Goal: Entertainment & Leisure: Consume media (video, audio)

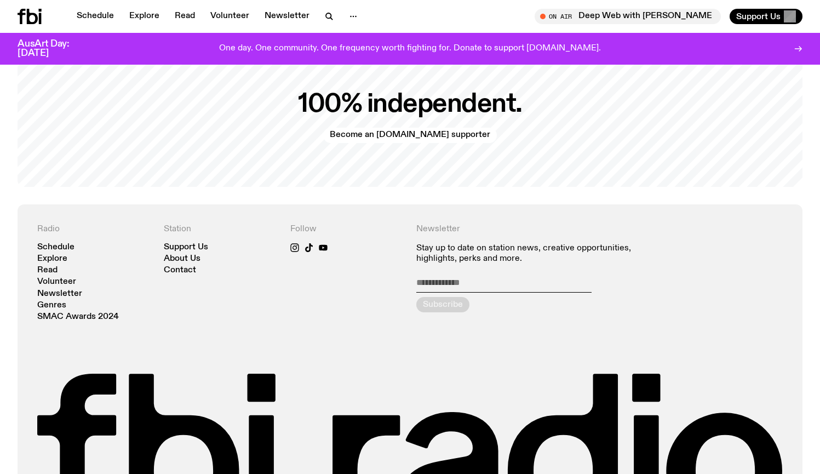
scroll to position [2288, 0]
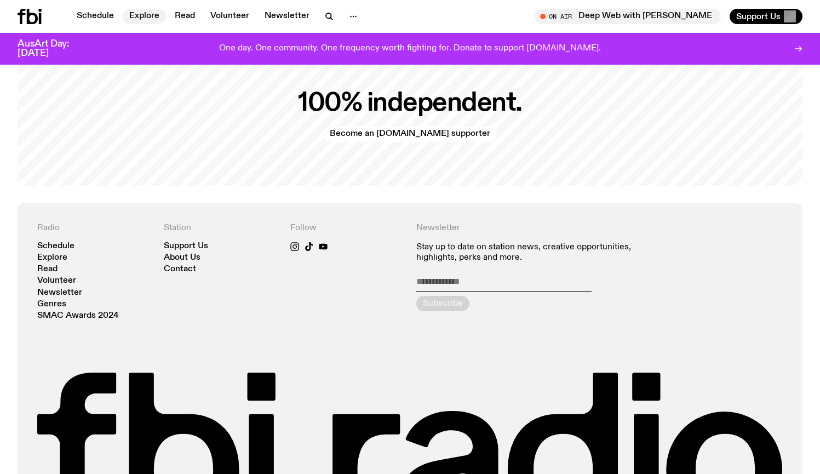
click at [148, 16] on link "Explore" at bounding box center [144, 16] width 43 height 15
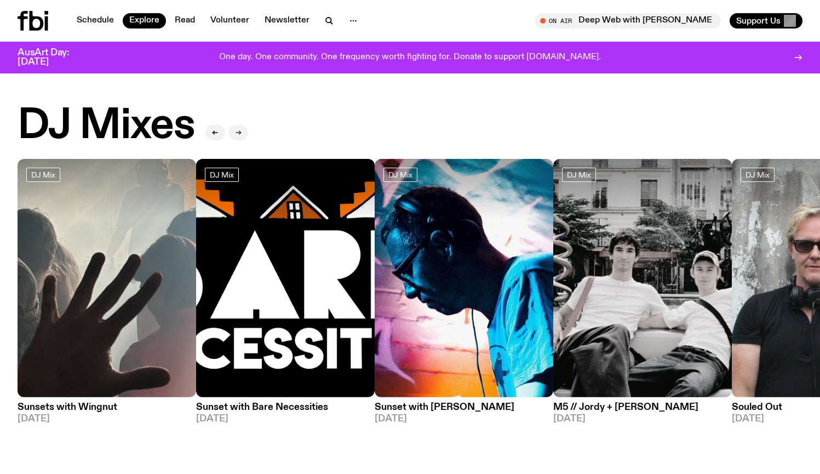
click at [236, 129] on button "button" at bounding box center [238, 132] width 20 height 15
click at [239, 131] on icon "button" at bounding box center [238, 132] width 7 height 7
click at [162, 133] on h2 "DJ Mixes" at bounding box center [106, 126] width 177 height 42
click at [237, 125] on button "button" at bounding box center [238, 132] width 20 height 15
click at [239, 131] on icon "button" at bounding box center [238, 132] width 7 height 7
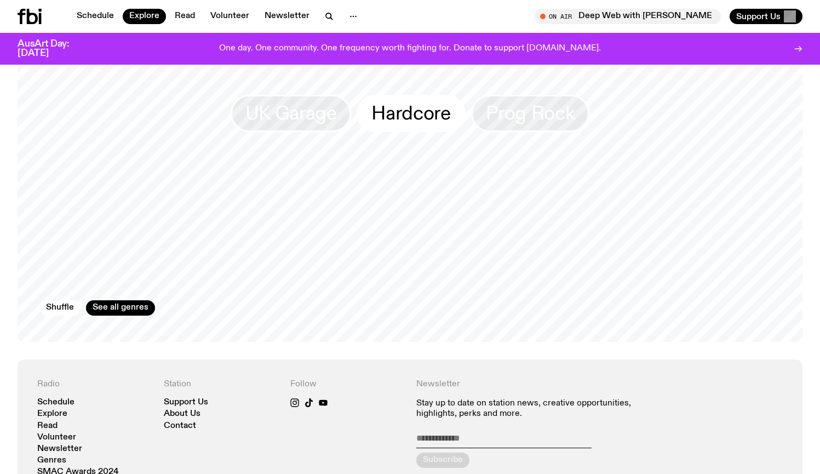
scroll to position [1847, 0]
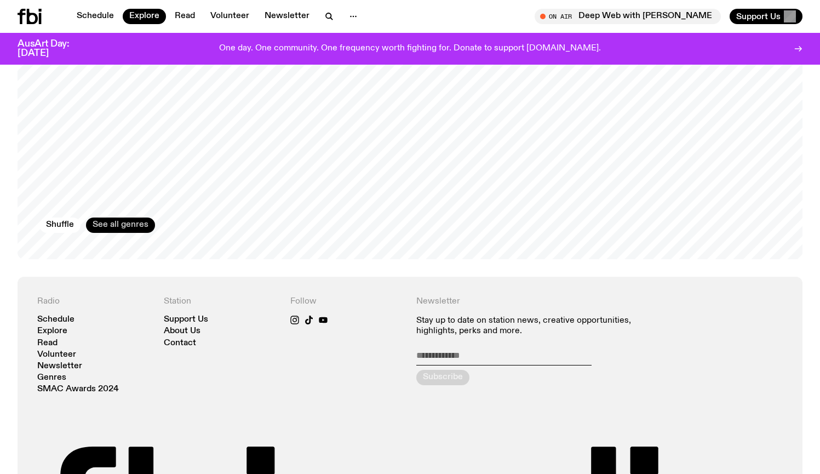
click at [127, 217] on link "See all genres" at bounding box center [120, 224] width 69 height 15
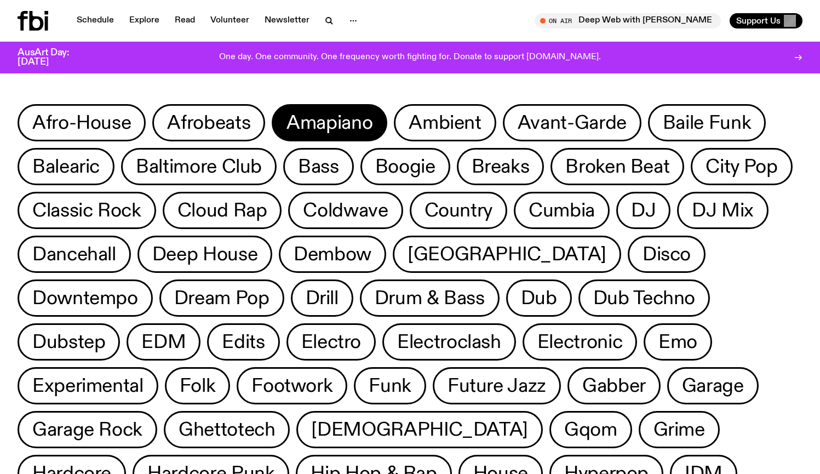
click at [316, 122] on span "Amapiano" at bounding box center [329, 122] width 86 height 21
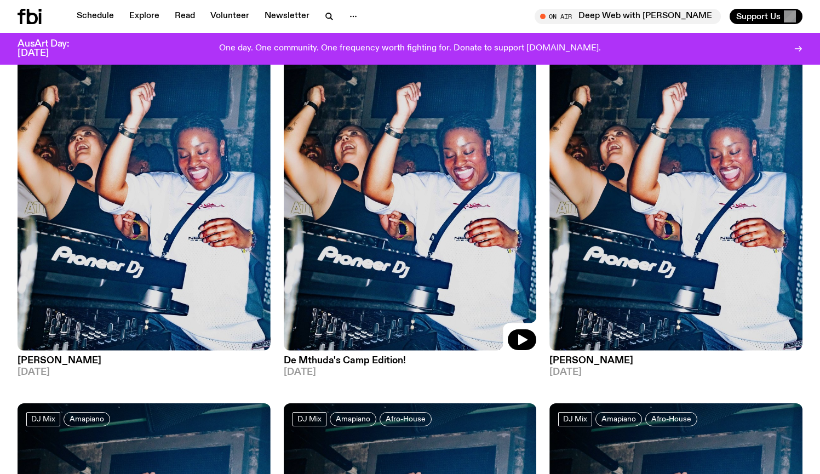
scroll to position [138, 0]
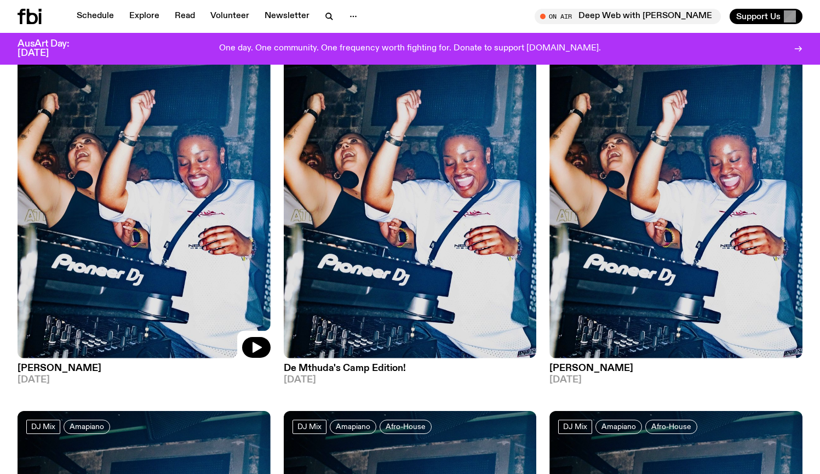
click at [193, 180] on img at bounding box center [144, 189] width 253 height 337
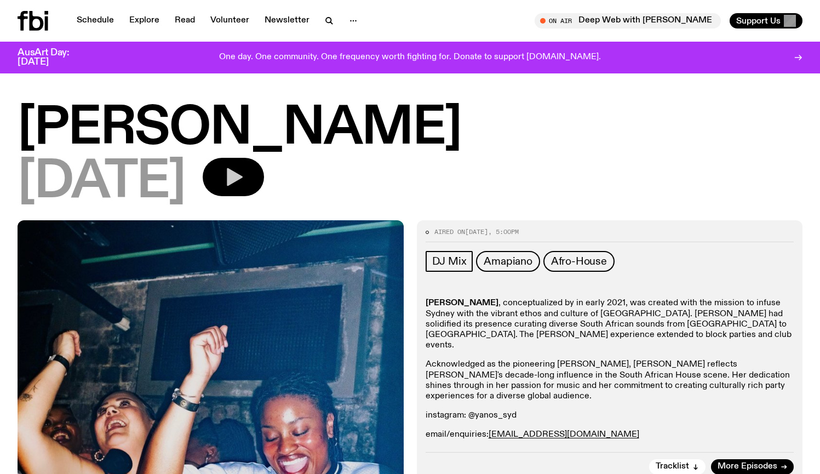
click at [264, 182] on button "button" at bounding box center [233, 177] width 61 height 38
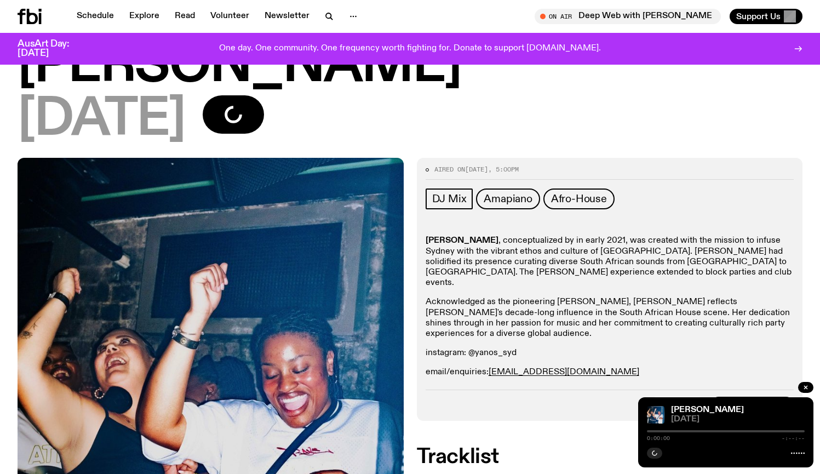
scroll to position [114, 0]
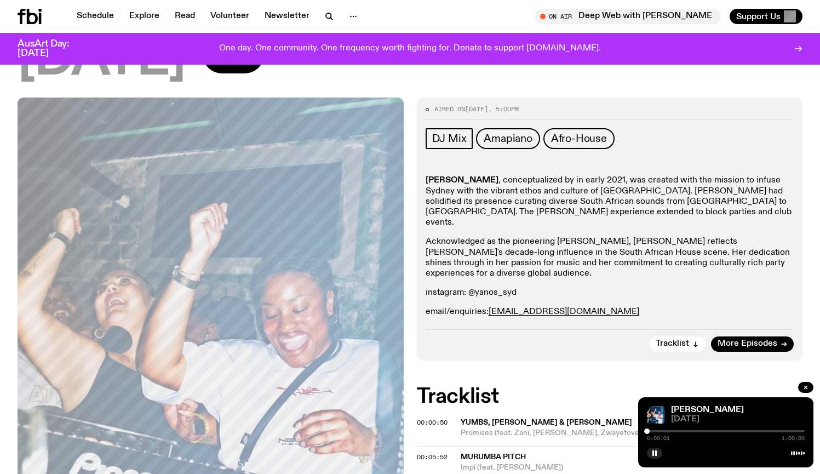
click at [655, 431] on div at bounding box center [726, 431] width 158 height 2
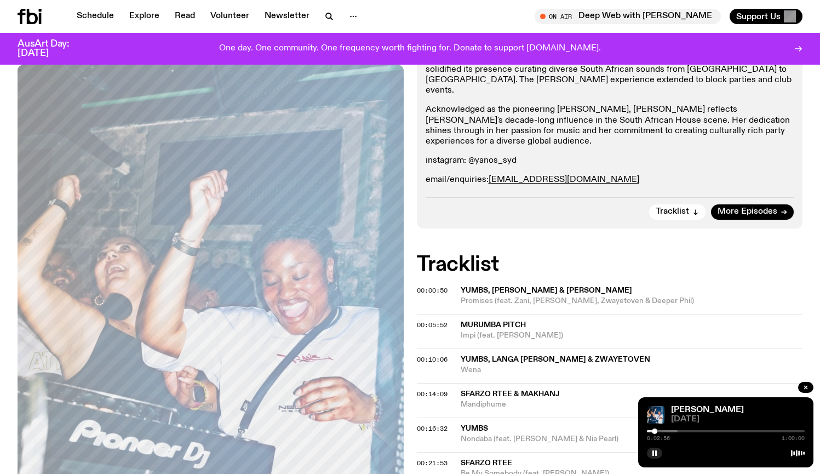
scroll to position [404, 0]
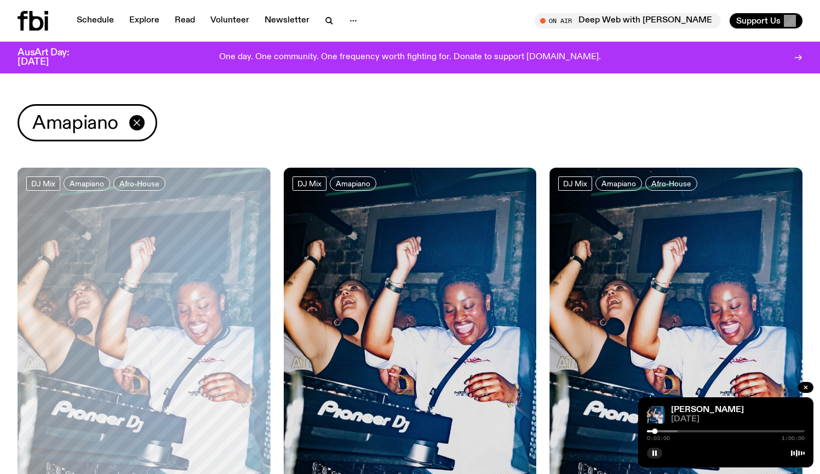
click at [139, 122] on icon "button" at bounding box center [137, 122] width 6 height 6
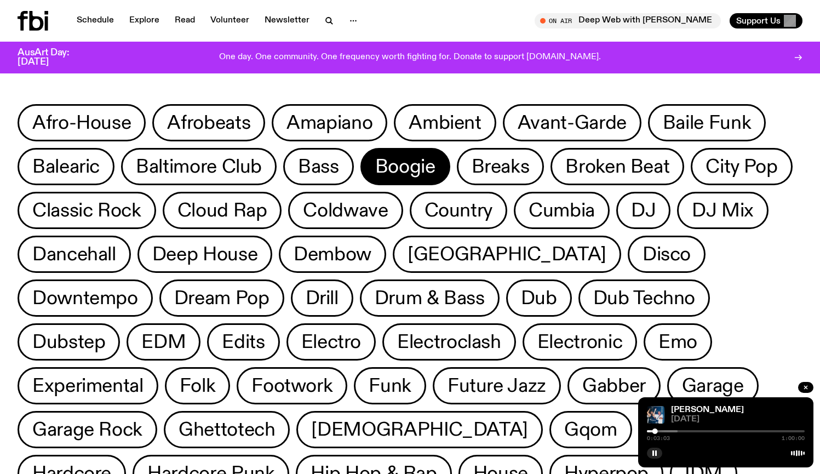
click at [434, 165] on span "Boogie" at bounding box center [405, 166] width 60 height 21
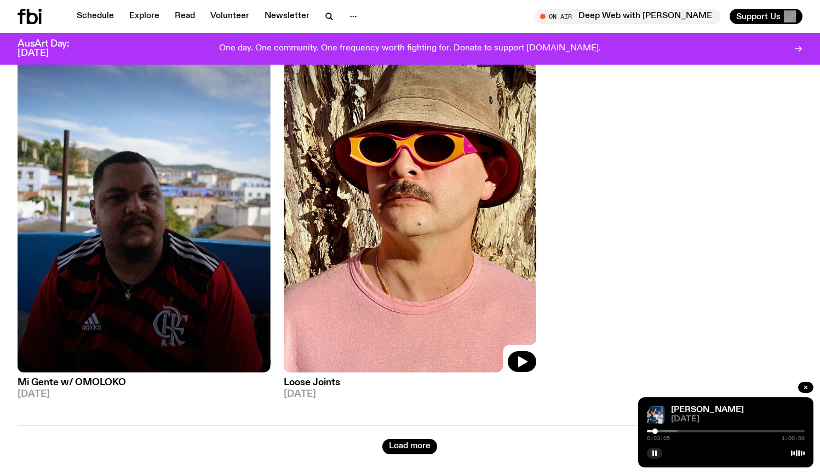
scroll to position [100, 0]
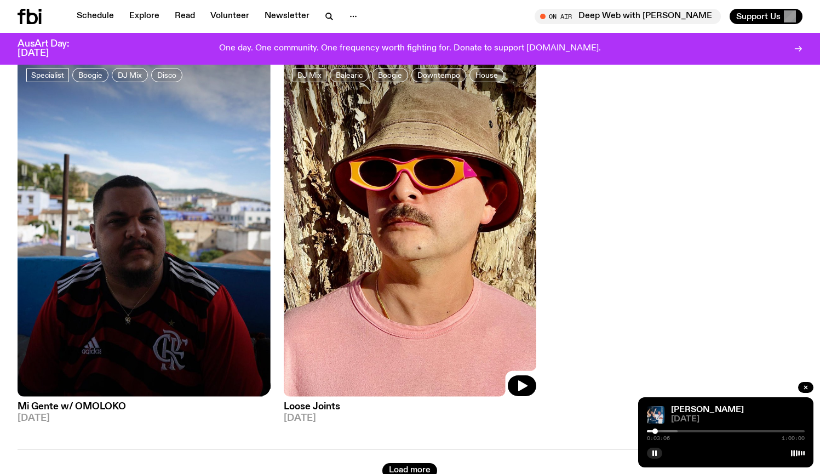
click at [334, 238] on img at bounding box center [410, 227] width 253 height 337
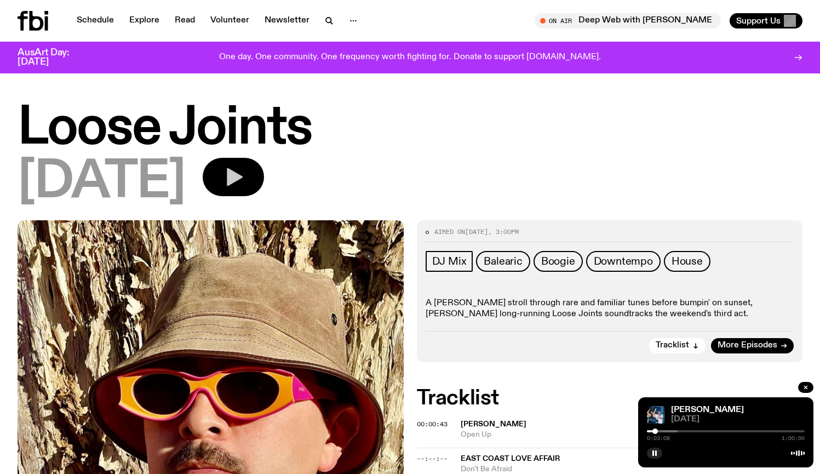
click at [244, 174] on icon "button" at bounding box center [233, 177] width 22 height 22
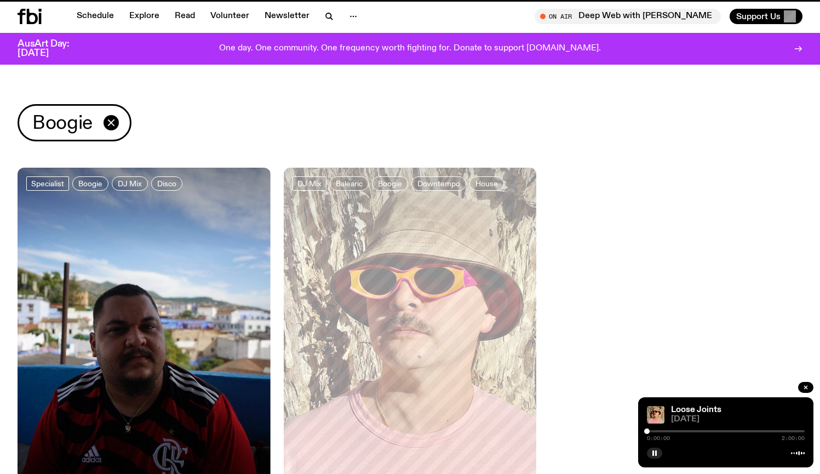
scroll to position [100, 0]
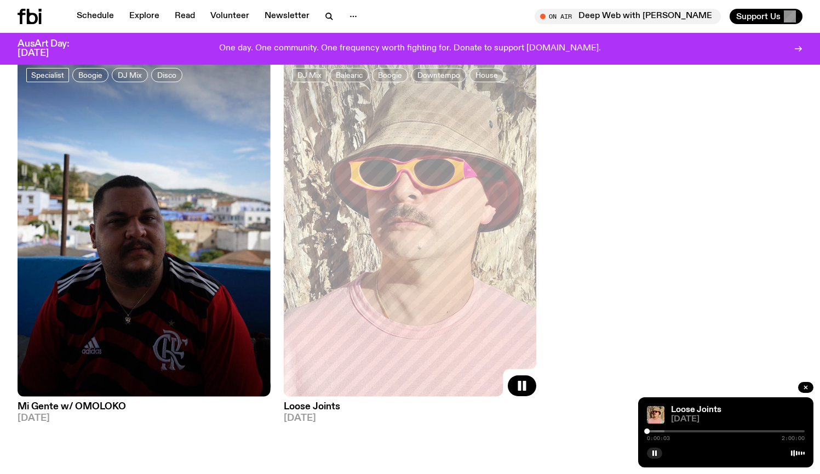
click at [662, 430] on div at bounding box center [586, 431] width 158 height 2
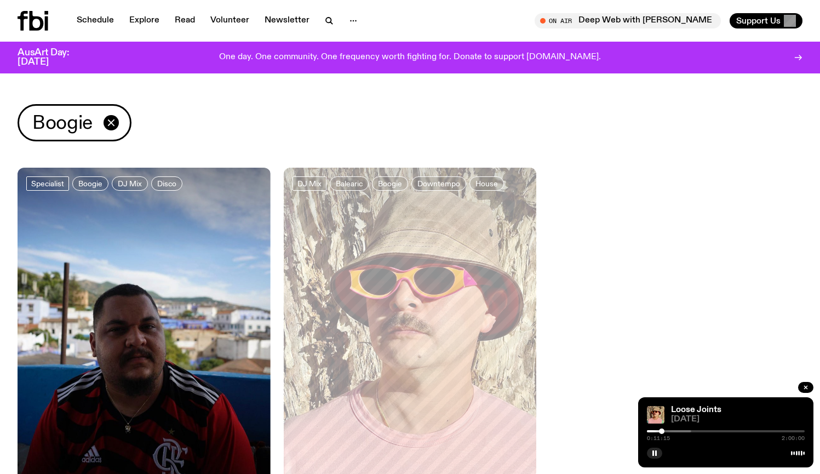
scroll to position [0, 0]
click at [117, 118] on icon "button" at bounding box center [111, 122] width 13 height 13
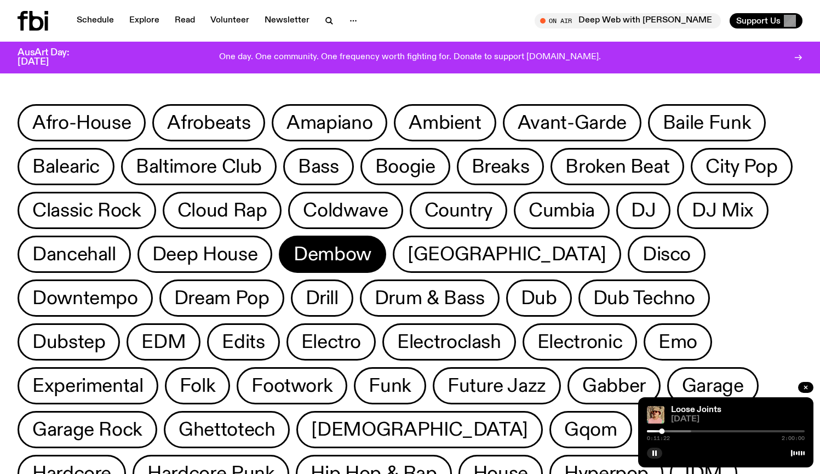
click at [351, 258] on span "Dembow" at bounding box center [333, 254] width 78 height 21
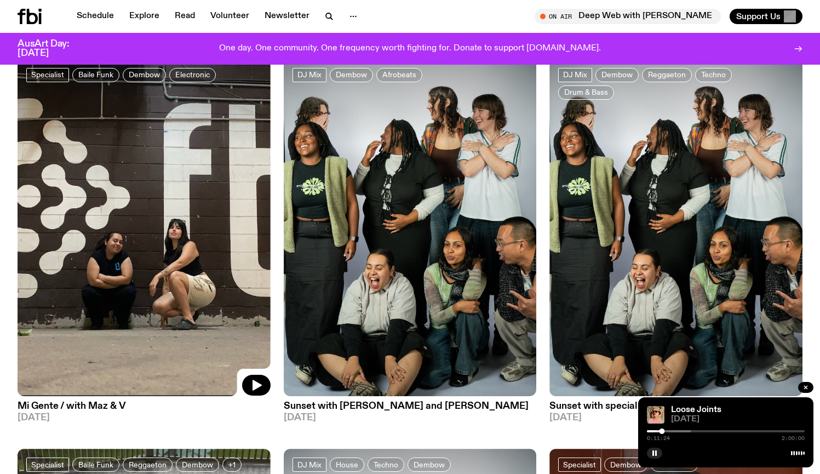
scroll to position [135, 0]
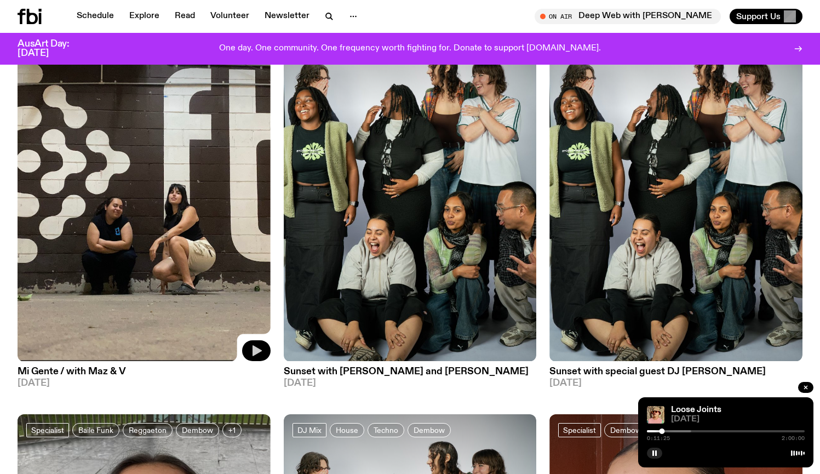
click at [256, 346] on icon "button" at bounding box center [256, 350] width 13 height 13
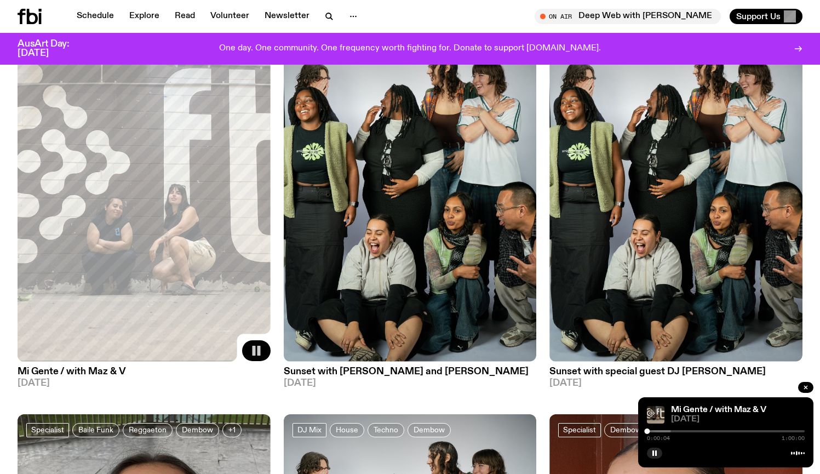
click at [655, 430] on div at bounding box center [592, 431] width 158 height 2
click at [663, 430] on div at bounding box center [657, 431] width 158 height 2
click at [674, 430] on div at bounding box center [665, 431] width 158 height 2
click at [683, 429] on div "0:10:12 1:00:00" at bounding box center [726, 434] width 158 height 13
click at [449, 218] on img at bounding box center [410, 192] width 253 height 337
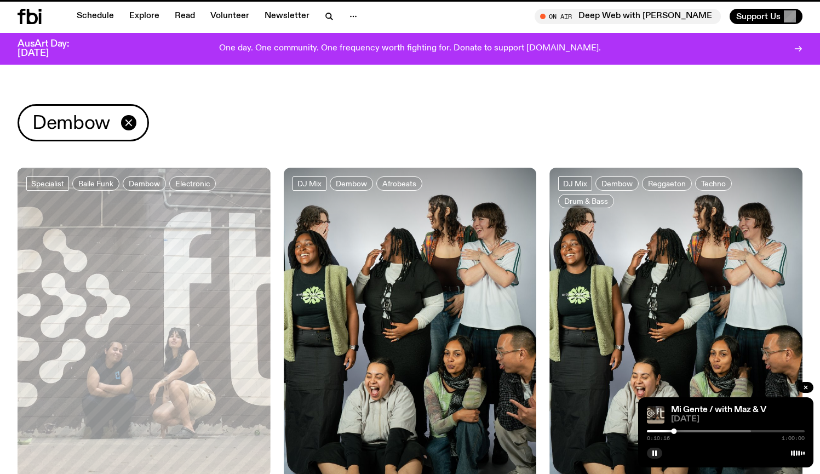
scroll to position [135, 0]
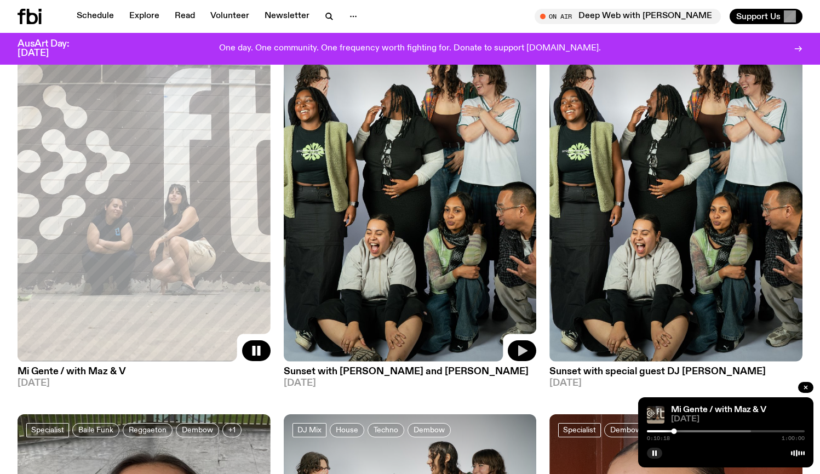
click at [524, 349] on icon "button" at bounding box center [522, 350] width 9 height 11
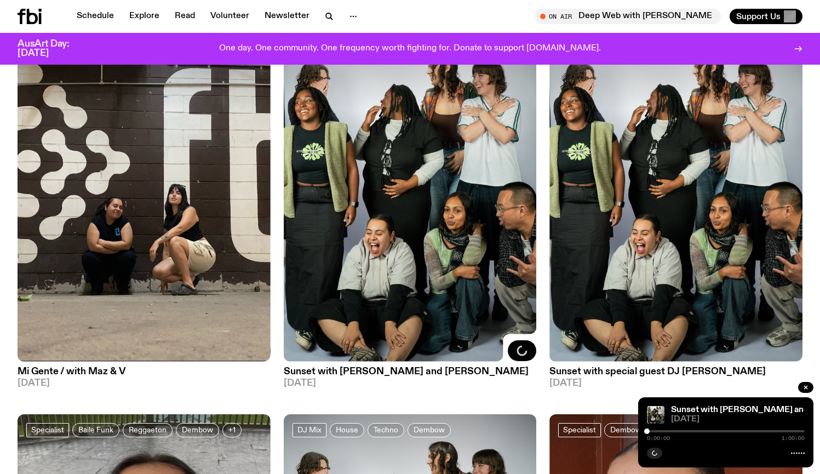
click at [661, 428] on div "0:00:00 1:00:00" at bounding box center [726, 434] width 158 height 13
click at [788, 351] on icon "button" at bounding box center [788, 350] width 9 height 11
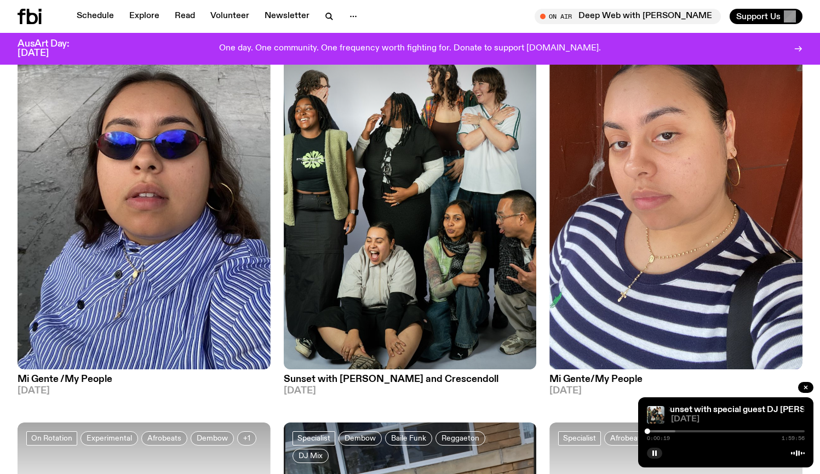
scroll to position [511, 0]
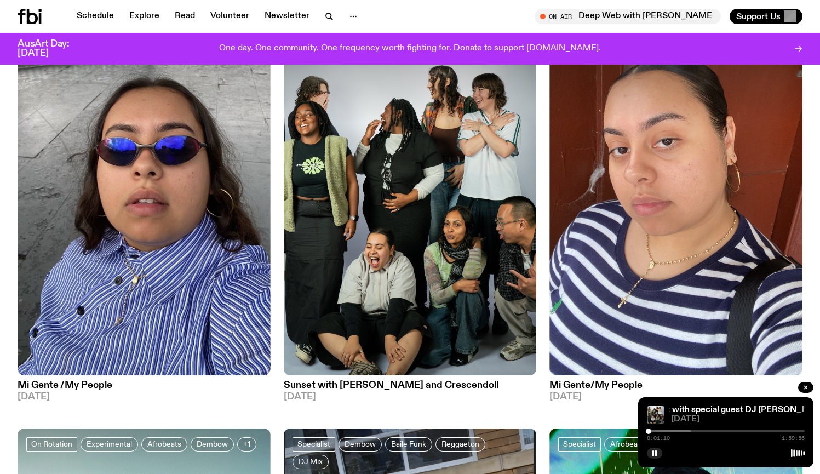
click at [656, 428] on div "0:01:10 1:59:56" at bounding box center [726, 434] width 158 height 13
click at [655, 431] on div at bounding box center [613, 431] width 158 height 2
click at [663, 428] on div "0:06:15 1:59:56" at bounding box center [726, 434] width 158 height 13
drag, startPoint x: 656, startPoint y: 431, endPoint x: 662, endPoint y: 432, distance: 6.1
click at [662, 432] on div at bounding box center [662, 430] width 5 height 5
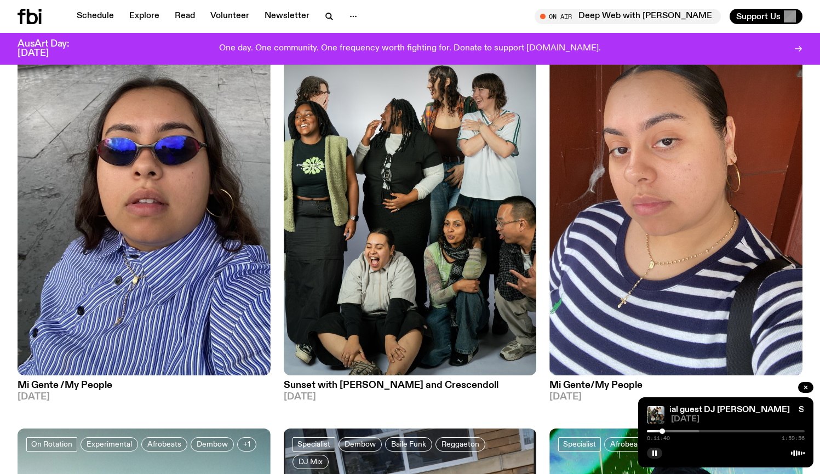
click at [670, 430] on div at bounding box center [621, 431] width 158 height 2
click at [678, 430] on div at bounding box center [621, 431] width 158 height 2
click at [663, 430] on div at bounding box center [599, 431] width 158 height 2
click at [669, 431] on div at bounding box center [643, 431] width 158 height 2
click at [675, 431] on div at bounding box center [629, 431] width 158 height 2
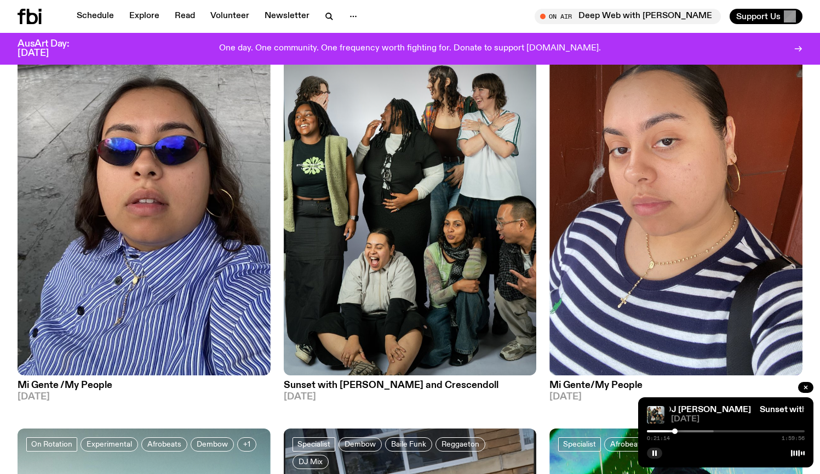
click at [684, 429] on div "0:21:14 1:59:56" at bounding box center [726, 434] width 158 height 13
click at [684, 429] on div "0:21:15 1:59:56" at bounding box center [726, 434] width 158 height 13
click at [684, 430] on div at bounding box center [635, 431] width 158 height 2
click at [690, 430] on div at bounding box center [640, 431] width 158 height 2
click at [698, 429] on div "0:32:29 1:59:56" at bounding box center [726, 434] width 158 height 13
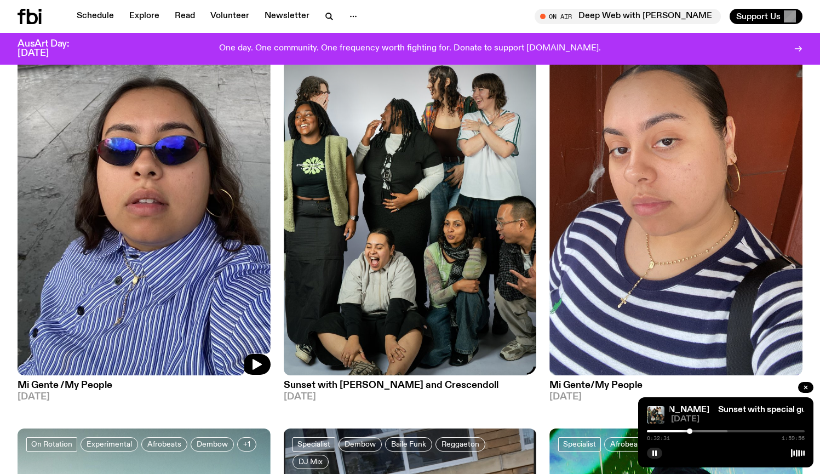
click at [157, 191] on img at bounding box center [144, 206] width 253 height 337
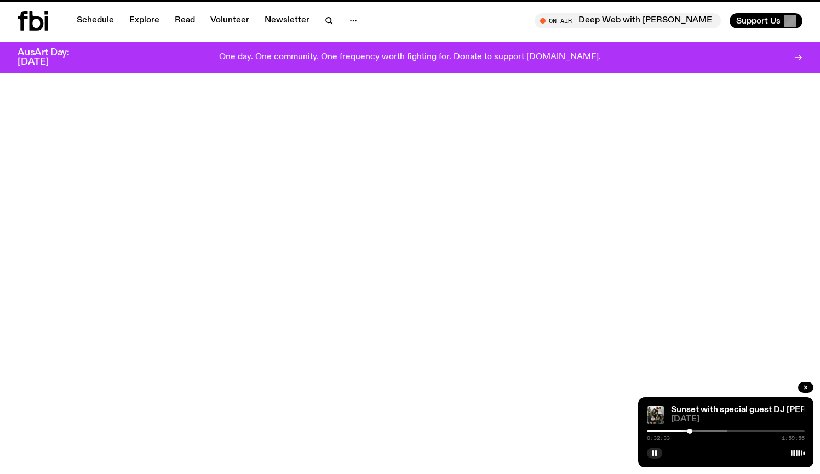
scroll to position [511, 0]
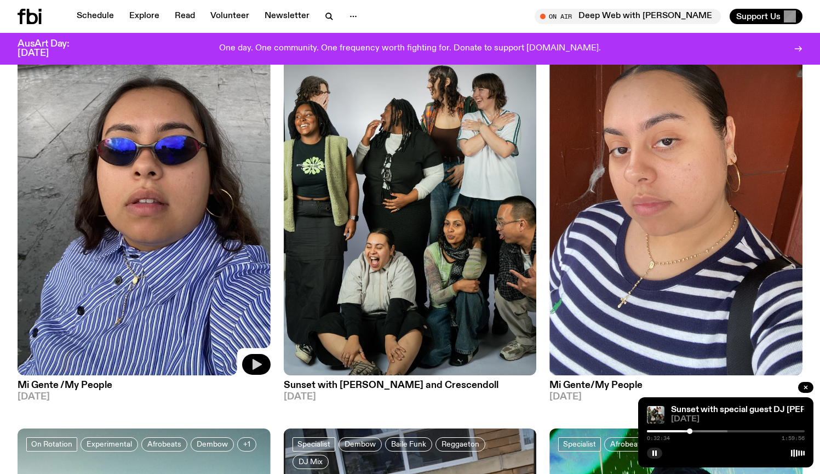
click at [257, 368] on icon "button" at bounding box center [256, 364] width 13 height 13
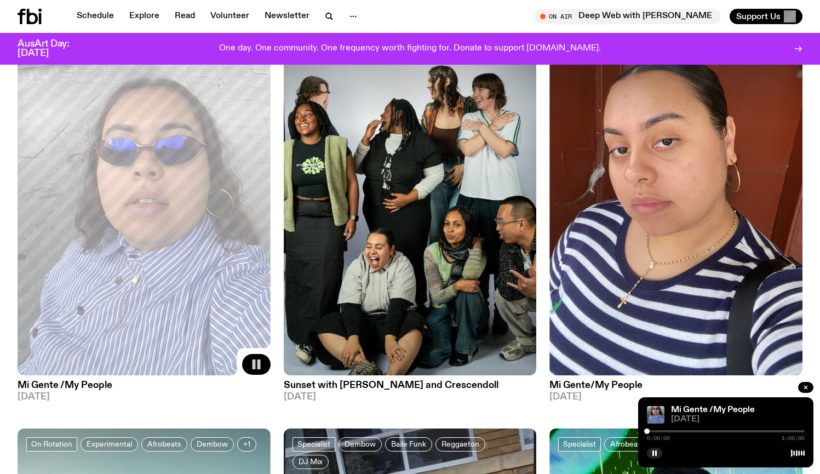
click at [655, 431] on div at bounding box center [726, 431] width 158 height 2
click at [662, 430] on div at bounding box center [623, 431] width 158 height 2
click at [668, 430] on div at bounding box center [664, 431] width 158 height 2
click at [678, 430] on div at bounding box center [672, 431] width 158 height 2
click at [687, 430] on div at bounding box center [672, 431] width 158 height 2
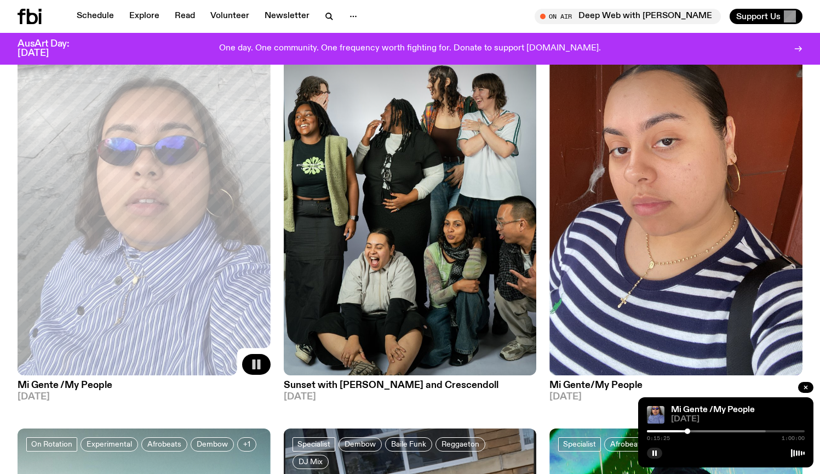
click at [697, 430] on div at bounding box center [687, 431] width 158 height 2
click at [709, 430] on div at bounding box center [697, 431] width 158 height 2
click at [786, 366] on icon "button" at bounding box center [788, 364] width 9 height 11
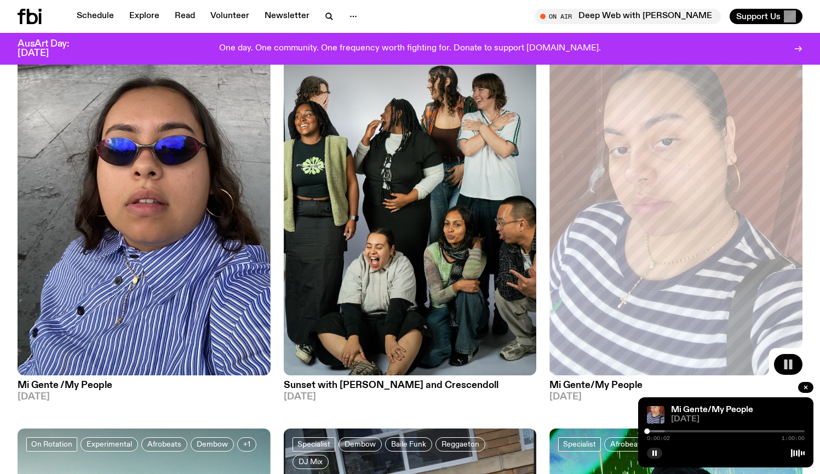
click at [658, 431] on div at bounding box center [586, 431] width 158 height 2
click at [675, 430] on div at bounding box center [634, 431] width 158 height 2
click at [691, 429] on div "0:10:50 1:00:00" at bounding box center [726, 434] width 158 height 13
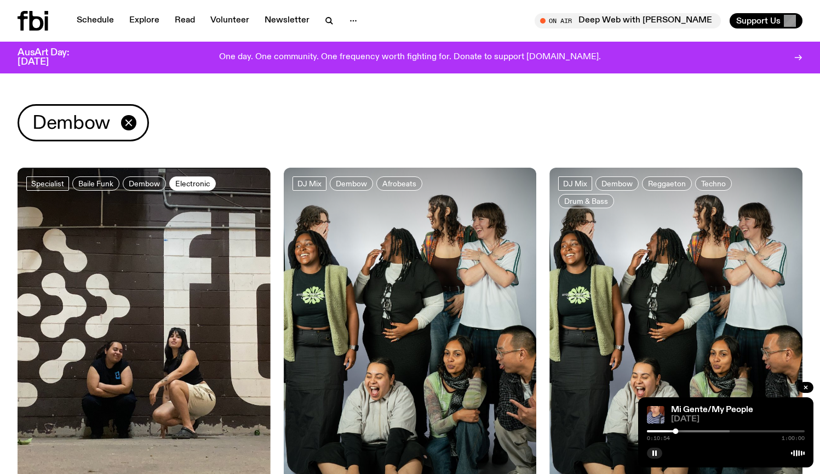
scroll to position [0, 0]
click at [131, 121] on icon "button" at bounding box center [128, 122] width 6 height 6
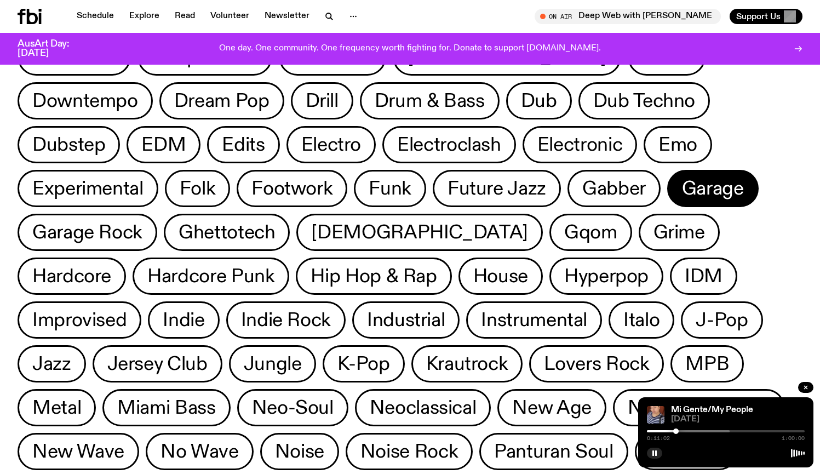
scroll to position [194, 0]
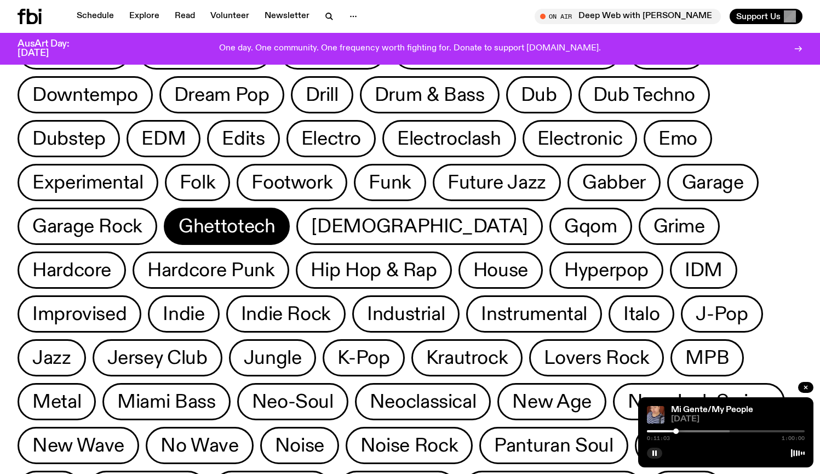
click at [179, 234] on span "Ghettotech" at bounding box center [227, 226] width 96 height 21
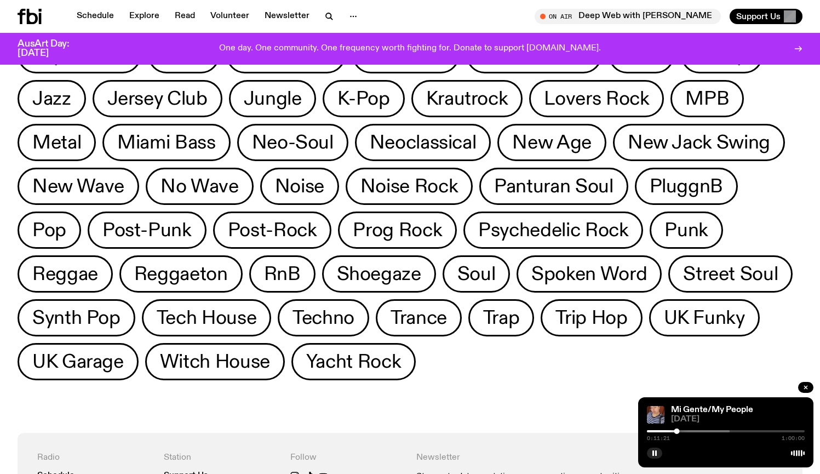
scroll to position [455, 0]
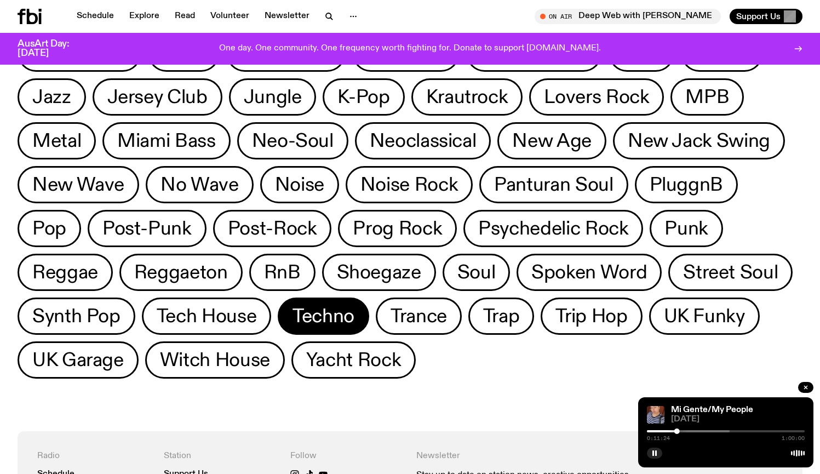
click at [293, 322] on span "Techno" at bounding box center [324, 316] width 62 height 21
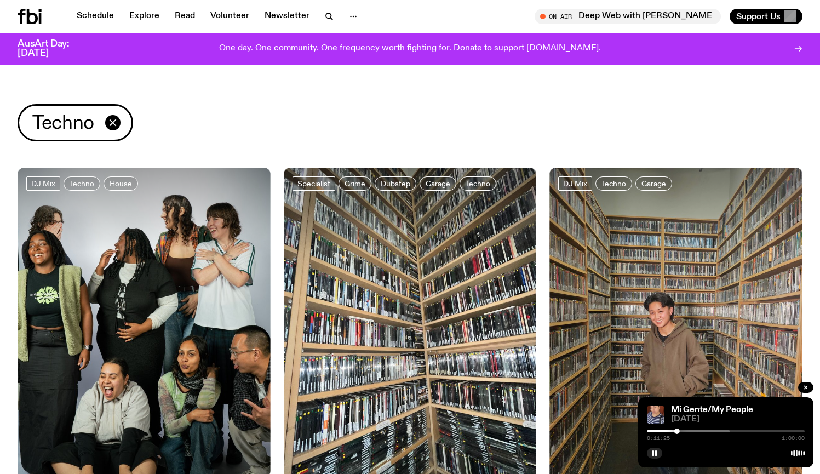
scroll to position [136, 0]
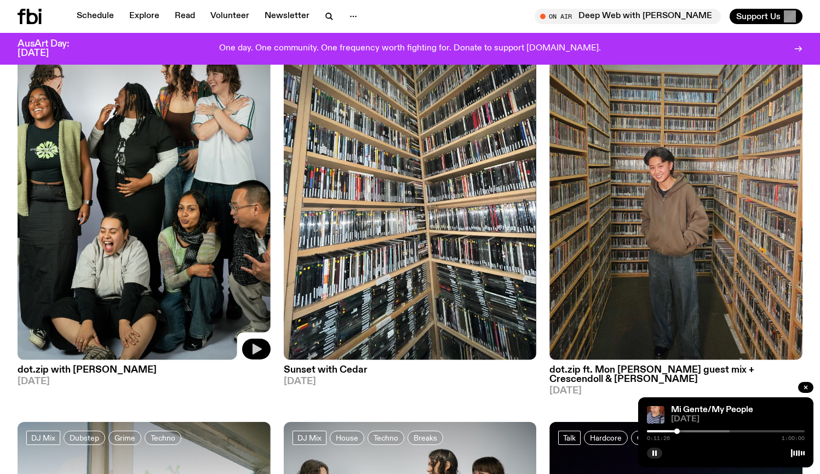
click at [253, 346] on icon "button" at bounding box center [257, 348] width 9 height 11
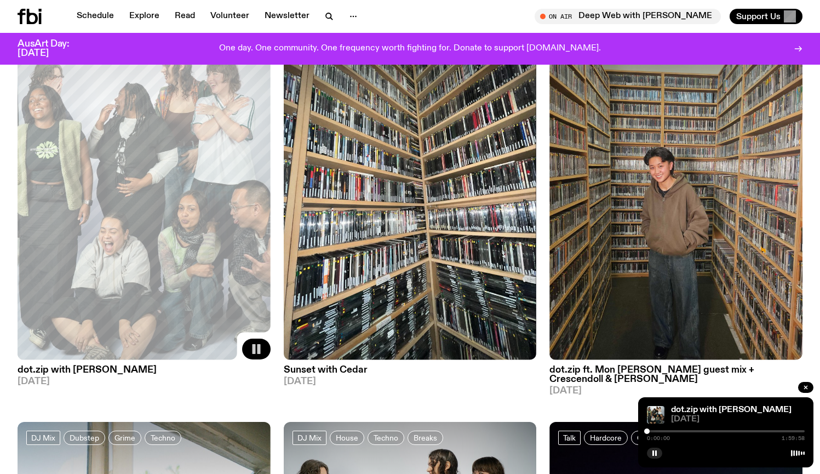
click at [655, 431] on div at bounding box center [726, 431] width 158 height 2
click at [664, 430] on div at bounding box center [726, 431] width 158 height 2
click at [674, 430] on div at bounding box center [726, 431] width 158 height 2
click at [689, 430] on div at bounding box center [726, 431] width 158 height 2
click at [709, 431] on div at bounding box center [726, 431] width 158 height 2
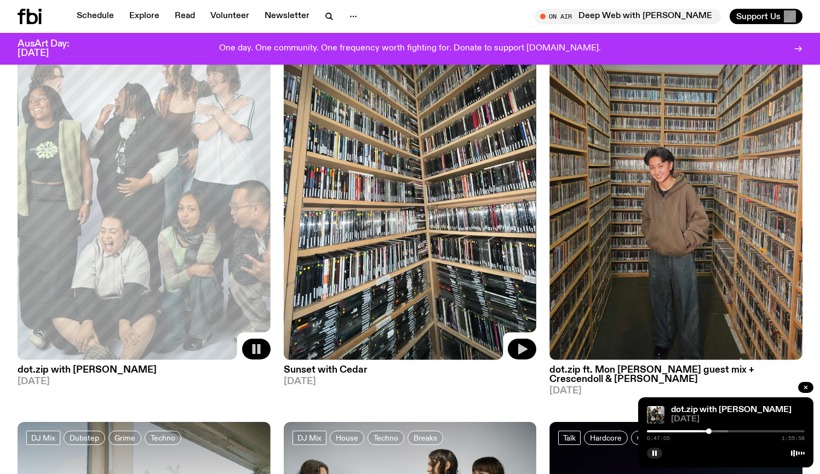
click at [523, 343] on icon "button" at bounding box center [521, 348] width 13 height 13
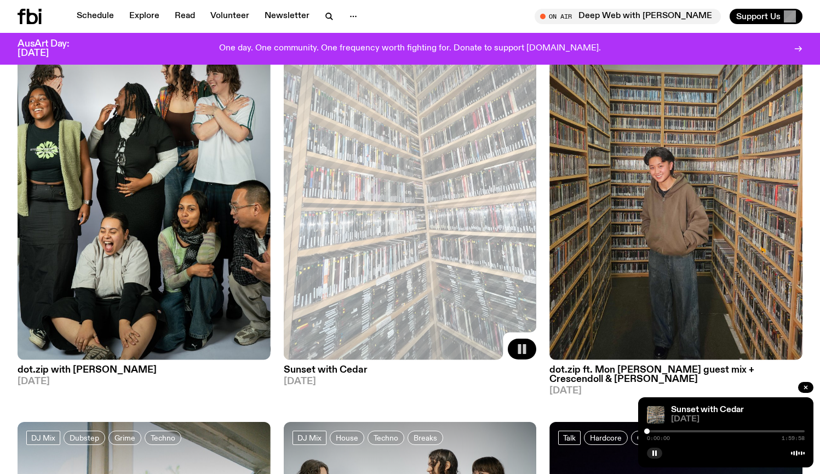
click at [664, 432] on div at bounding box center [726, 431] width 158 height 2
click at [685, 430] on div at bounding box center [726, 431] width 158 height 2
click at [786, 346] on icon "button" at bounding box center [788, 348] width 9 height 11
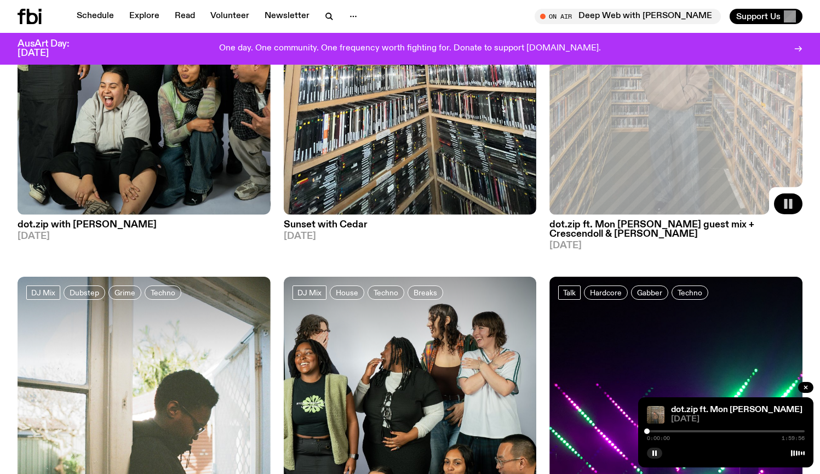
scroll to position [322, 0]
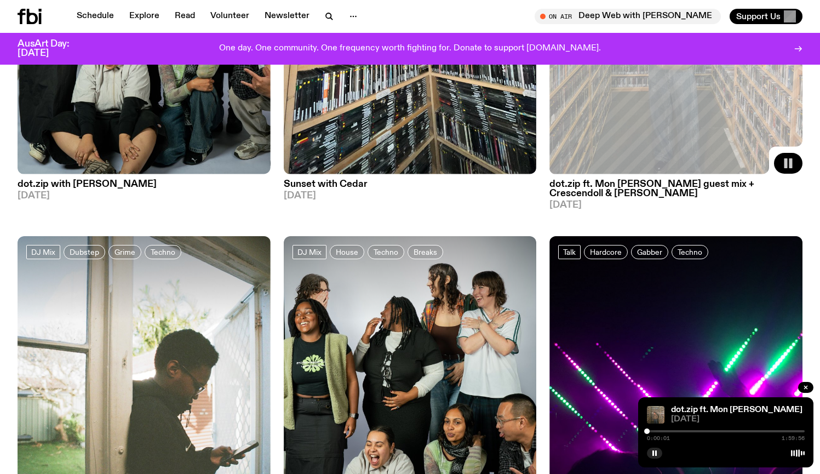
click at [661, 431] on div at bounding box center [726, 431] width 158 height 2
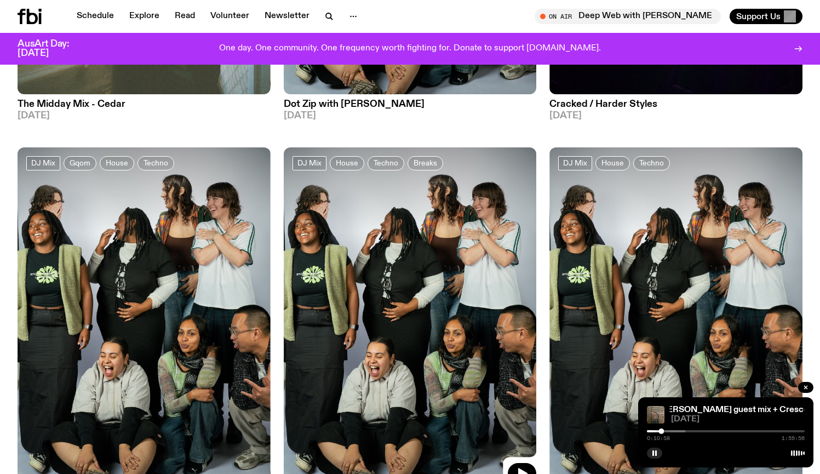
scroll to position [844, 0]
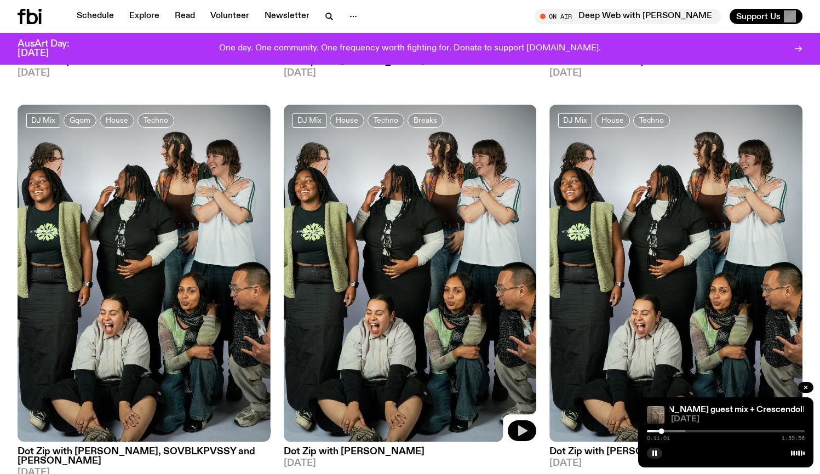
click at [520, 433] on icon "button" at bounding box center [522, 430] width 9 height 11
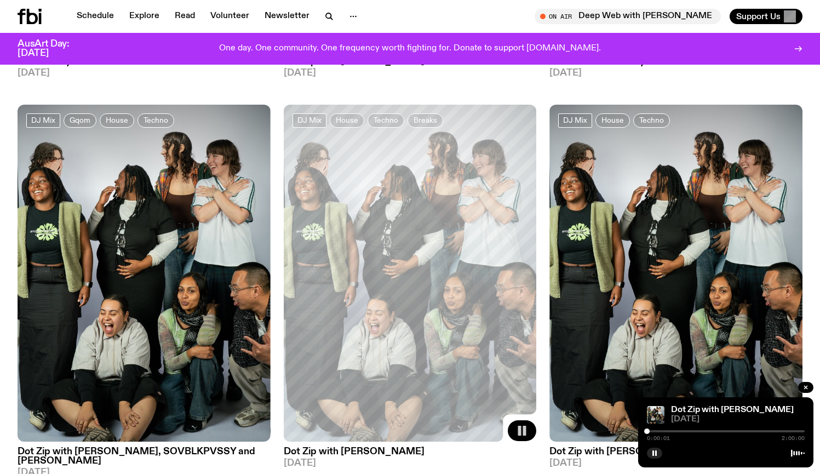
click at [668, 433] on div "0:00:01 2:00:00" at bounding box center [726, 434] width 158 height 13
click at [673, 429] on div "0:00:02 2:00:00" at bounding box center [726, 434] width 158 height 13
click at [672, 429] on div "0:00:02 2:00:00" at bounding box center [726, 434] width 158 height 13
click at [662, 430] on div at bounding box center [726, 431] width 158 height 2
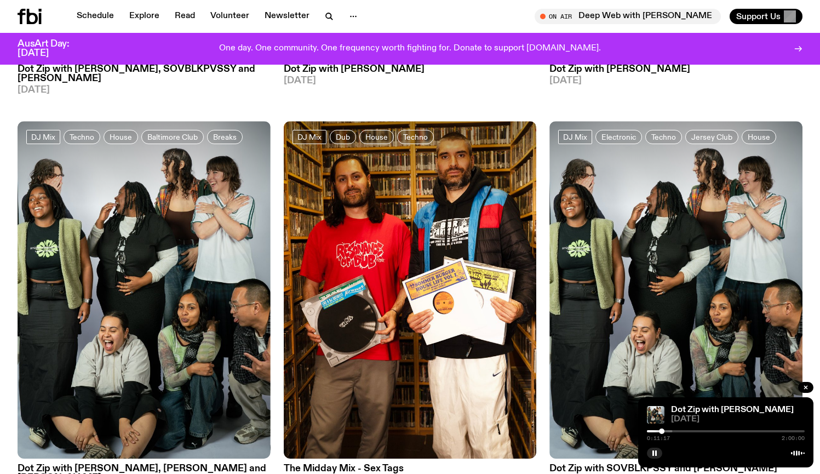
scroll to position [1274, 0]
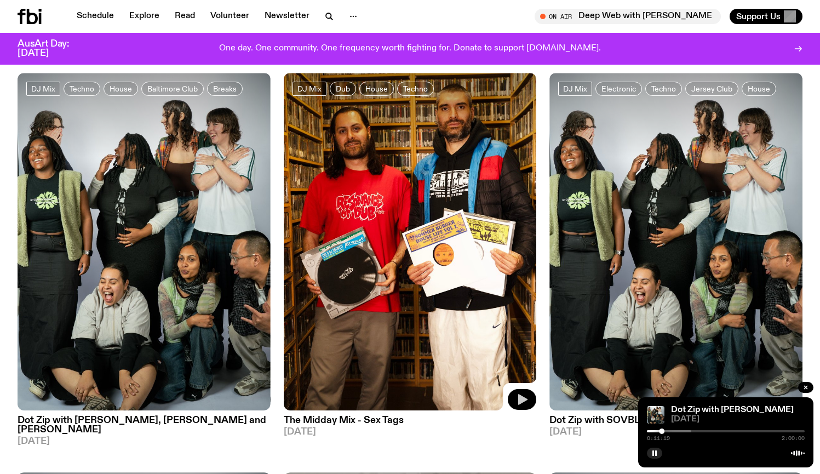
click at [517, 393] on icon "button" at bounding box center [521, 399] width 13 height 13
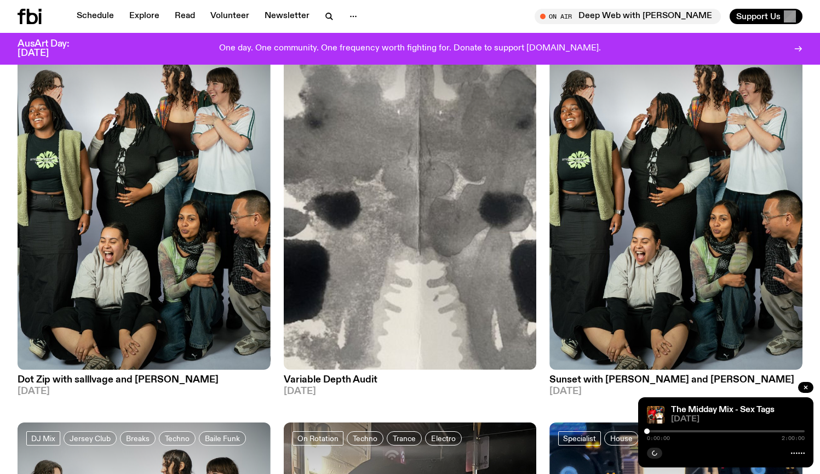
scroll to position [1713, 0]
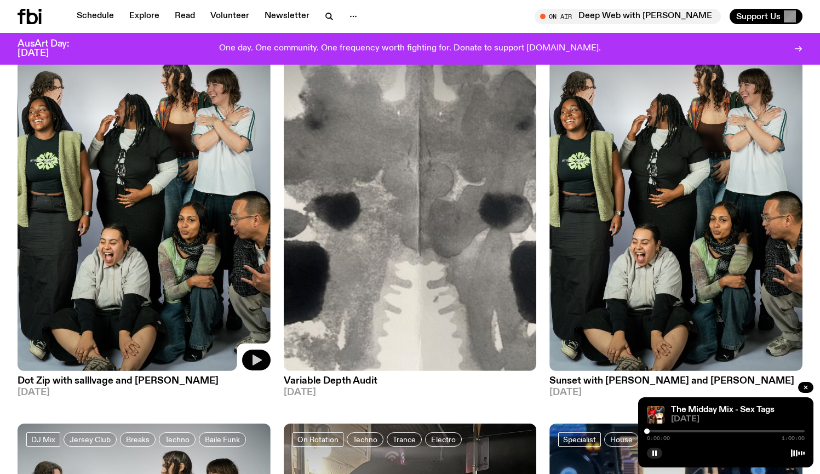
click at [255, 353] on icon "button" at bounding box center [256, 359] width 13 height 13
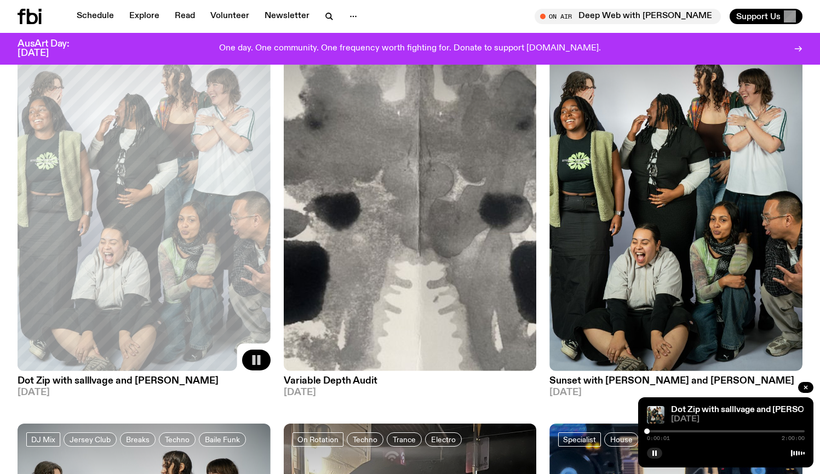
click at [662, 431] on div at bounding box center [726, 431] width 158 height 2
click at [678, 429] on div "0:11:15 2:00:00" at bounding box center [726, 434] width 158 height 13
click at [678, 431] on div at bounding box center [726, 431] width 158 height 2
click at [697, 429] on div "0:23:21 2:00:00" at bounding box center [726, 434] width 158 height 13
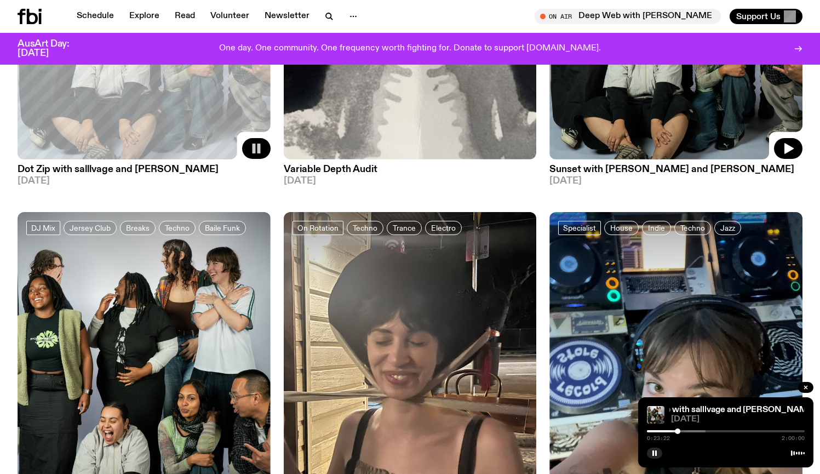
scroll to position [2145, 0]
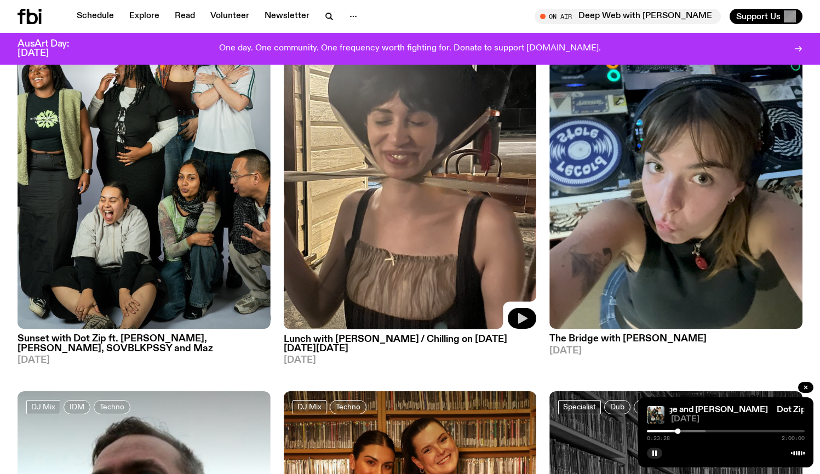
click at [524, 312] on icon "button" at bounding box center [521, 318] width 13 height 13
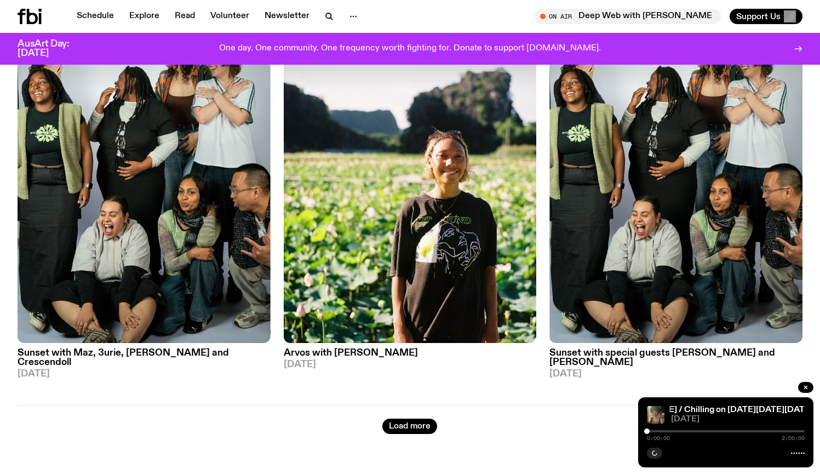
scroll to position [2915, 0]
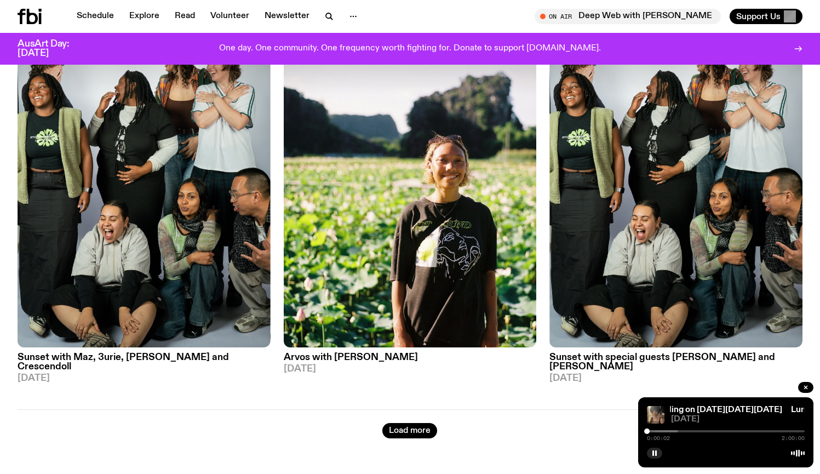
click at [672, 431] on div at bounding box center [599, 431] width 158 height 2
click at [684, 430] on div at bounding box center [628, 431] width 158 height 2
click at [805, 388] on icon "button" at bounding box center [805, 387] width 3 height 3
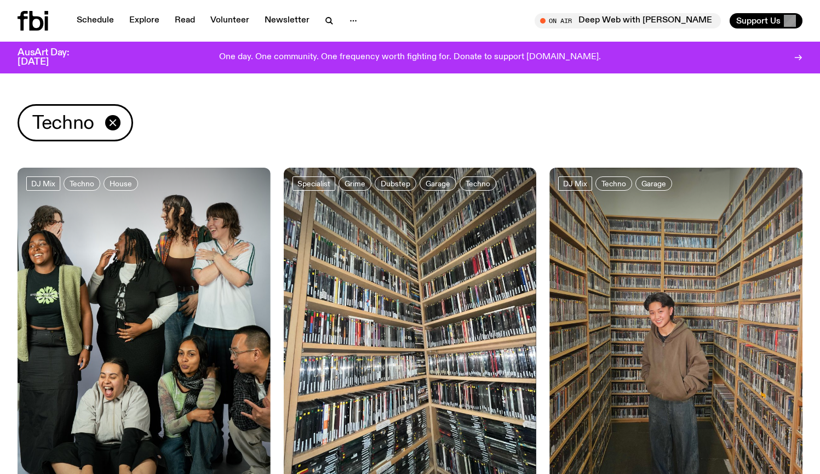
scroll to position [0, 0]
click at [325, 16] on icon "button" at bounding box center [329, 20] width 13 height 13
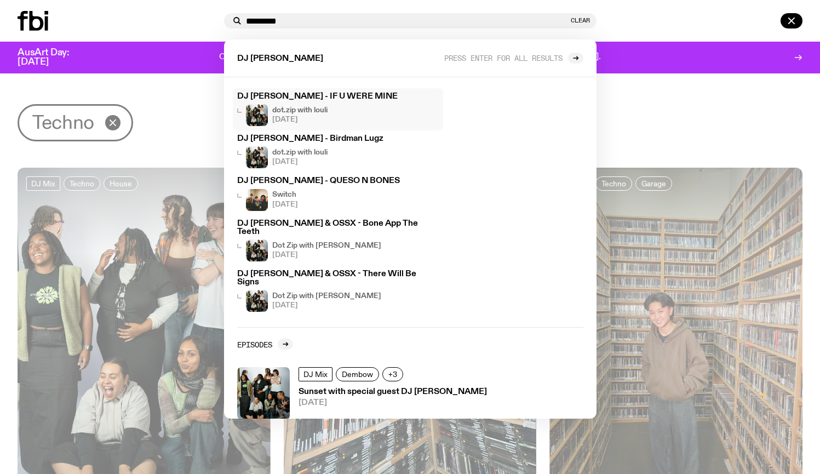
scroll to position [24, 0]
type input "*********"
click at [365, 388] on h3 "Sunset with special guest DJ Swisha" at bounding box center [393, 392] width 188 height 8
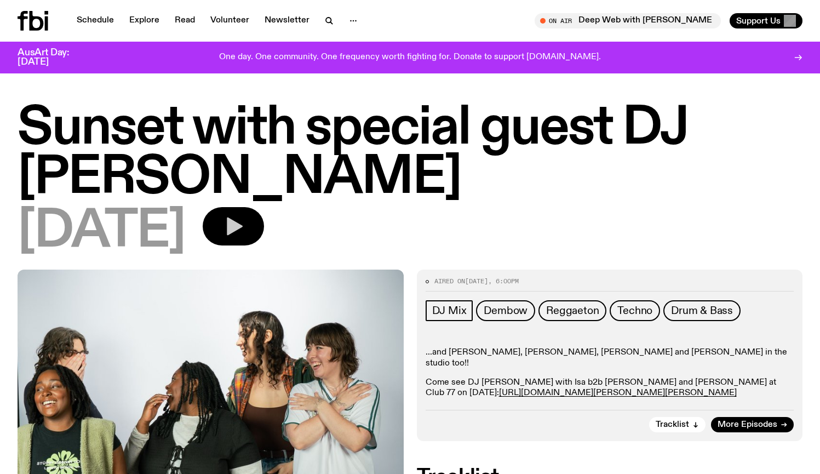
click at [244, 230] on icon "button" at bounding box center [233, 226] width 22 height 22
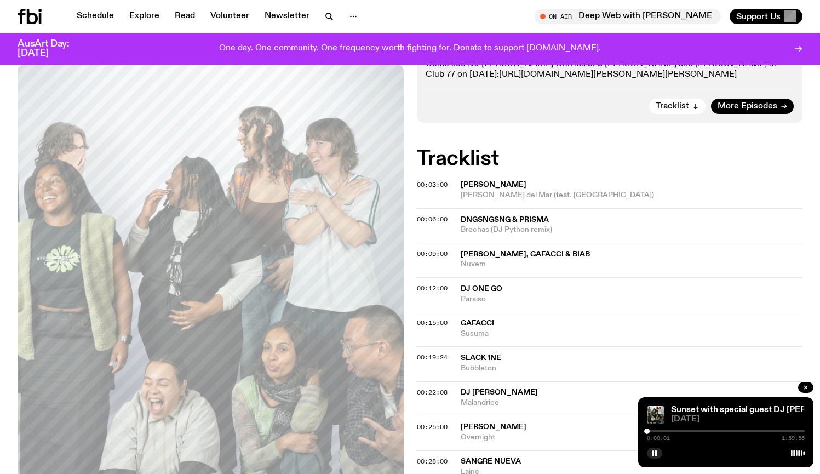
scroll to position [310, 0]
click at [650, 430] on div at bounding box center [647, 430] width 5 height 5
click at [651, 429] on div at bounding box center [649, 430] width 5 height 5
click at [656, 432] on div at bounding box center [615, 431] width 158 height 2
click at [660, 431] on div at bounding box center [616, 431] width 158 height 2
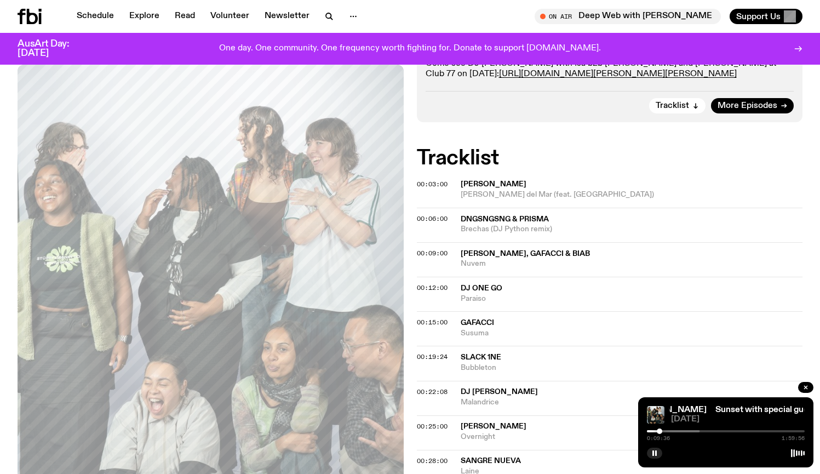
click at [664, 432] on div at bounding box center [621, 431] width 158 height 2
click at [670, 432] on div at bounding box center [625, 431] width 158 height 2
click at [680, 431] on div at bounding box center [630, 431] width 158 height 2
click at [689, 431] on div at bounding box center [636, 431] width 158 height 2
click at [700, 432] on div at bounding box center [645, 431] width 158 height 2
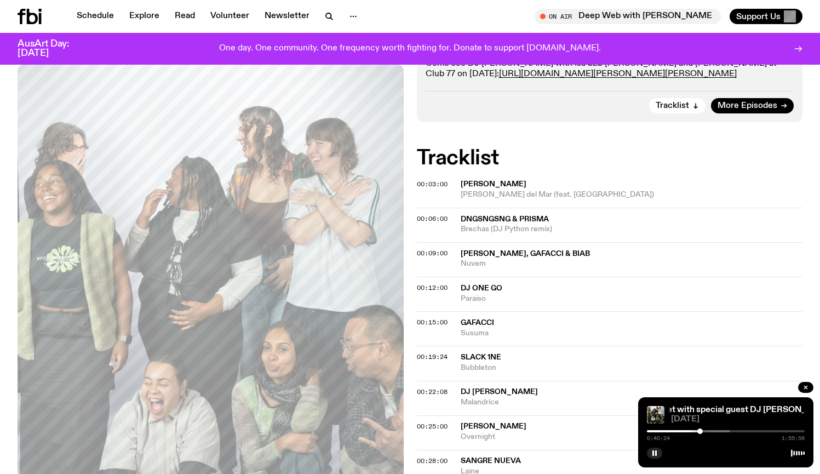
click at [713, 431] on div at bounding box center [651, 431] width 158 height 2
click at [725, 431] on div at bounding box center [665, 431] width 158 height 2
click at [800, 385] on button "button" at bounding box center [805, 387] width 15 height 11
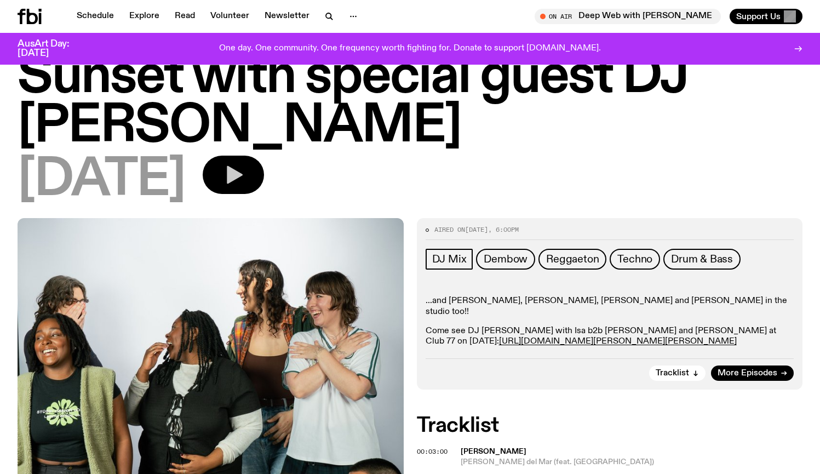
scroll to position [41, 0]
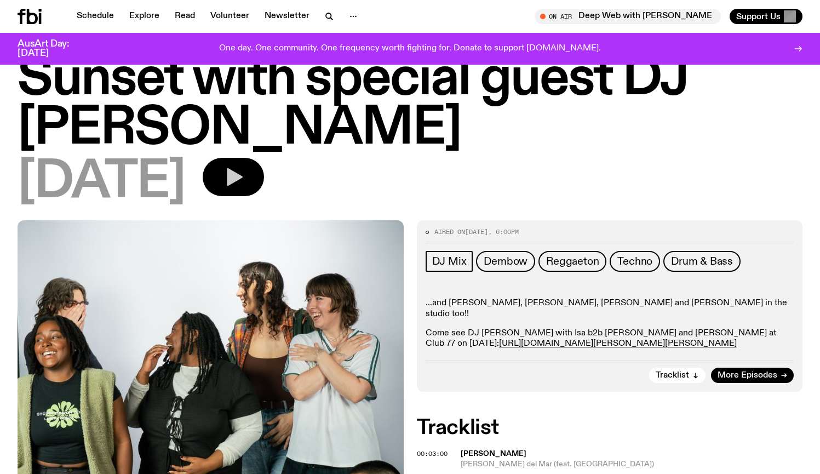
click at [244, 184] on icon "button" at bounding box center [233, 177] width 22 height 22
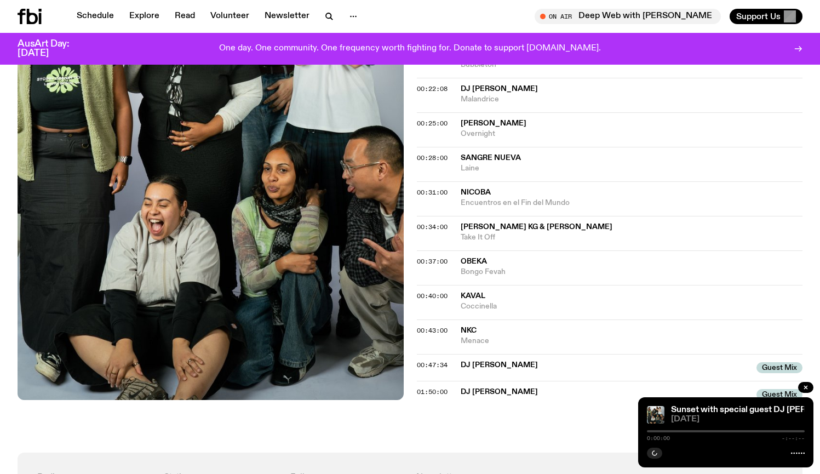
scroll to position [635, 0]
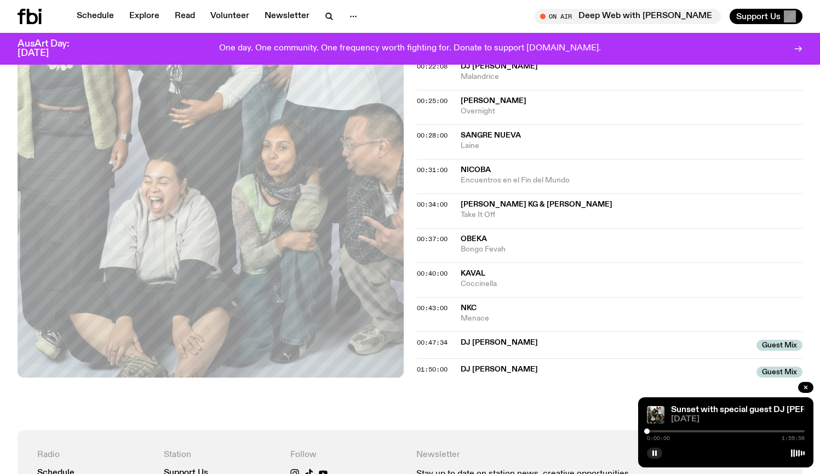
click at [737, 430] on div at bounding box center [726, 431] width 158 height 2
click at [729, 431] on div at bounding box center [658, 431] width 158 height 2
click at [746, 432] on div at bounding box center [726, 431] width 158 height 2
click at [763, 431] on div at bounding box center [694, 431] width 158 height 2
click at [775, 429] on div "1:28:17 1:59:56" at bounding box center [726, 434] width 158 height 13
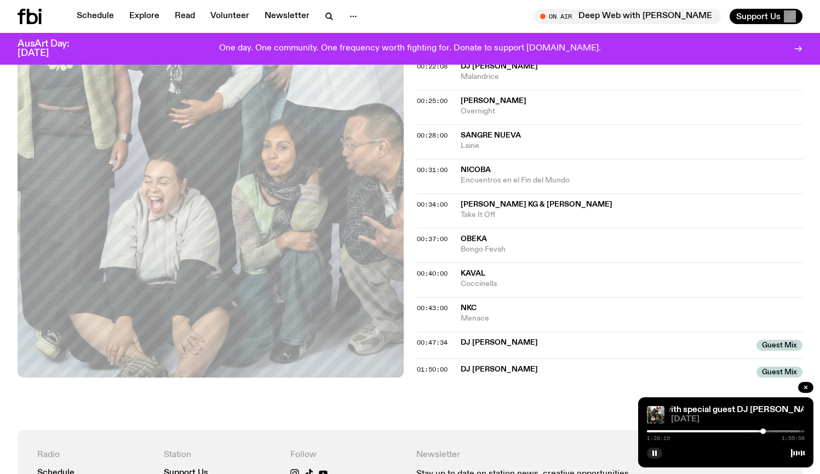
click at [775, 430] on div at bounding box center [721, 431] width 158 height 2
click at [657, 450] on button "button" at bounding box center [654, 453] width 15 height 11
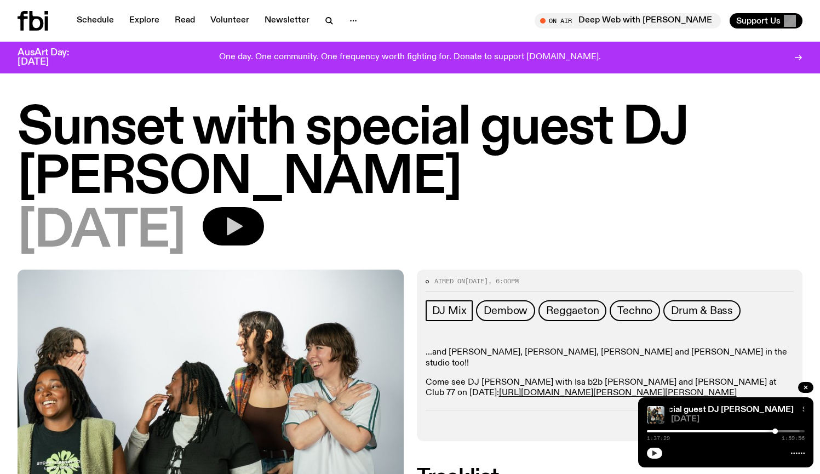
scroll to position [0, 0]
click at [144, 19] on link "Explore" at bounding box center [144, 20] width 43 height 15
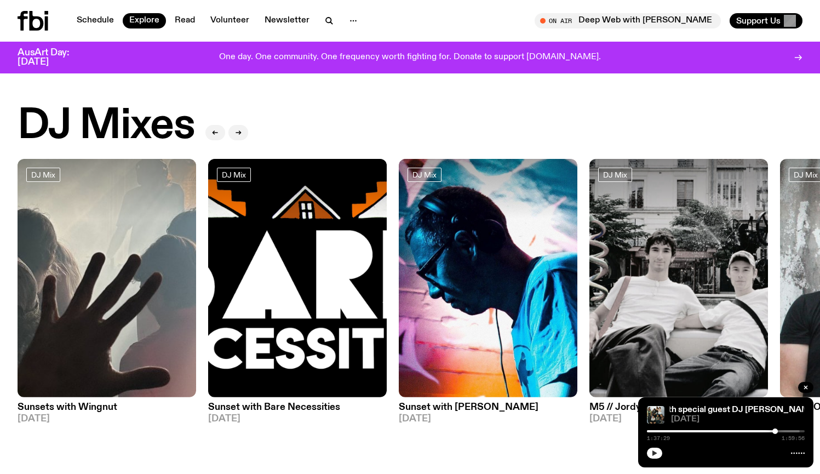
click at [142, 127] on h2 "DJ Mixes" at bounding box center [106, 126] width 177 height 42
click at [53, 177] on span "DJ Mix" at bounding box center [43, 174] width 24 height 8
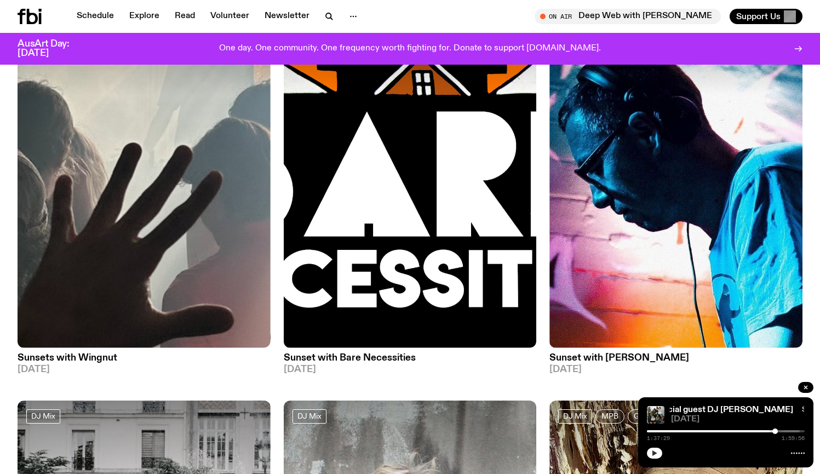
scroll to position [365, 0]
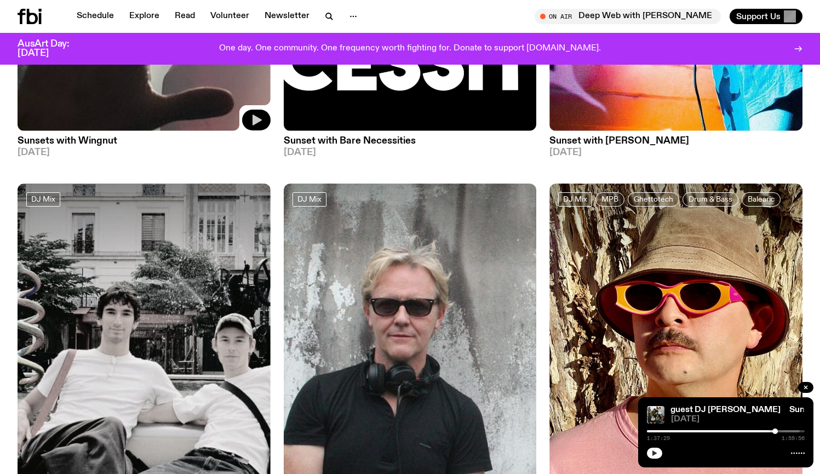
click at [255, 121] on icon "button" at bounding box center [257, 119] width 9 height 11
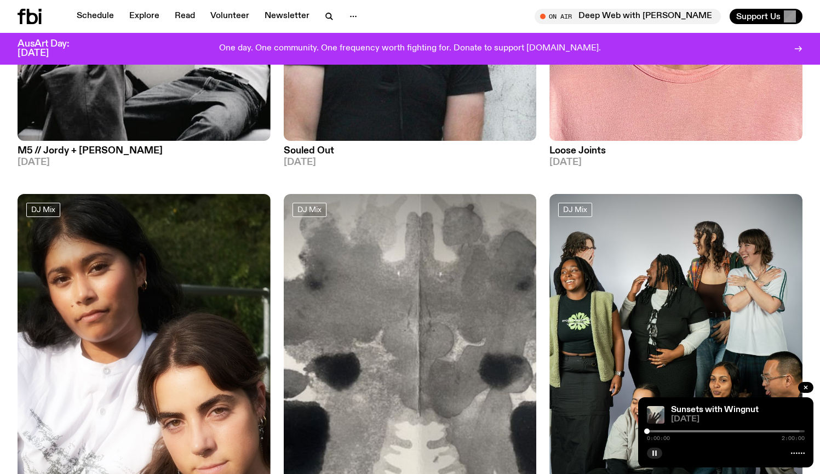
scroll to position [908, 0]
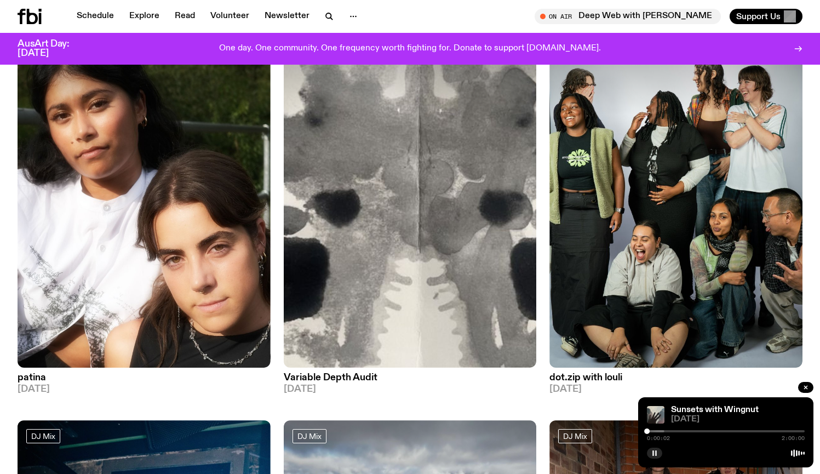
click at [663, 429] on div "0:00:02 2:00:00" at bounding box center [726, 434] width 158 height 13
click at [662, 431] on div at bounding box center [586, 431] width 158 height 2
click at [675, 430] on div at bounding box center [613, 431] width 158 height 2
click at [256, 351] on icon "button" at bounding box center [256, 356] width 13 height 13
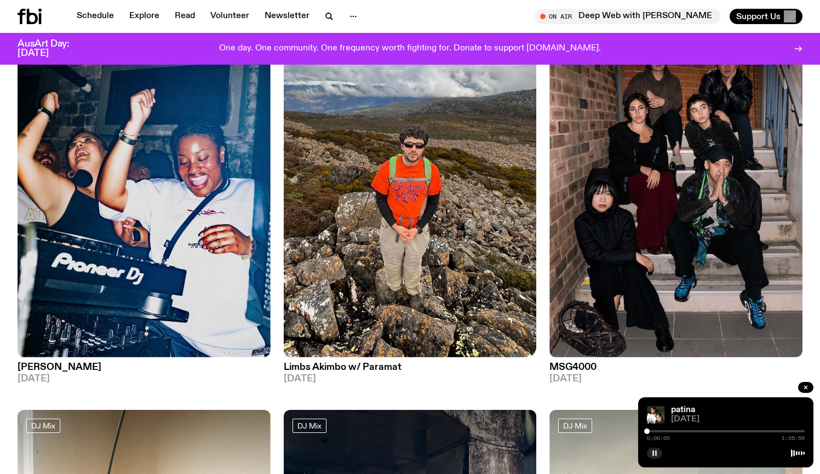
scroll to position [1326, 0]
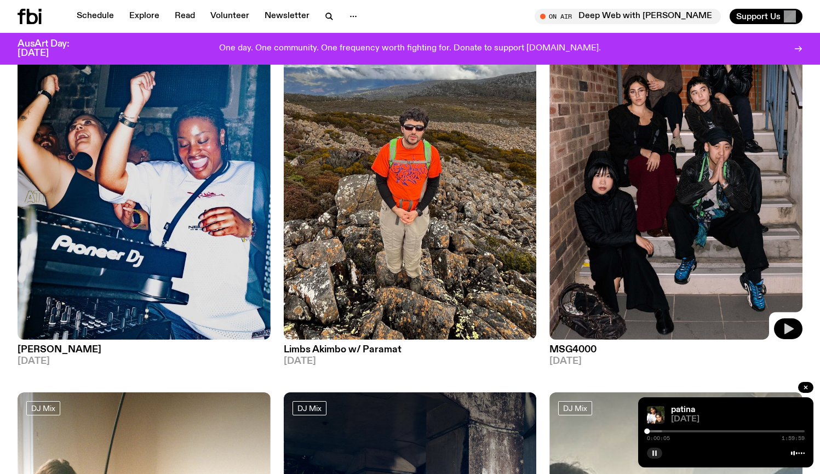
click at [791, 325] on icon "button" at bounding box center [788, 328] width 13 height 13
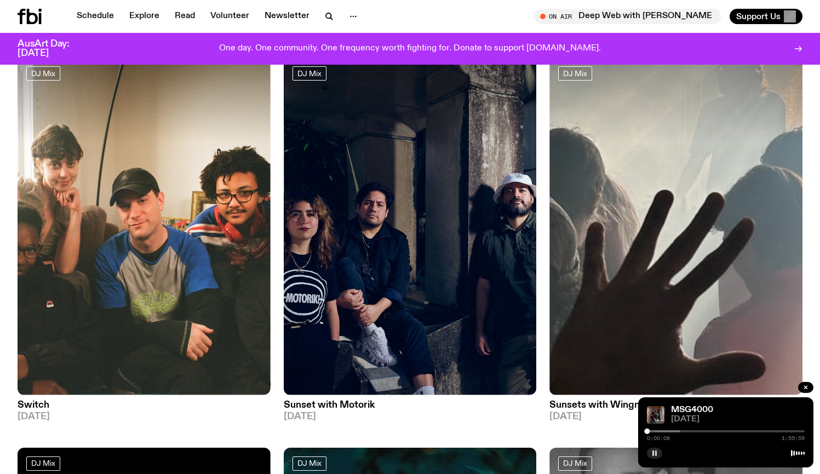
scroll to position [1664, 0]
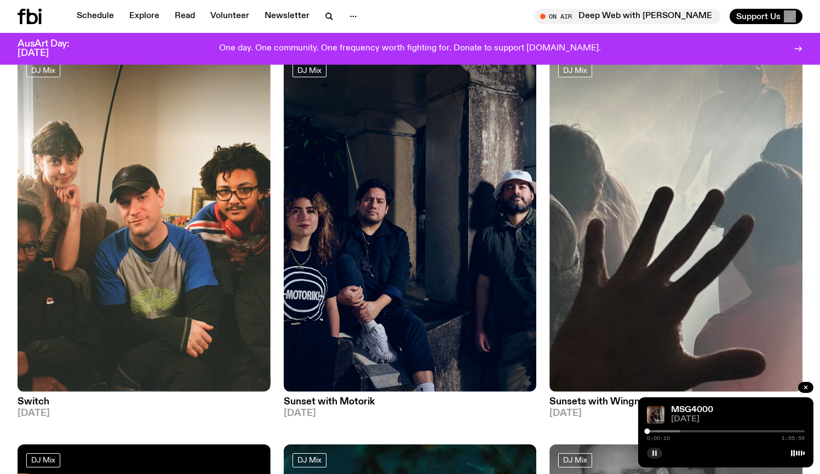
click at [660, 428] on div "0:00:10 1:59:59" at bounding box center [726, 434] width 158 height 13
click at [662, 429] on div "0:00:11 1:59:59" at bounding box center [726, 434] width 158 height 13
click at [662, 430] on div at bounding box center [602, 431] width 158 height 2
click at [679, 431] on div at bounding box center [613, 431] width 158 height 2
click at [257, 375] on icon "button" at bounding box center [256, 380] width 13 height 13
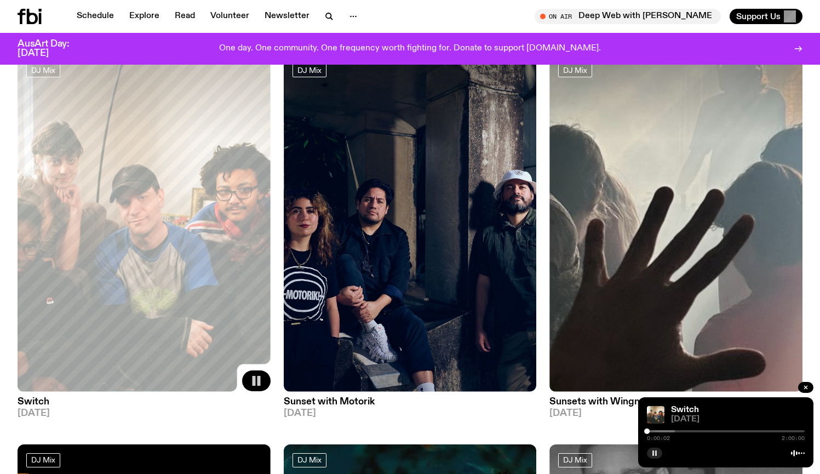
click at [657, 431] on div at bounding box center [596, 431] width 158 height 2
click at [671, 431] on div at bounding box center [619, 431] width 158 height 2
click at [690, 429] on div "0:18:20 2:00:00" at bounding box center [726, 434] width 158 height 13
click at [692, 431] on div at bounding box center [623, 431] width 158 height 2
click at [705, 431] on div at bounding box center [654, 431] width 158 height 2
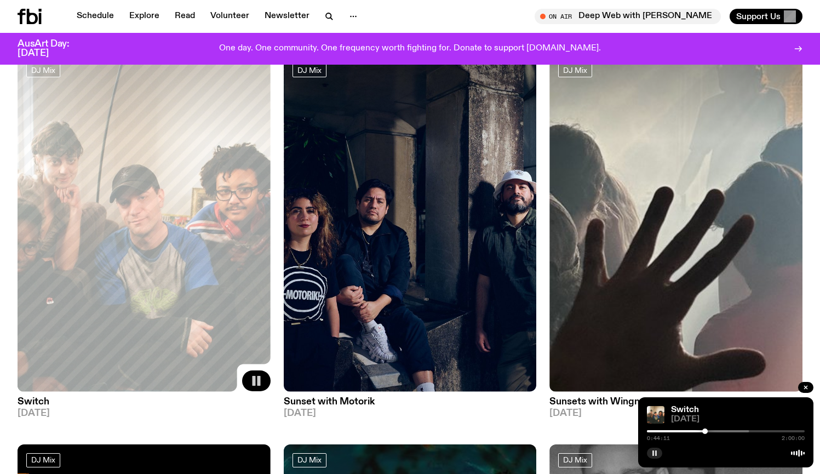
click at [716, 430] on div at bounding box center [671, 431] width 158 height 2
click at [733, 431] on div at bounding box center [676, 431] width 158 height 2
click at [748, 431] on div at bounding box center [682, 431] width 158 height 2
click at [658, 452] on button "button" at bounding box center [654, 453] width 15 height 11
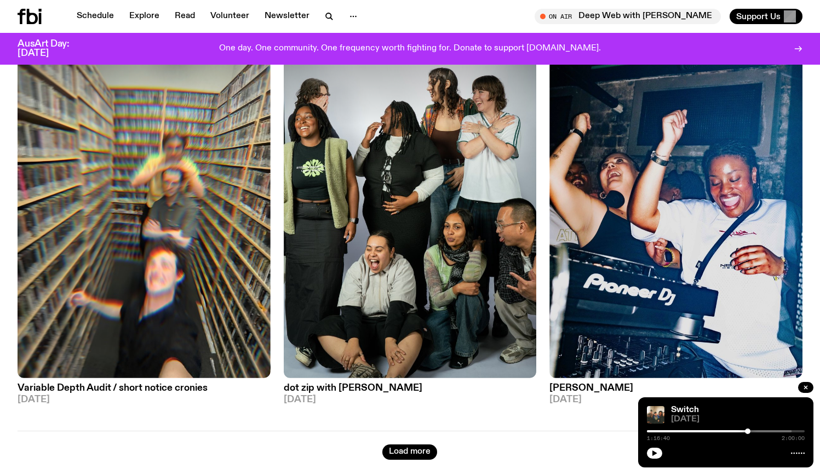
scroll to position [2847, 1]
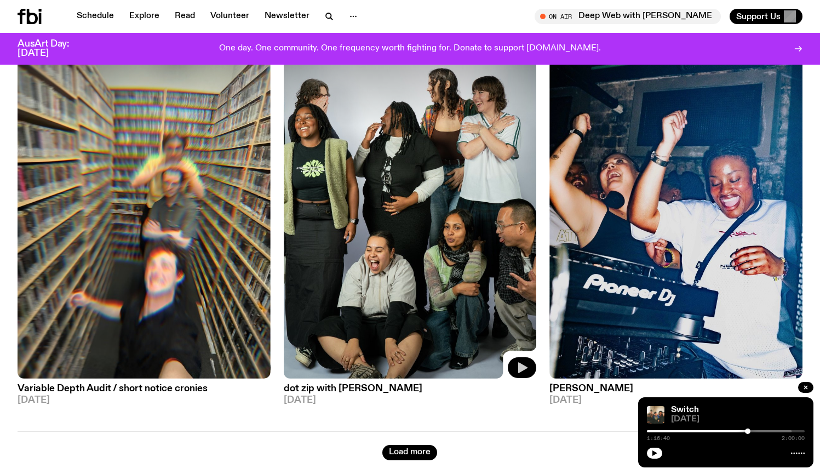
click at [519, 365] on icon "button" at bounding box center [522, 367] width 9 height 11
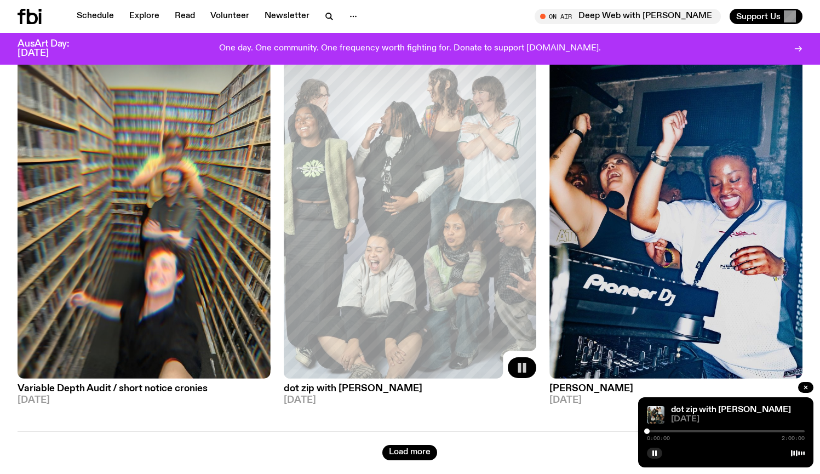
click at [667, 431] on div at bounding box center [726, 431] width 158 height 2
click at [689, 431] on div at bounding box center [726, 431] width 158 height 2
click at [656, 453] on rect "button" at bounding box center [656, 452] width 2 height 5
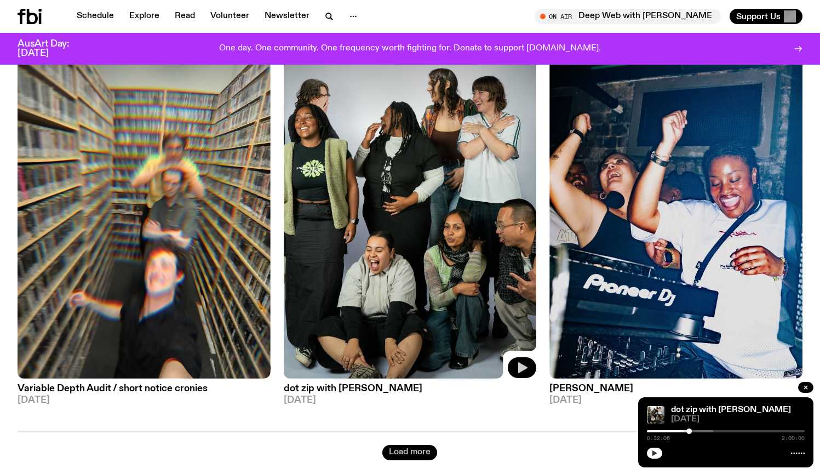
click at [400, 452] on button "Load more" at bounding box center [409, 452] width 55 height 15
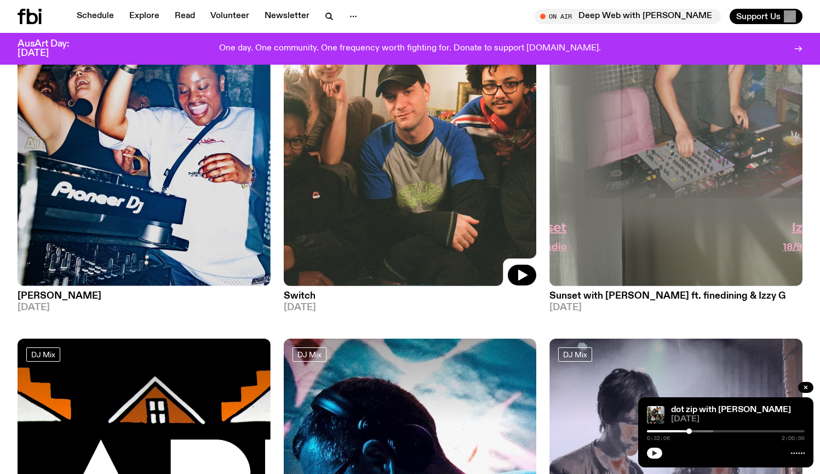
scroll to position [5007, 0]
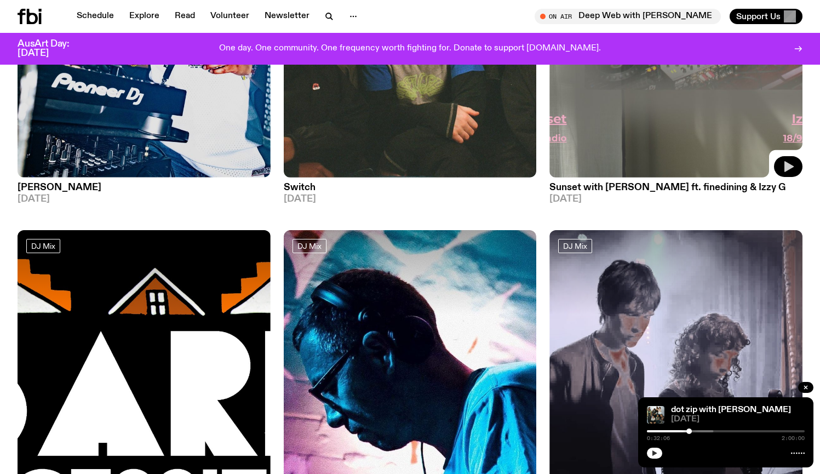
click at [788, 161] on icon "button" at bounding box center [788, 166] width 9 height 11
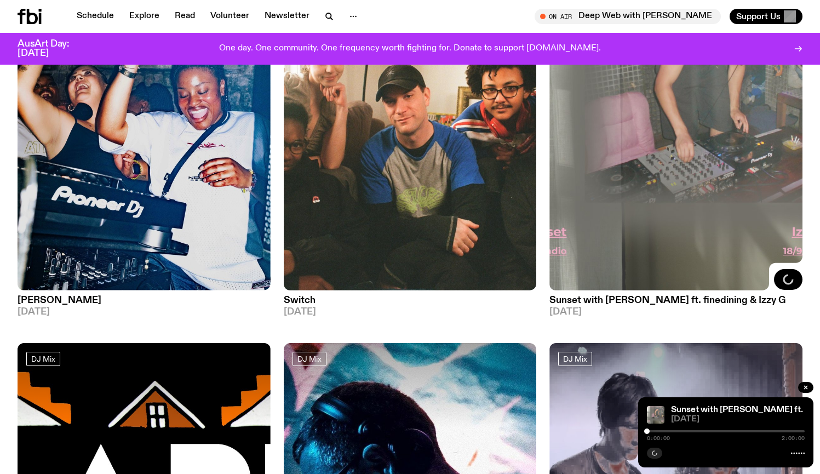
scroll to position [4904, 0]
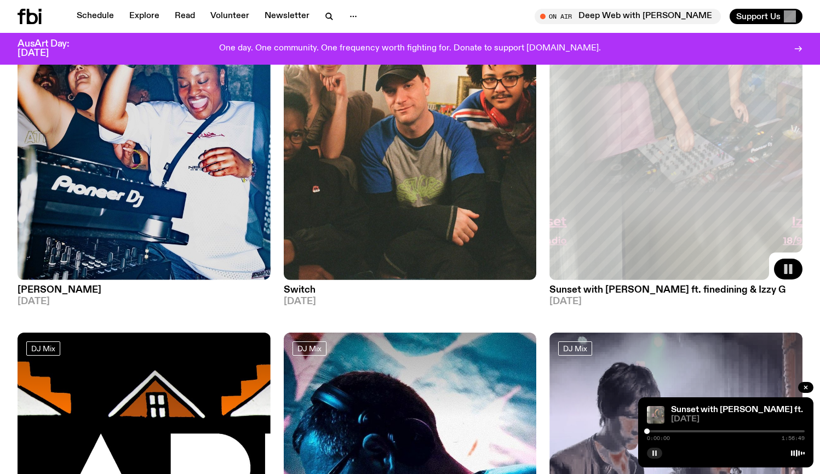
click at [685, 430] on div at bounding box center [726, 431] width 158 height 2
click at [787, 264] on rect "button" at bounding box center [785, 269] width 3 height 10
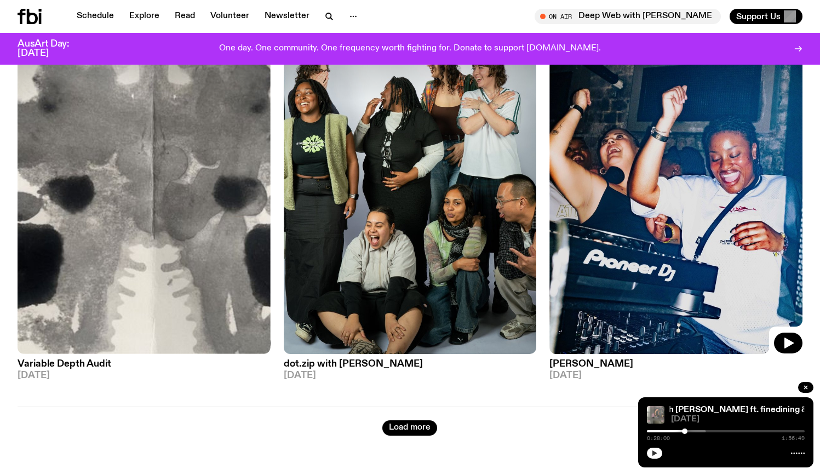
scroll to position [6005, 0]
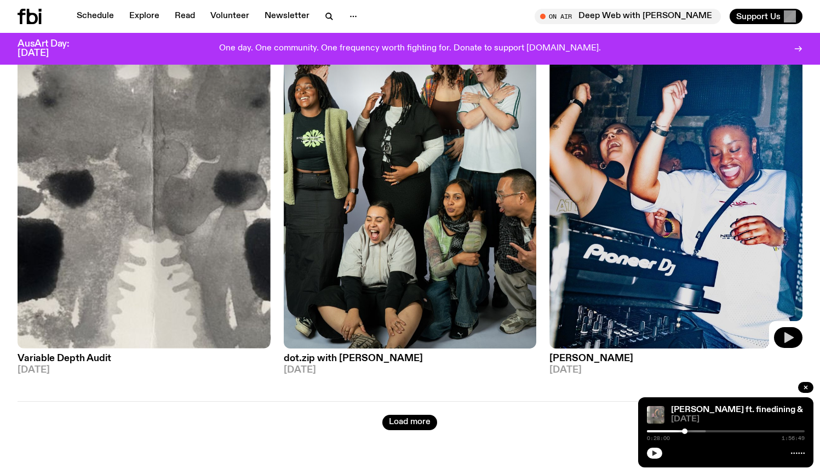
click at [786, 332] on icon "button" at bounding box center [788, 337] width 9 height 11
click at [410, 415] on button "Load more" at bounding box center [409, 422] width 55 height 15
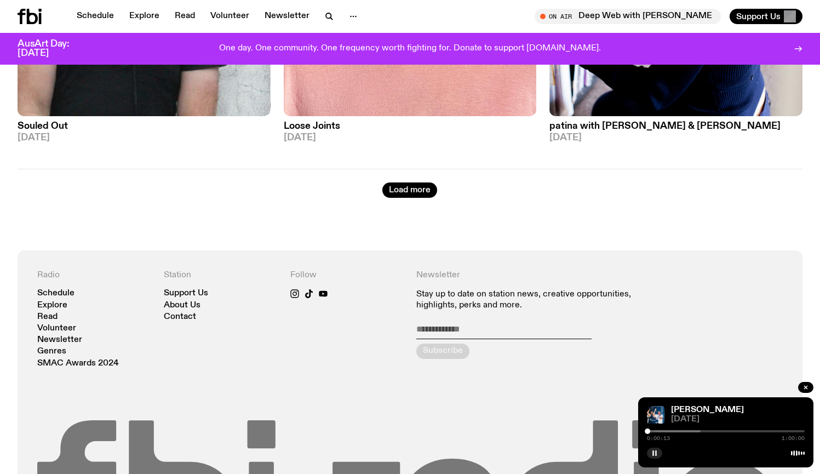
scroll to position [9356, 0]
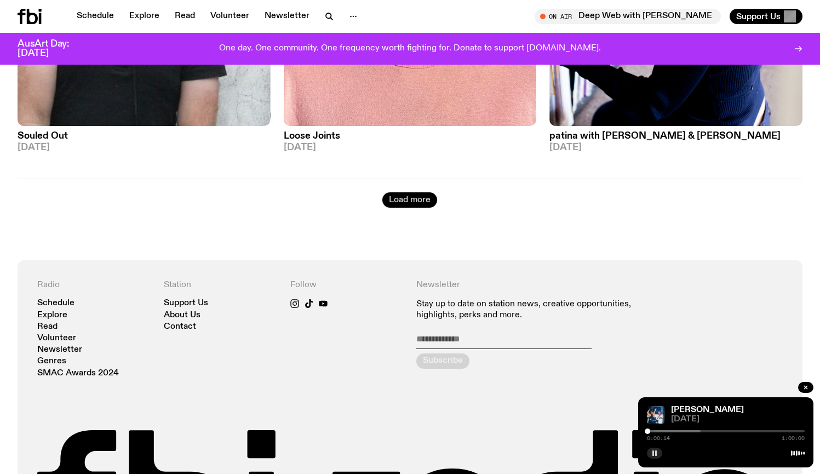
click at [412, 192] on button "Load more" at bounding box center [409, 199] width 55 height 15
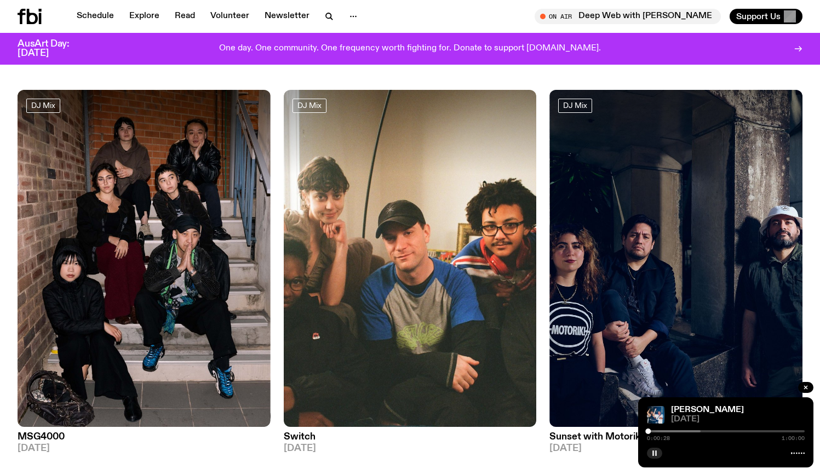
scroll to position [11808, 0]
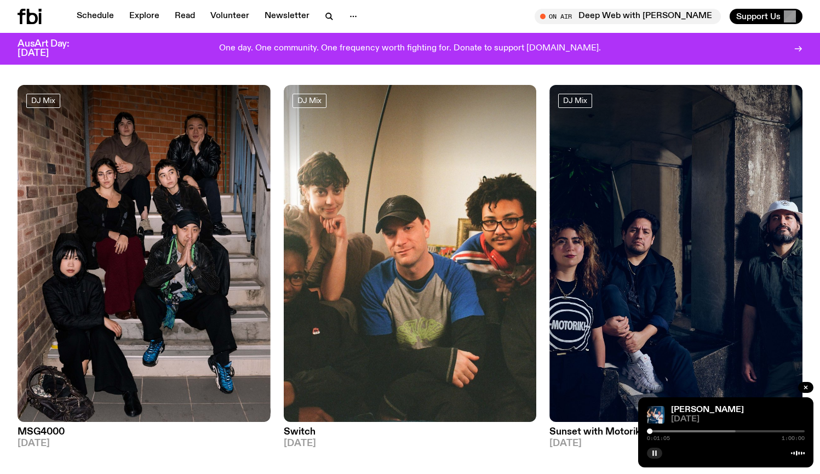
click at [653, 454] on rect "button" at bounding box center [653, 452] width 2 height 5
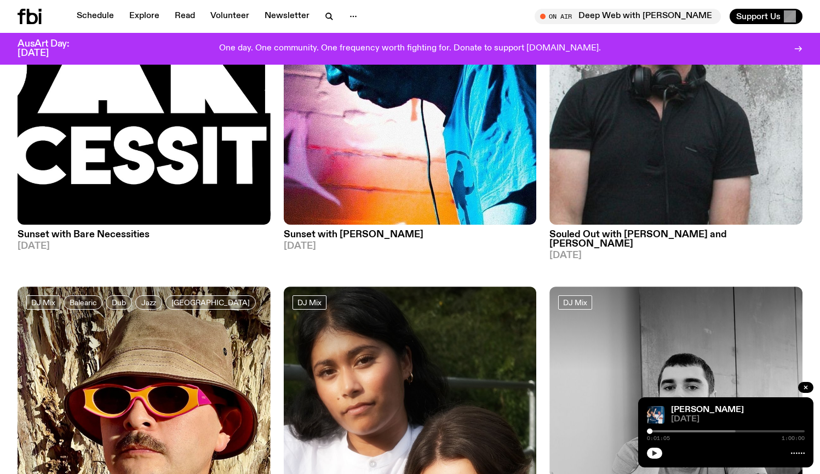
scroll to position [10367, 0]
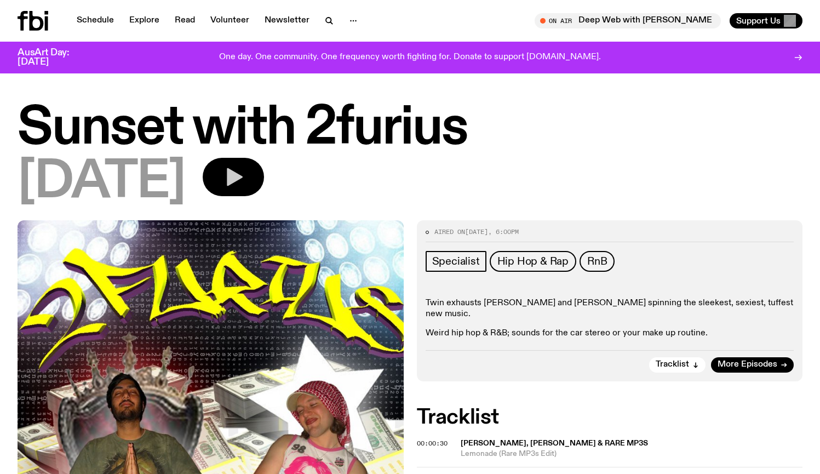
click at [244, 184] on icon "button" at bounding box center [233, 177] width 22 height 22
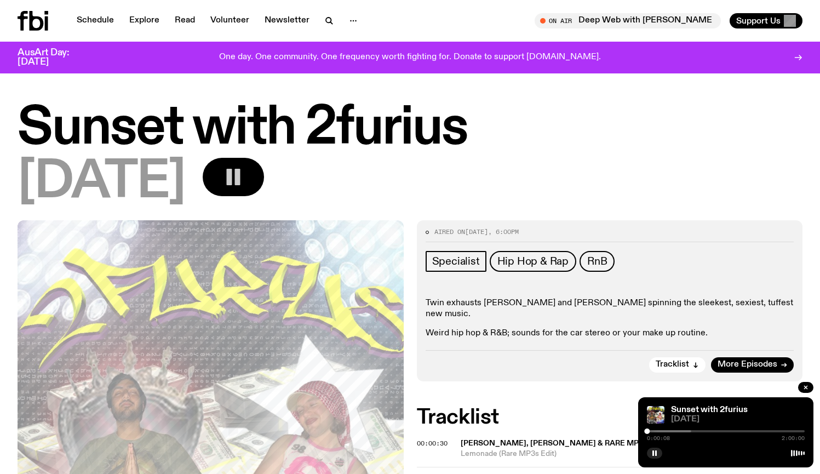
click at [655, 429] on div "0:00:08 2:00:00" at bounding box center [726, 434] width 158 height 13
click at [651, 431] on div at bounding box center [613, 431] width 158 height 2
click at [656, 431] on div at bounding box center [613, 431] width 158 height 2
click at [658, 431] on div at bounding box center [655, 430] width 5 height 5
click at [665, 431] on div at bounding box center [621, 431] width 158 height 2
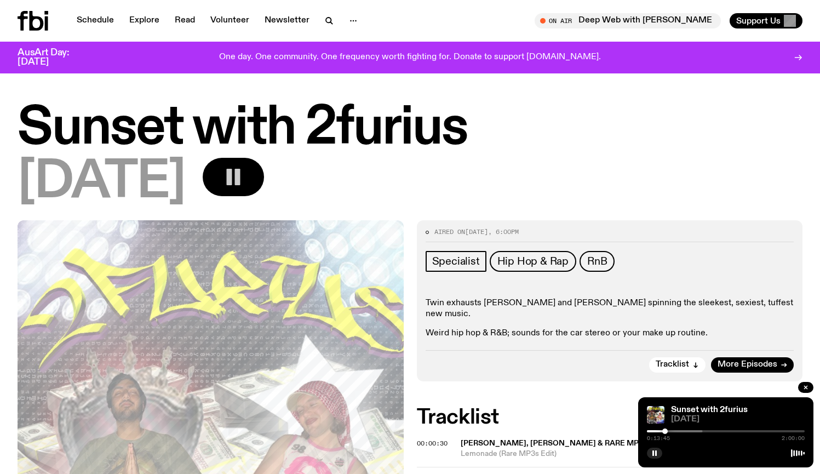
click at [673, 431] on div at bounding box center [624, 431] width 158 height 2
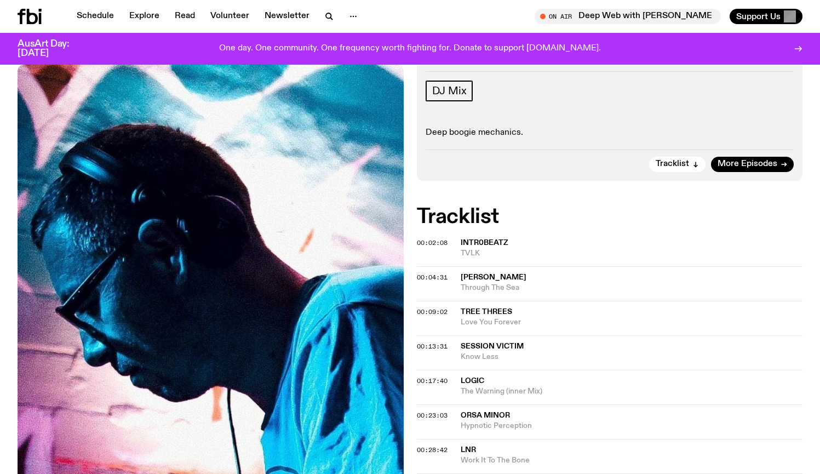
scroll to position [171, 0]
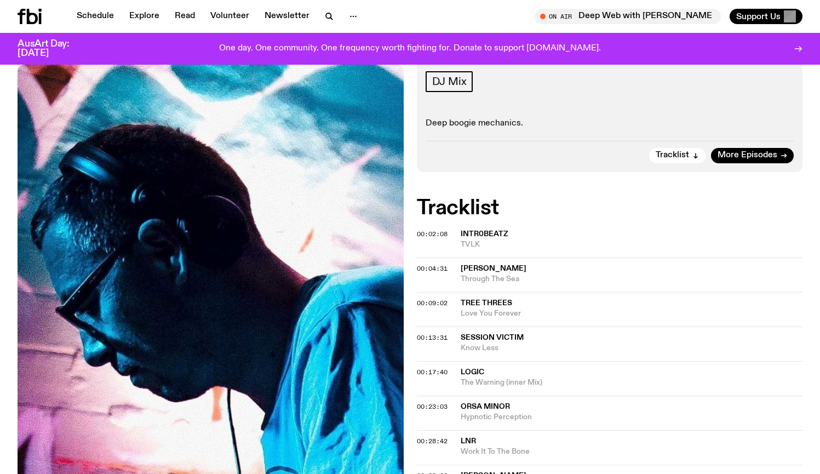
click at [484, 231] on span "intr0beatz" at bounding box center [485, 234] width 48 height 8
click at [489, 238] on span "intr0beatz" at bounding box center [485, 234] width 48 height 8
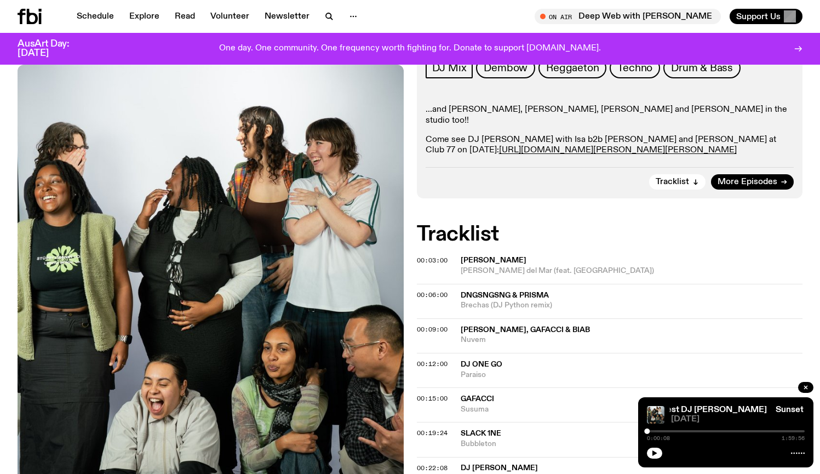
scroll to position [209, 0]
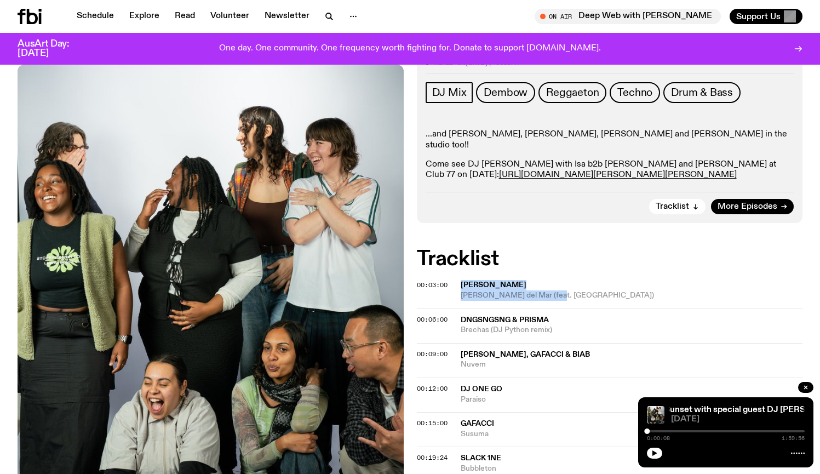
drag, startPoint x: 459, startPoint y: 271, endPoint x: 544, endPoint y: 285, distance: 86.6
click at [545, 286] on div "00:03:00 Montoya Flor del Mar (feat. Pahua)" at bounding box center [610, 295] width 386 height 26
copy div "Montoya Flor del Mar (feat. Pahua)"
click at [810, 98] on div "Aired on 19.10.24 , 6:00pm DJ Mix Dembow Reggaeton Techno Drum & Bass ...and Sa…" at bounding box center [410, 453] width 820 height 805
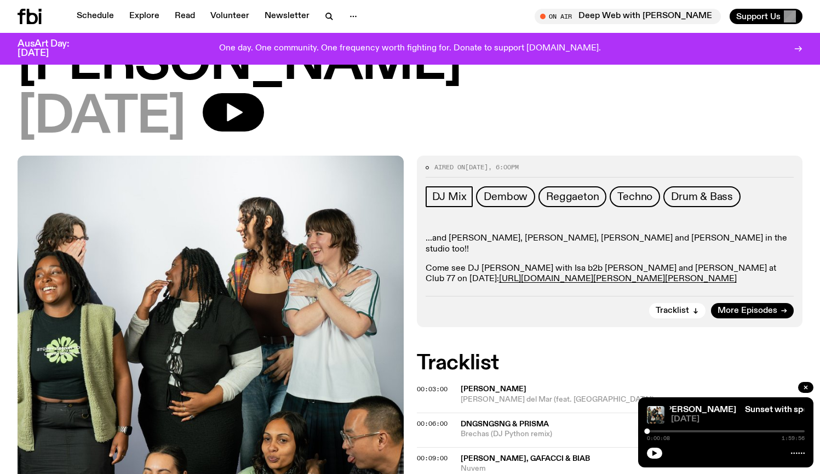
scroll to position [102, 0]
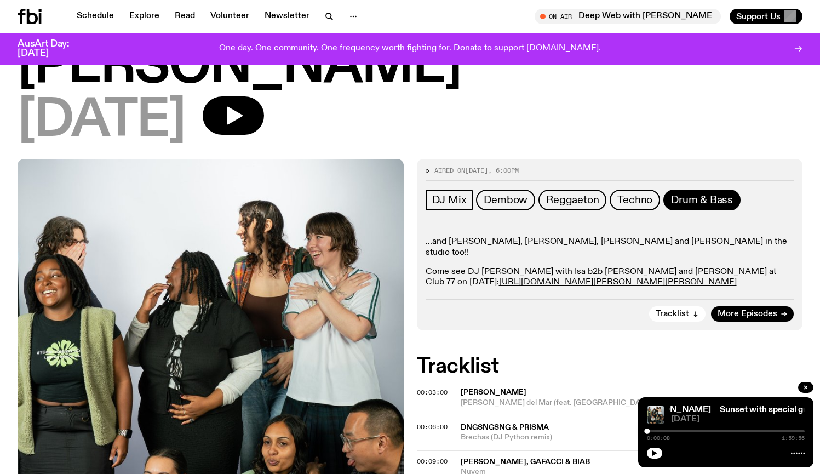
drag, startPoint x: 420, startPoint y: 199, endPoint x: 663, endPoint y: 204, distance: 242.7
click at [663, 204] on div "Aired on 19.10.24 , 6:00pm DJ Mix Dembow Reggaeton Techno Drum & Bass ...and Sa…" at bounding box center [610, 244] width 386 height 171
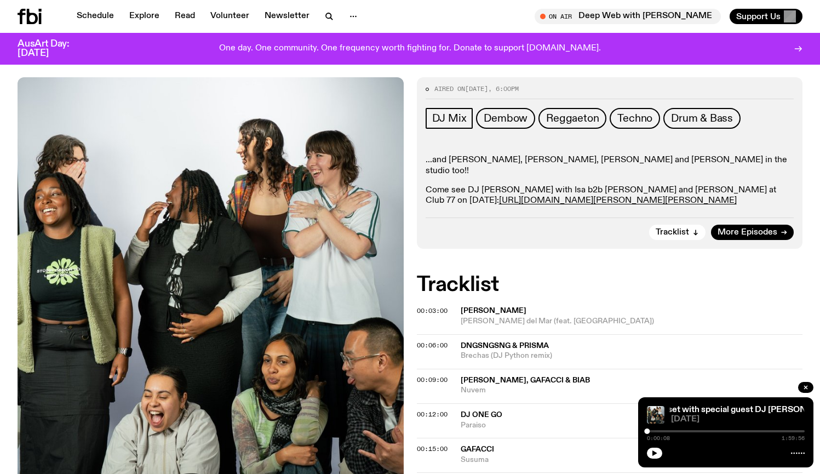
scroll to position [68, 0]
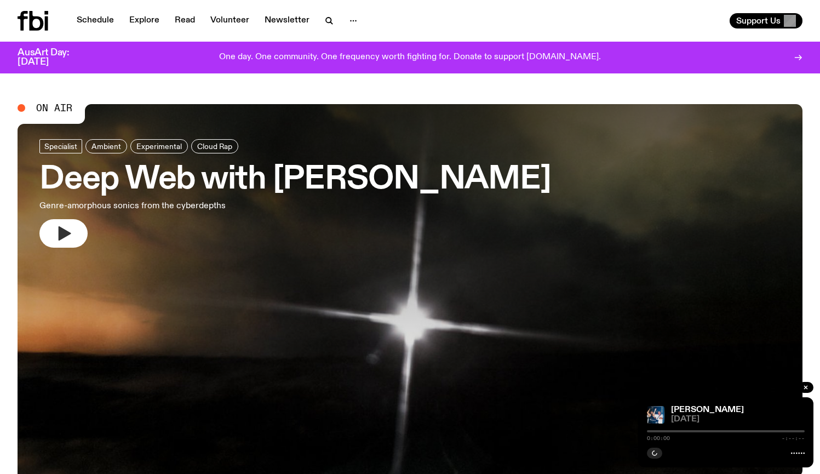
click at [83, 231] on button "button" at bounding box center [63, 233] width 48 height 28
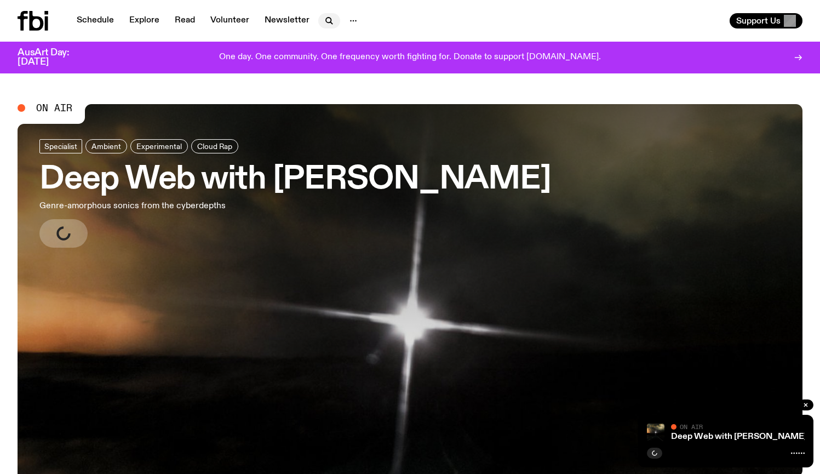
click at [324, 16] on icon "button" at bounding box center [329, 20] width 13 height 13
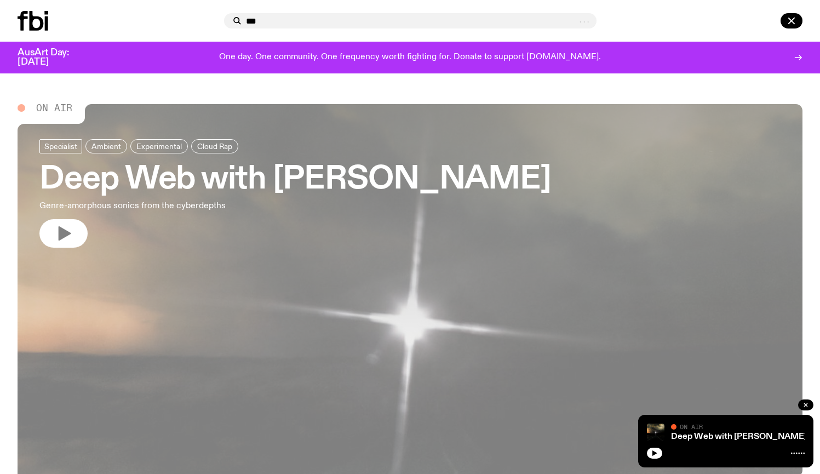
type input "***"
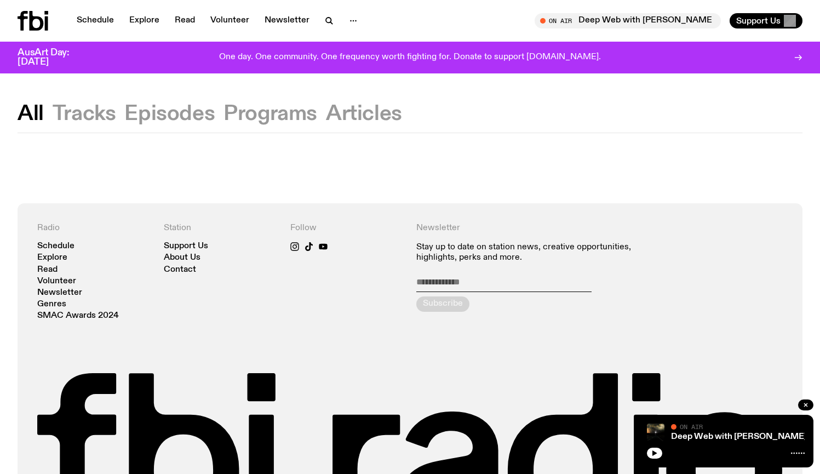
click at [144, 108] on button "Episodes" at bounding box center [169, 114] width 90 height 20
click at [265, 113] on button "Programs" at bounding box center [270, 114] width 94 height 20
click at [323, 19] on icon "button" at bounding box center [329, 20] width 13 height 13
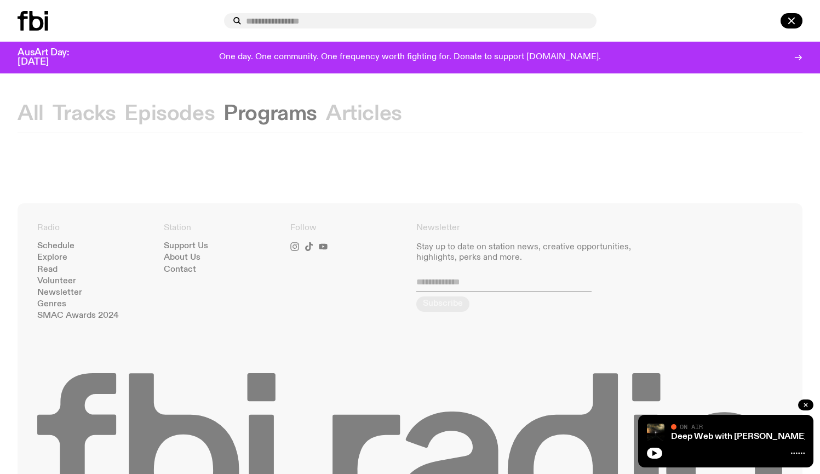
click at [322, 139] on div at bounding box center [410, 237] width 820 height 474
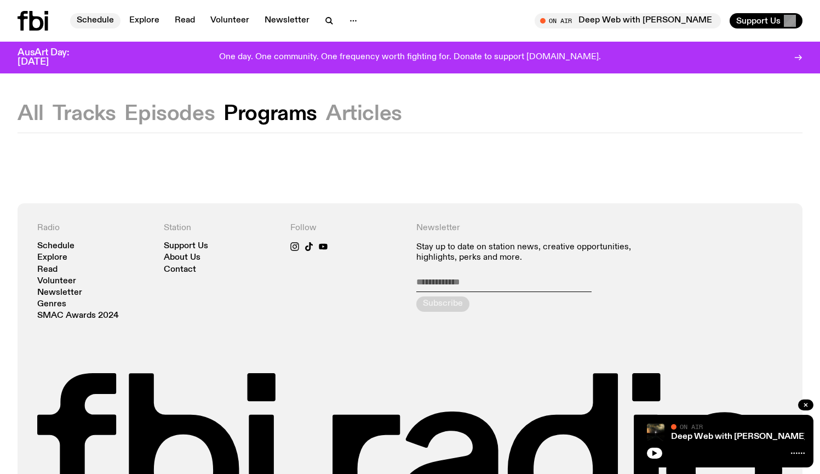
click at [105, 21] on link "Schedule" at bounding box center [95, 20] width 50 height 15
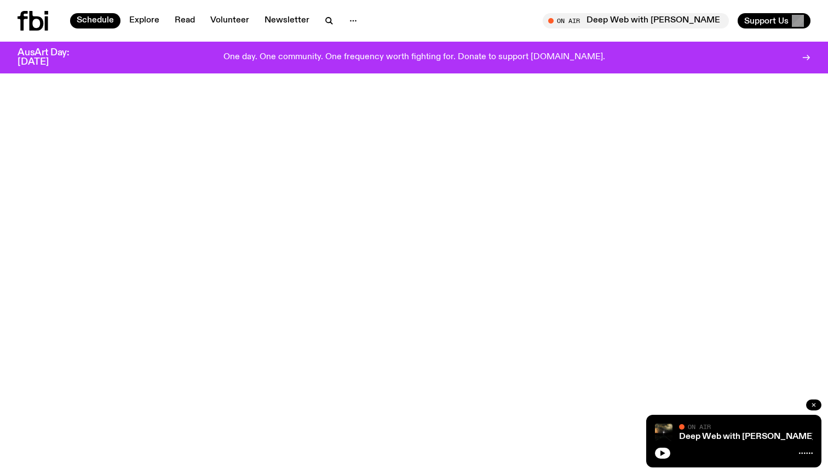
click at [813, 402] on icon "button" at bounding box center [814, 405] width 7 height 7
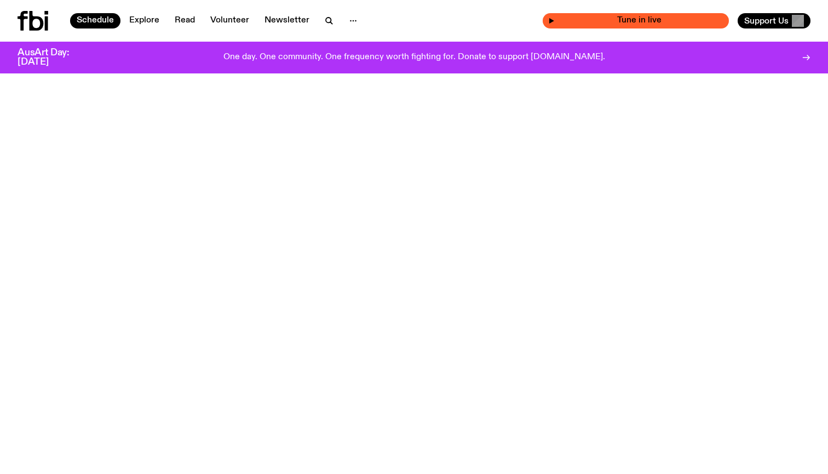
click at [615, 22] on span "Tune in live" at bounding box center [639, 20] width 169 height 8
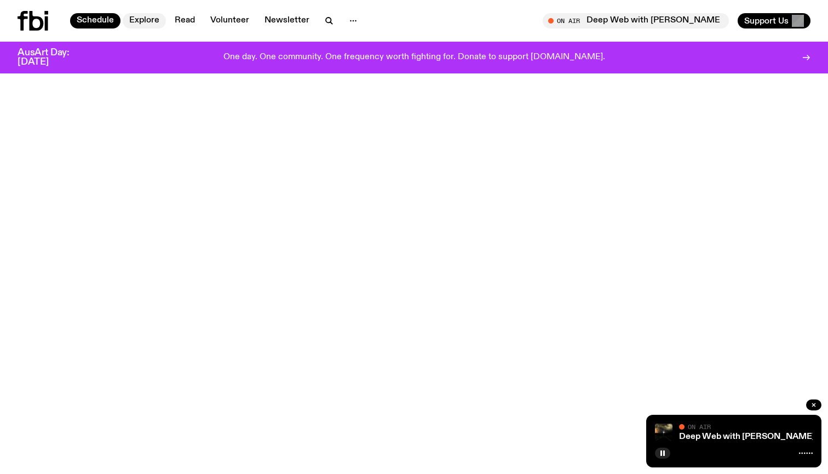
click at [150, 18] on link "Explore" at bounding box center [144, 20] width 43 height 15
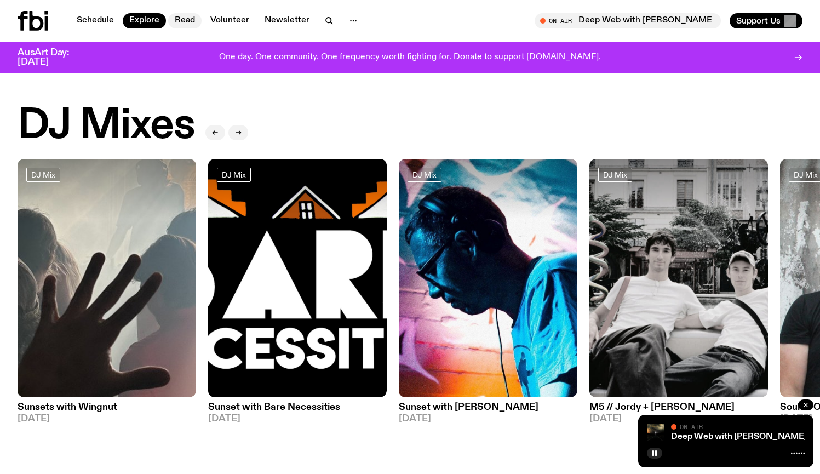
click at [189, 21] on link "Read" at bounding box center [184, 20] width 33 height 15
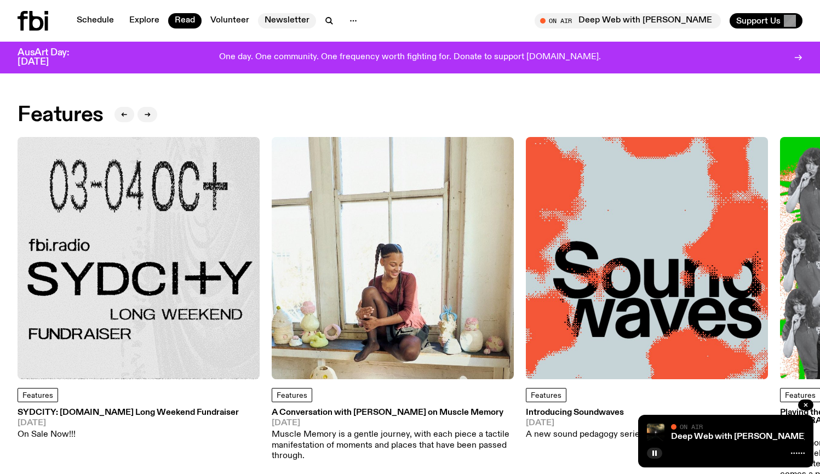
click at [279, 20] on link "Newsletter" at bounding box center [287, 20] width 58 height 15
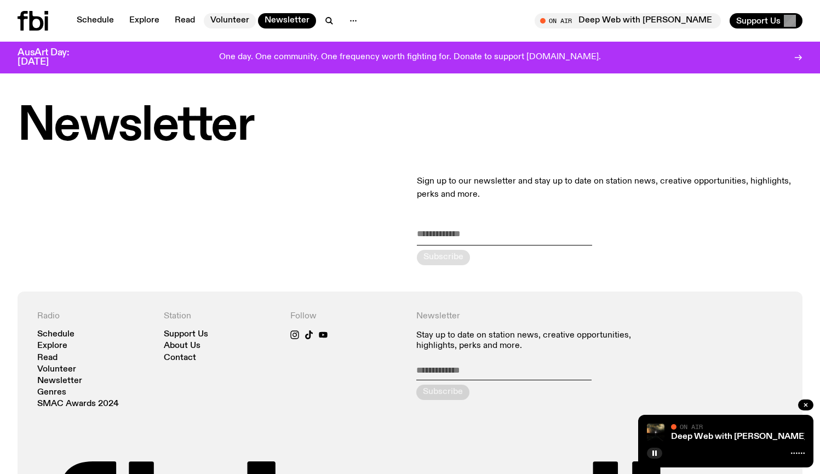
click at [237, 17] on link "Volunteer" at bounding box center [230, 20] width 52 height 15
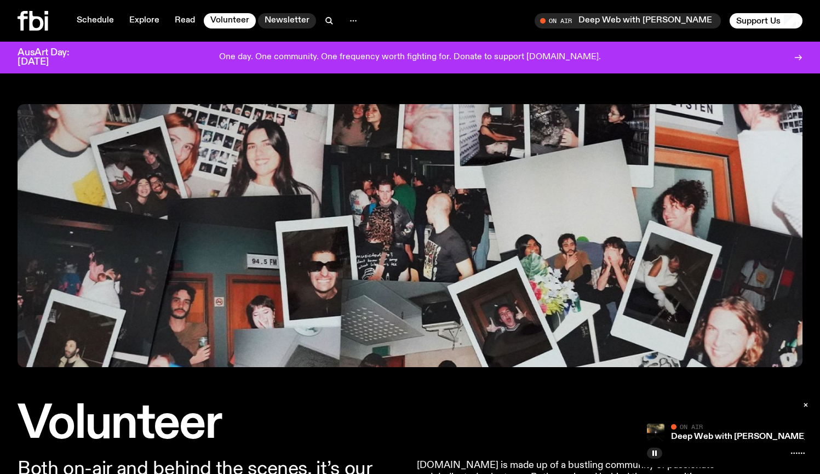
click at [281, 24] on link "Newsletter" at bounding box center [287, 20] width 58 height 15
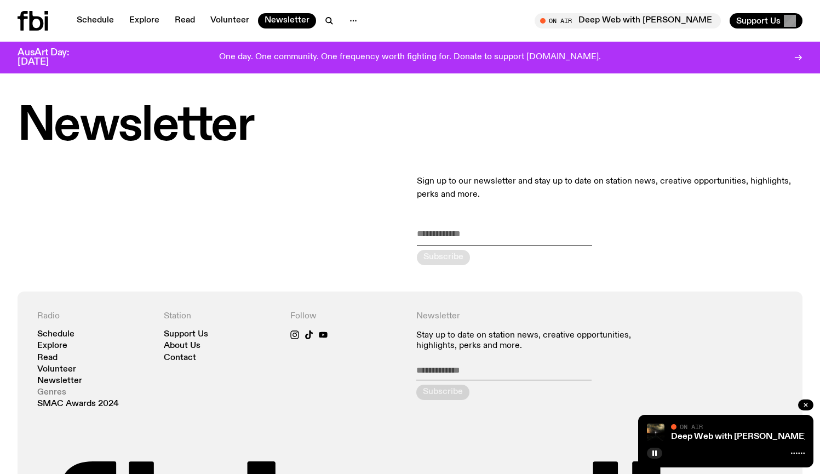
click at [58, 391] on link "Genres" at bounding box center [51, 392] width 29 height 8
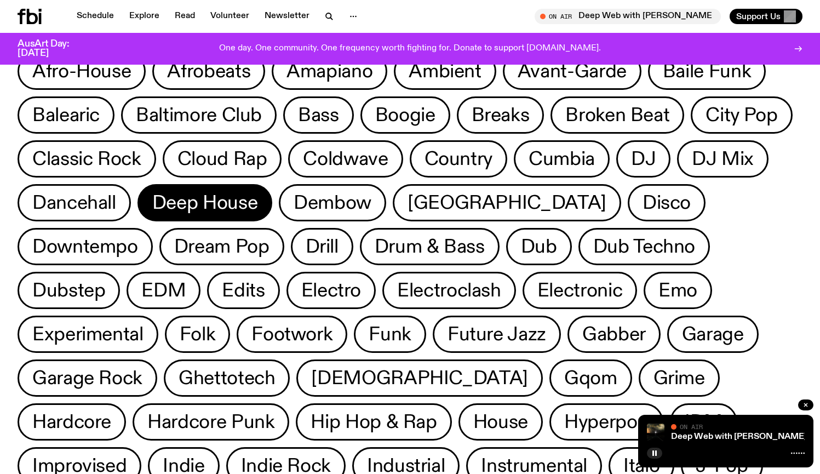
scroll to position [44, 0]
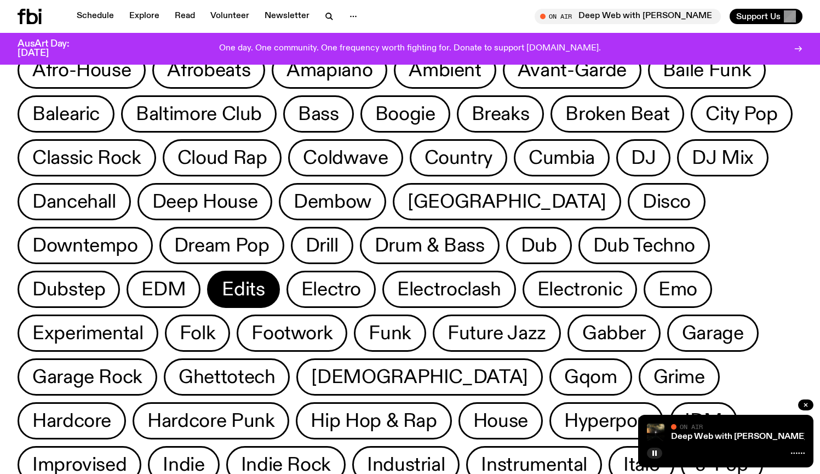
click at [222, 280] on span "Edits" at bounding box center [243, 289] width 43 height 21
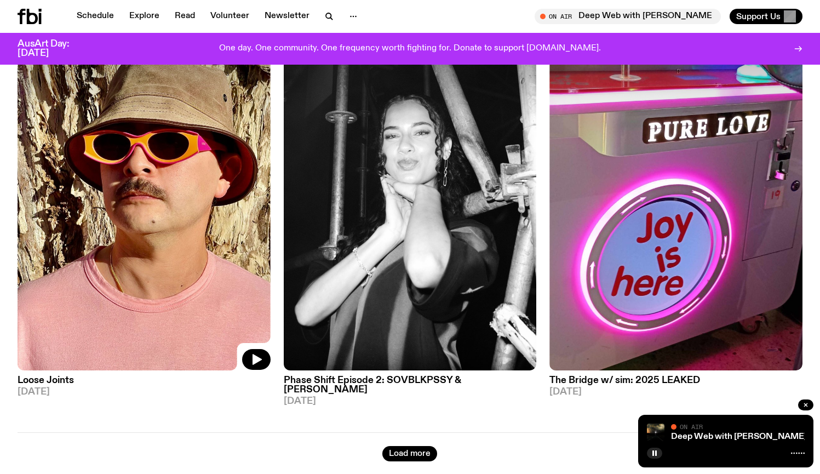
scroll to position [169, 0]
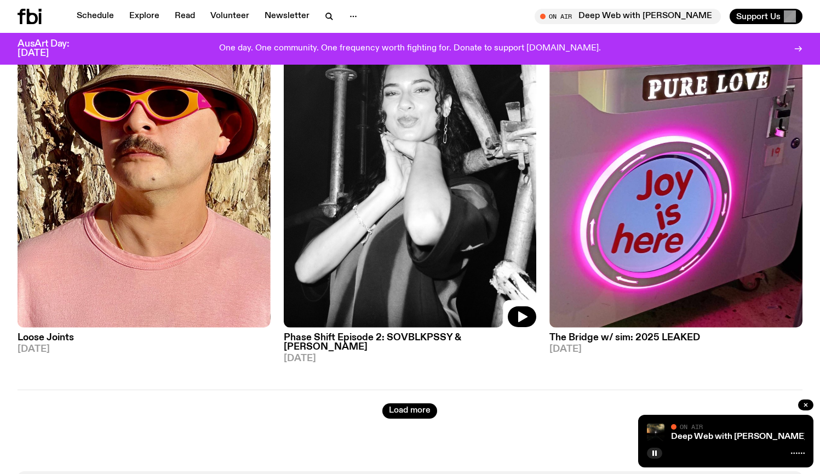
click at [523, 304] on icon at bounding box center [410, 158] width 253 height 337
click at [523, 312] on icon "button" at bounding box center [521, 316] width 13 height 13
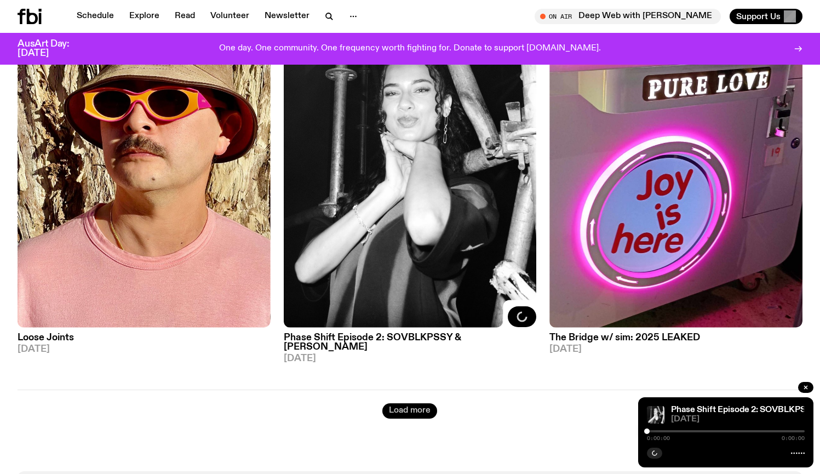
click at [416, 403] on button "Load more" at bounding box center [409, 410] width 55 height 15
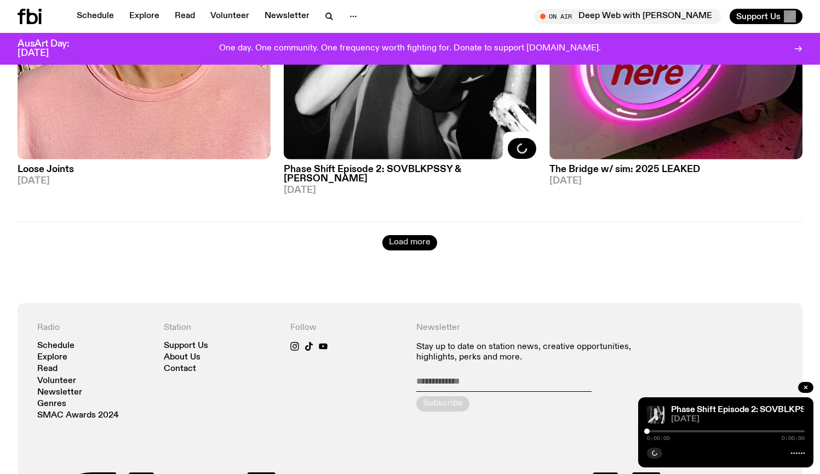
scroll to position [412, 0]
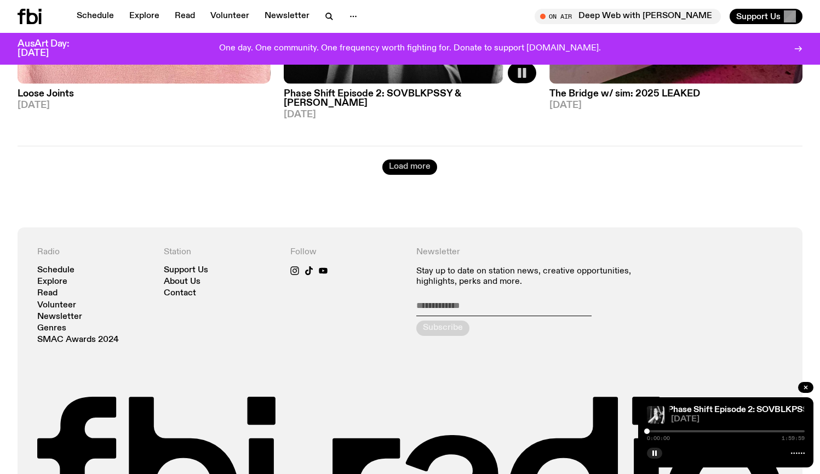
click at [408, 159] on button "Load more" at bounding box center [409, 166] width 55 height 15
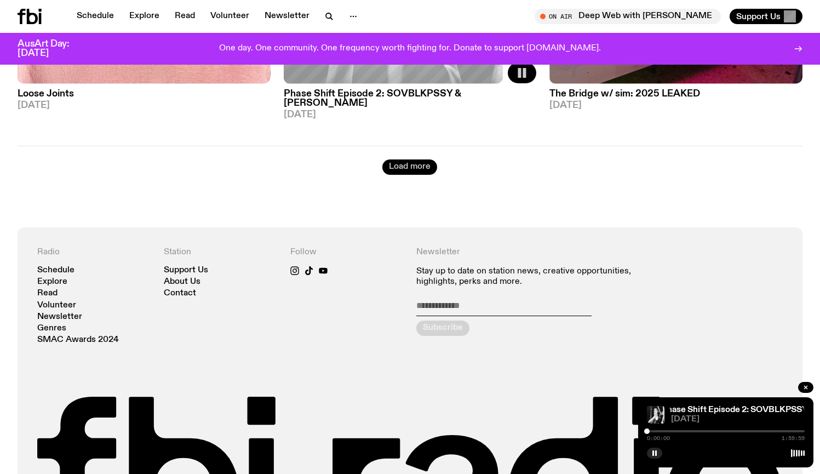
click at [408, 159] on button "Load more" at bounding box center [409, 166] width 55 height 15
click at [655, 429] on div "0:00:03 1:59:59" at bounding box center [726, 434] width 158 height 13
click at [658, 431] on div at bounding box center [726, 431] width 158 height 2
click at [672, 429] on div "0:08:20 1:59:59" at bounding box center [726, 434] width 158 height 13
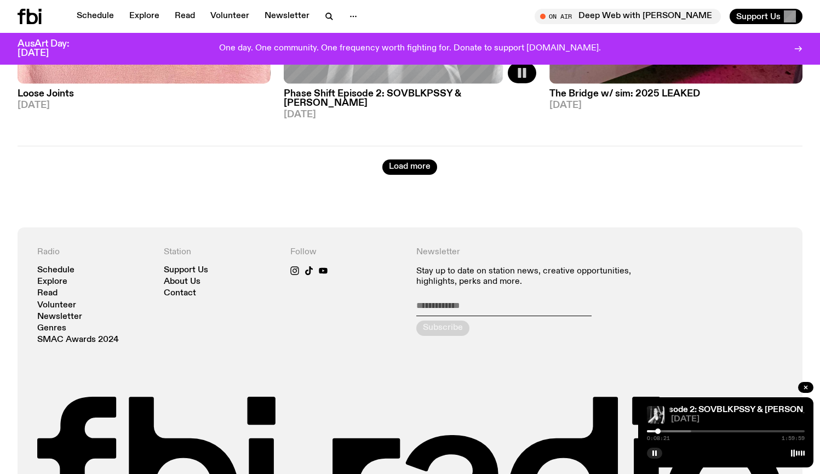
click at [681, 431] on div at bounding box center [613, 431] width 158 height 2
click at [698, 429] on div "0:26:15 1:59:59" at bounding box center [726, 434] width 158 height 13
click at [703, 432] on div "0:26:16 1:59:59" at bounding box center [726, 434] width 158 height 13
click at [698, 429] on div "0:26:17 1:59:59" at bounding box center [726, 434] width 158 height 13
drag, startPoint x: 683, startPoint y: 429, endPoint x: 708, endPoint y: 429, distance: 25.2
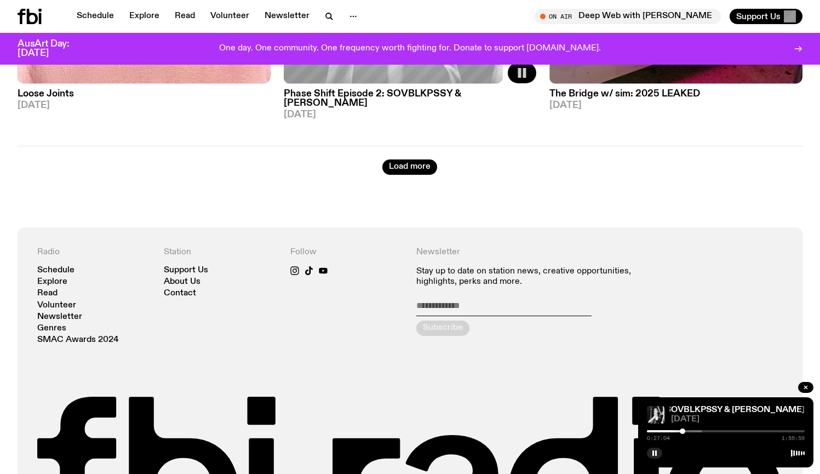
click at [685, 429] on div at bounding box center [682, 430] width 5 height 5
click at [659, 451] on button "button" at bounding box center [654, 453] width 15 height 11
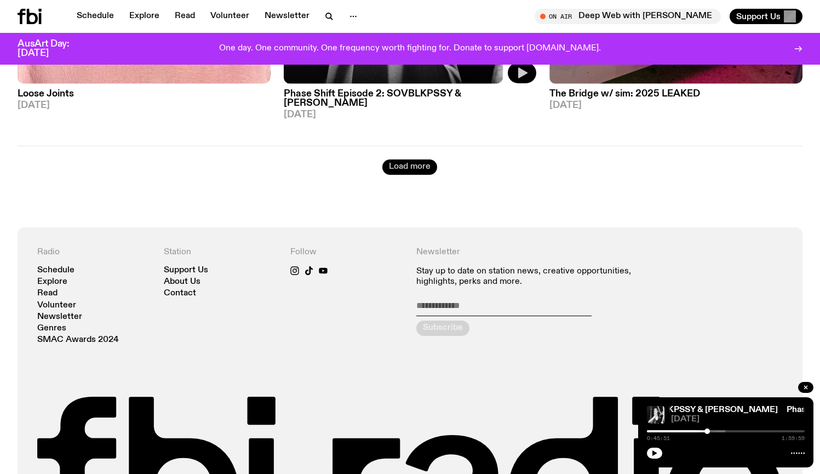
click at [417, 159] on button "Load more" at bounding box center [409, 166] width 55 height 15
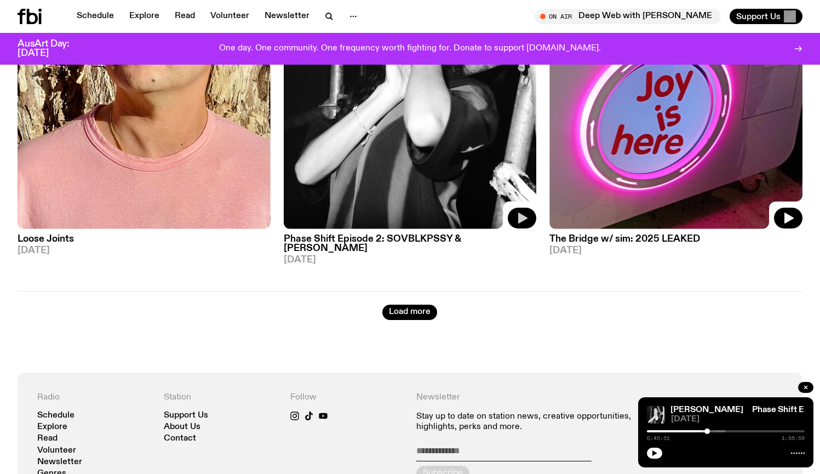
scroll to position [267, 0]
click at [783, 216] on icon "button" at bounding box center [788, 217] width 13 height 13
click at [640, 237] on h3 "The Bridge w/ sim: 2025 LEAKED" at bounding box center [675, 238] width 253 height 9
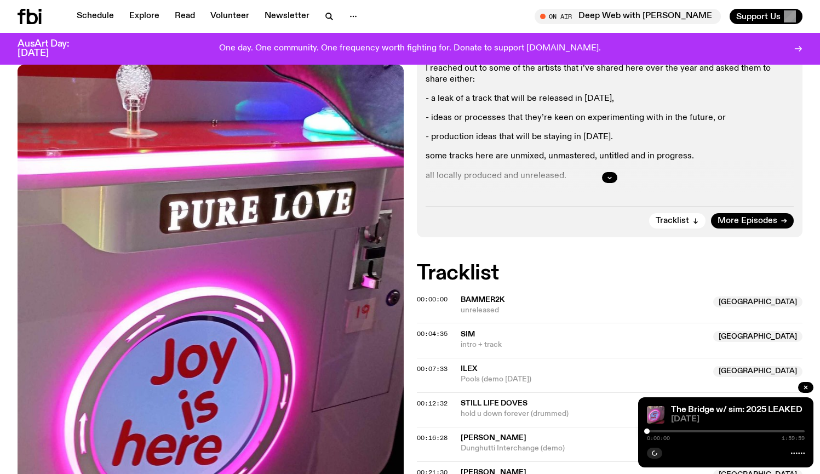
scroll to position [108, 0]
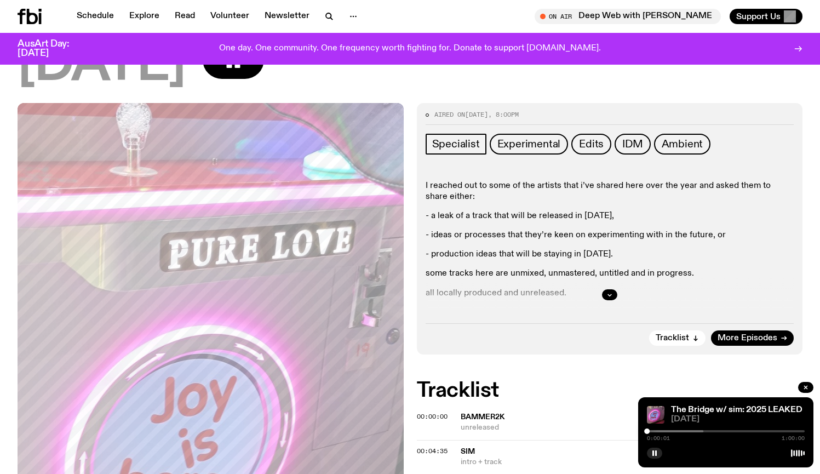
click at [679, 429] on div "0:00:01 1:00:00" at bounding box center [726, 434] width 158 height 13
click at [684, 432] on div "0:00:02 1:00:00" at bounding box center [726, 434] width 158 height 13
drag, startPoint x: 648, startPoint y: 431, endPoint x: 703, endPoint y: 429, distance: 55.3
click at [704, 430] on div at bounding box center [703, 430] width 5 height 5
drag, startPoint x: 703, startPoint y: 429, endPoint x: 729, endPoint y: 429, distance: 25.2
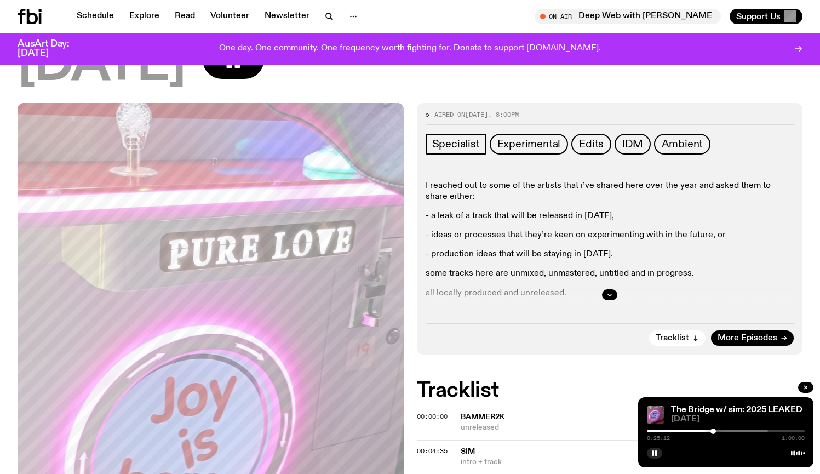
click at [716, 429] on div at bounding box center [712, 430] width 5 height 5
click at [737, 429] on div "0:27:33 1:00:00" at bounding box center [726, 434] width 158 height 13
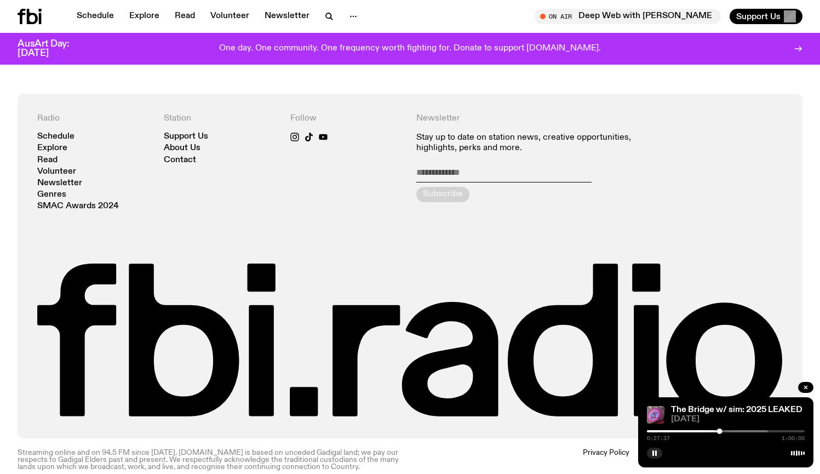
scroll to position [948, 0]
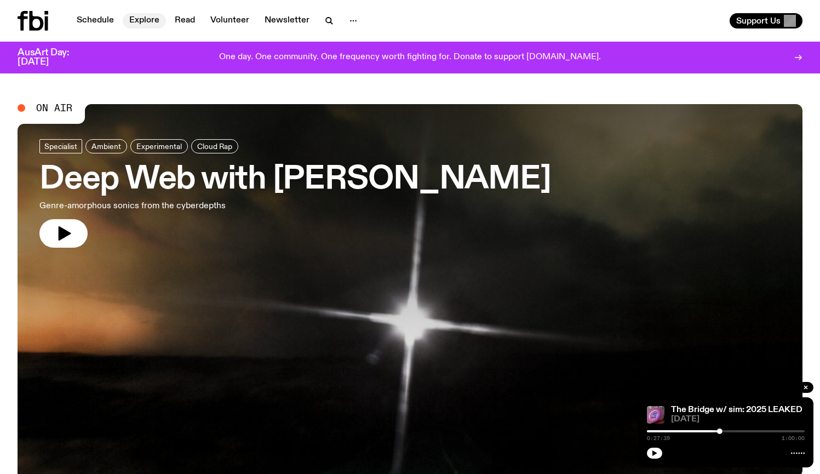
click at [135, 20] on link "Explore" at bounding box center [144, 20] width 43 height 15
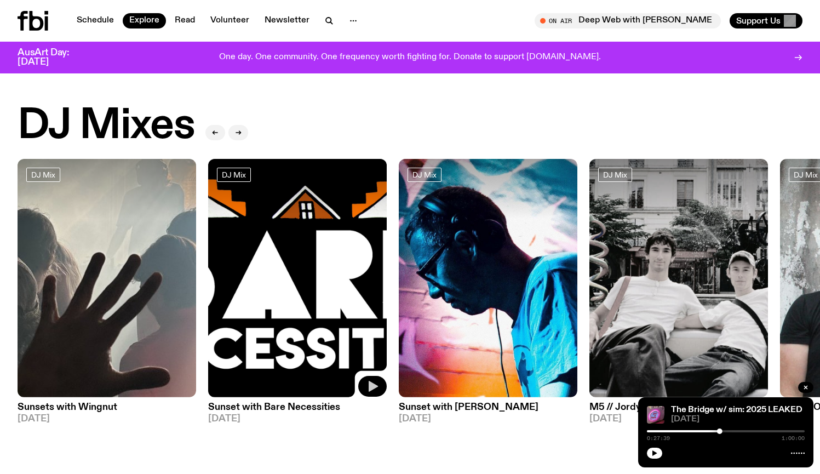
click at [371, 386] on icon "button" at bounding box center [373, 386] width 9 height 11
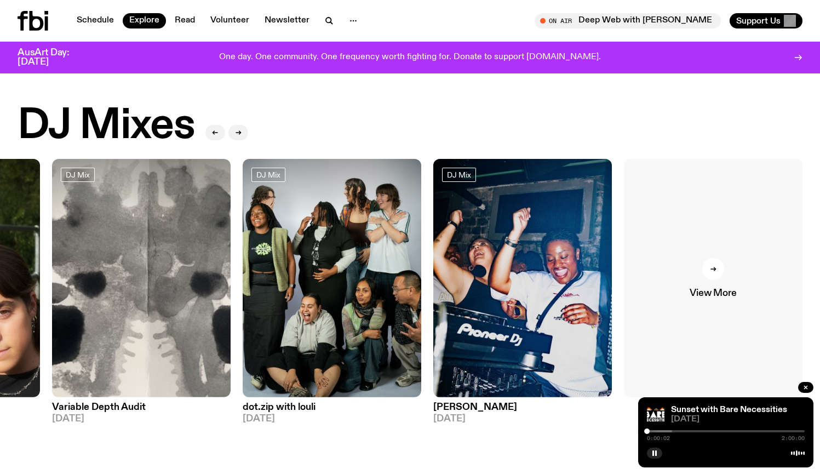
click at [714, 268] on icon at bounding box center [715, 269] width 2 height 4
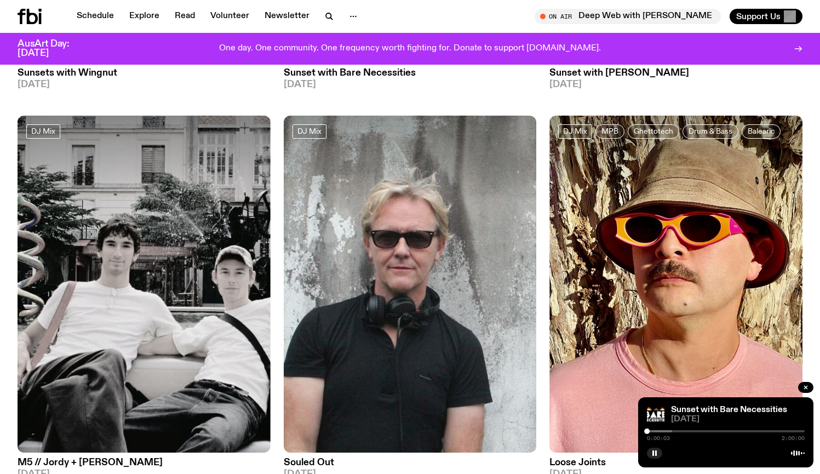
scroll to position [460, 0]
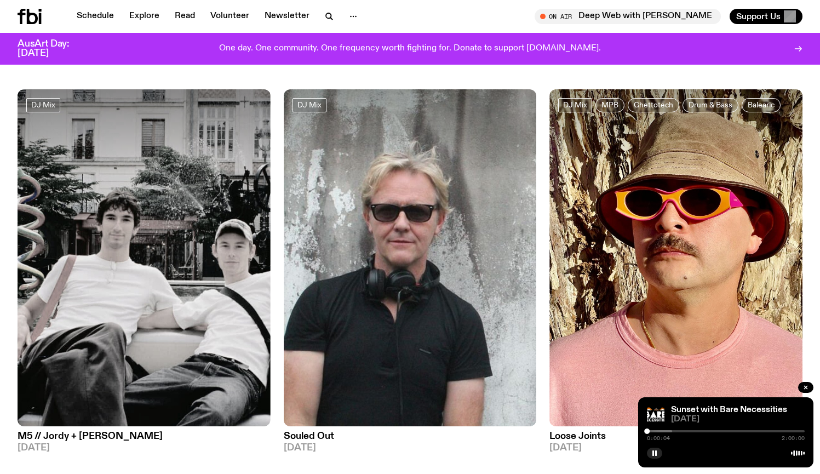
click at [666, 429] on div "0:00:04 2:00:00" at bounding box center [726, 434] width 158 height 13
click at [666, 433] on div "0:00:06 2:00:00" at bounding box center [726, 434] width 158 height 13
click at [667, 432] on div "0:00:06 2:00:00" at bounding box center [726, 434] width 158 height 13
click at [667, 431] on div at bounding box center [593, 431] width 158 height 2
click at [678, 432] on div at bounding box center [613, 431] width 158 height 2
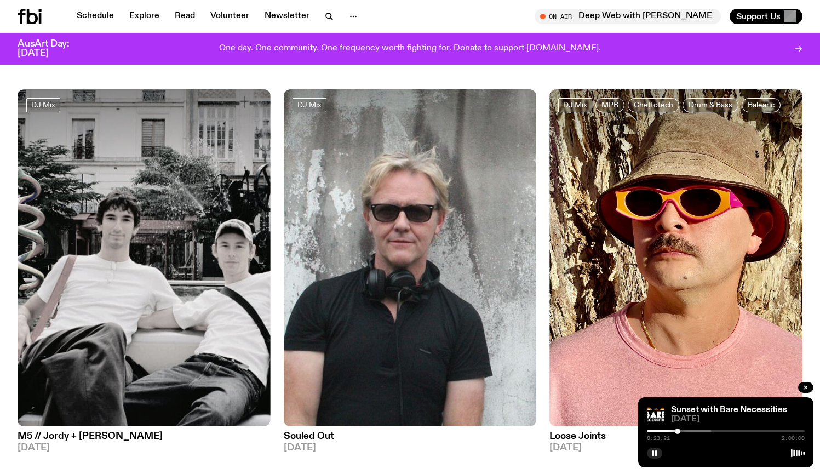
click at [687, 432] on div at bounding box center [632, 431] width 158 height 2
click at [701, 431] on div at bounding box center [643, 431] width 158 height 2
click at [710, 432] on div "0:40:50 2:00:00" at bounding box center [726, 434] width 158 height 13
click at [712, 429] on div "0:40:51 2:00:00" at bounding box center [726, 434] width 158 height 13
click at [712, 432] on div at bounding box center [659, 431] width 158 height 2
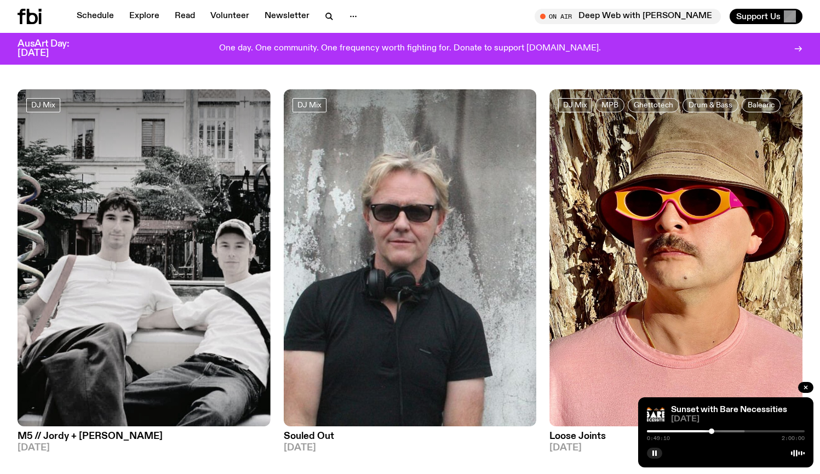
click at [722, 431] on div at bounding box center [666, 431] width 158 height 2
click at [730, 431] on div at bounding box center [677, 431] width 158 height 2
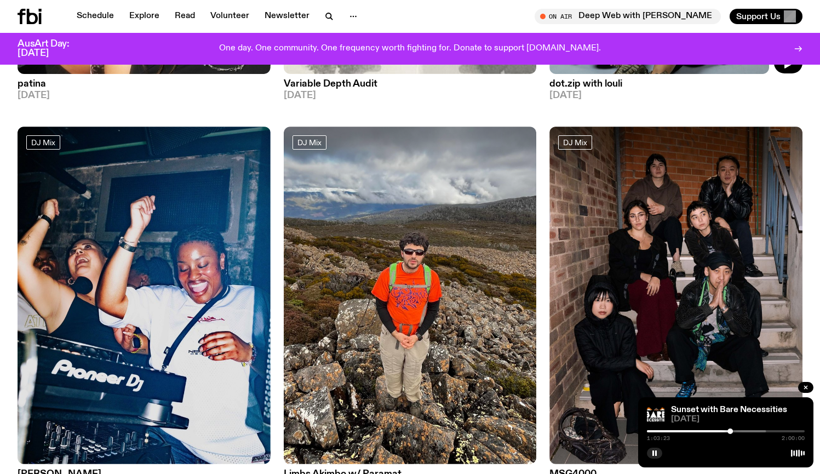
scroll to position [1293, 0]
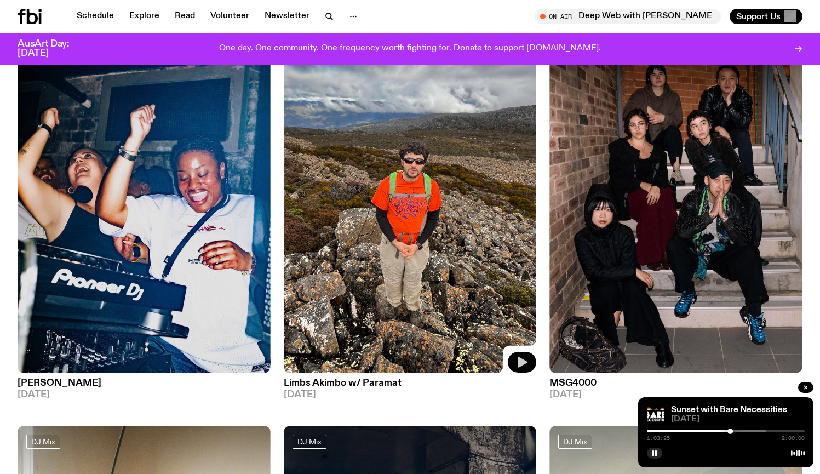
click at [512, 357] on button "button" at bounding box center [522, 362] width 28 height 21
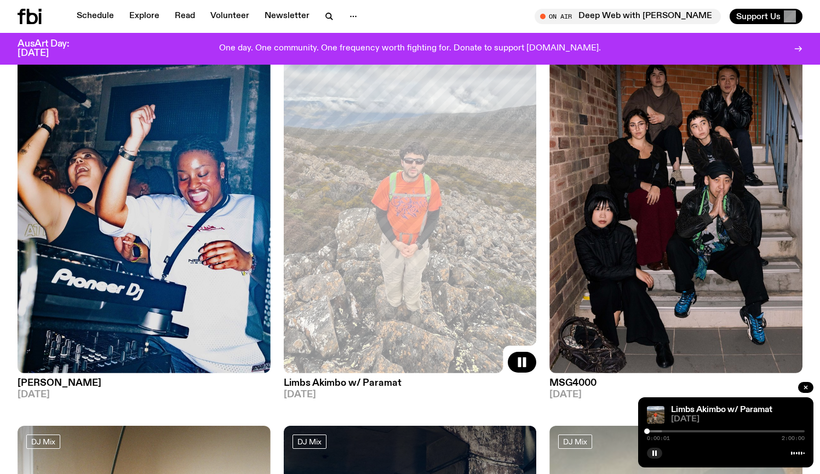
click at [668, 432] on div at bounding box center [726, 431] width 158 height 2
click at [689, 431] on div at bounding box center [726, 431] width 158 height 2
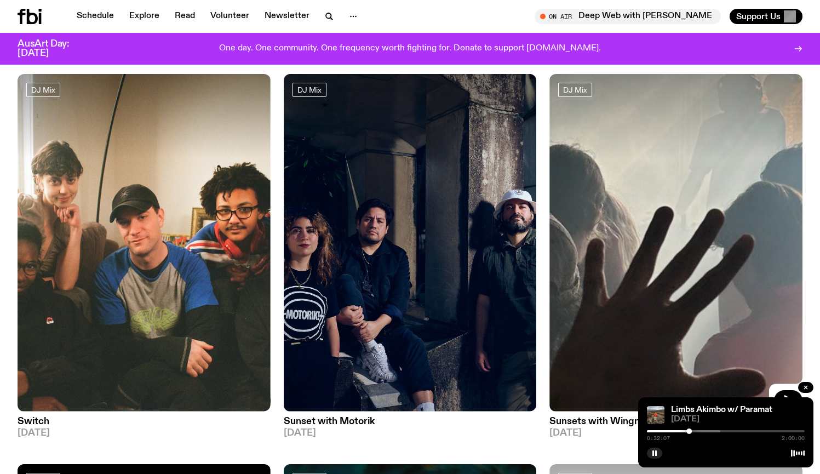
scroll to position [1797, 0]
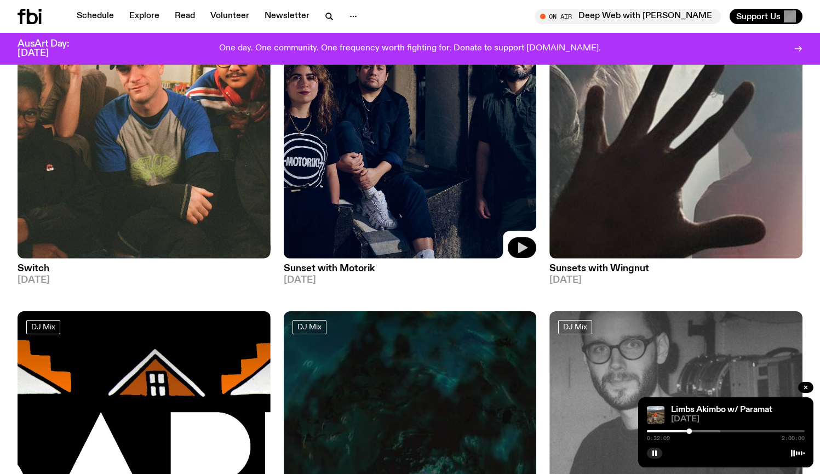
click at [517, 247] on icon "button" at bounding box center [521, 247] width 13 height 13
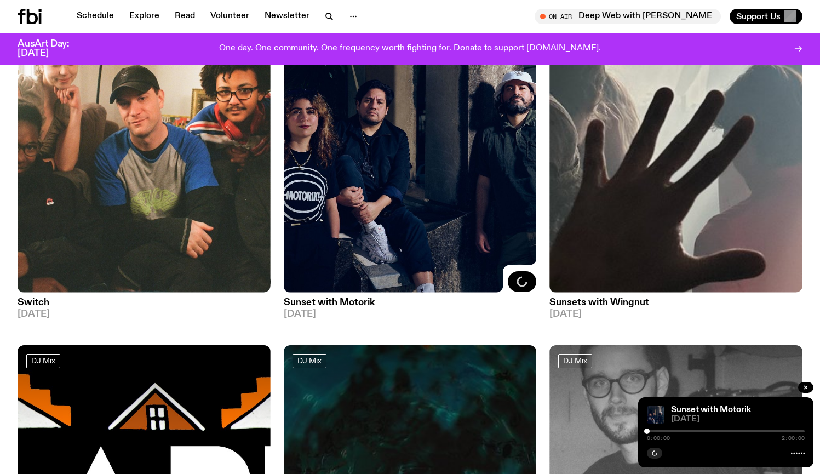
scroll to position [1752, 0]
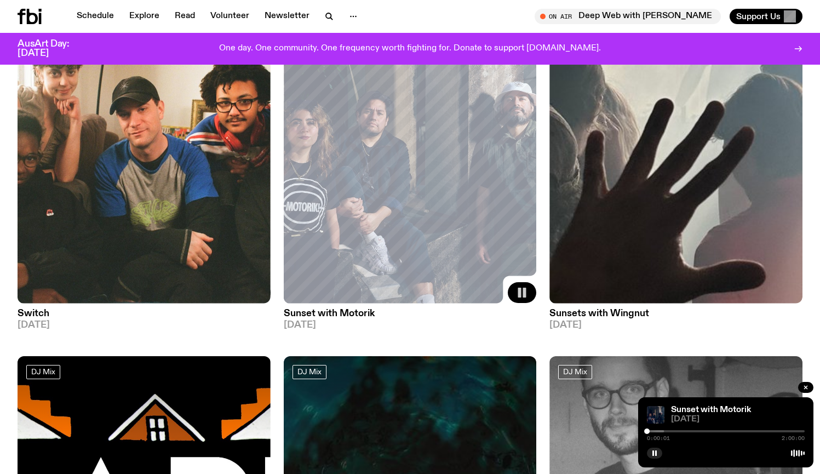
click at [678, 430] on div at bounding box center [726, 431] width 158 height 2
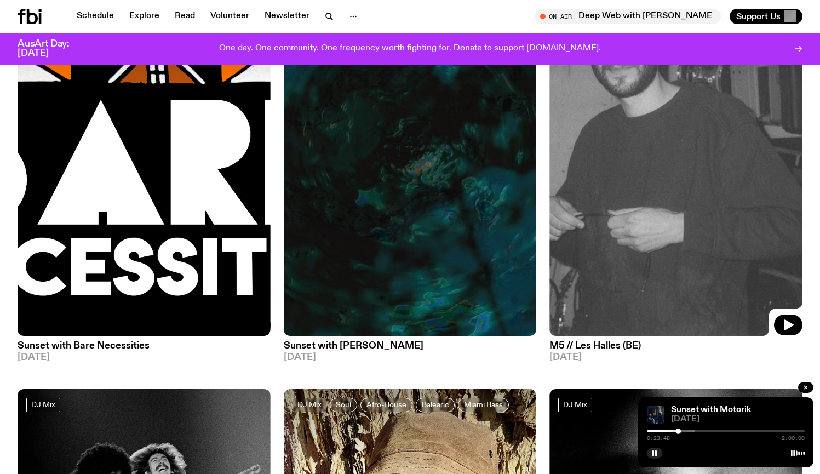
scroll to position [2109, 0]
click at [524, 328] on icon "button" at bounding box center [521, 324] width 13 height 13
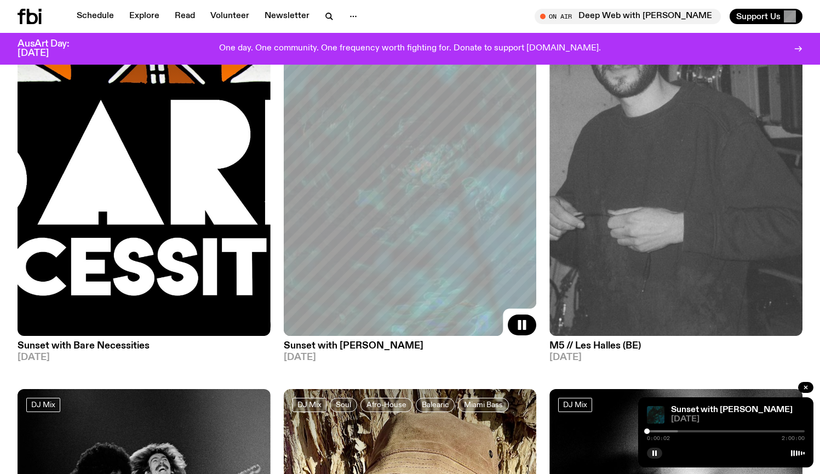
click at [680, 430] on div at bounding box center [726, 431] width 158 height 2
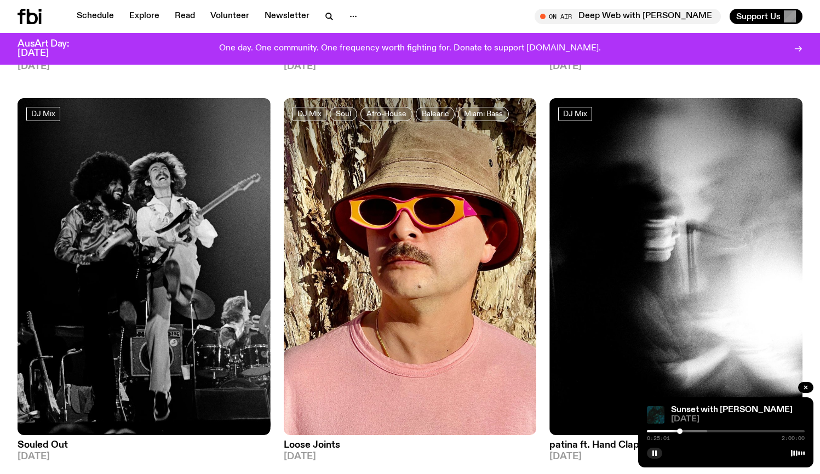
scroll to position [2454, 0]
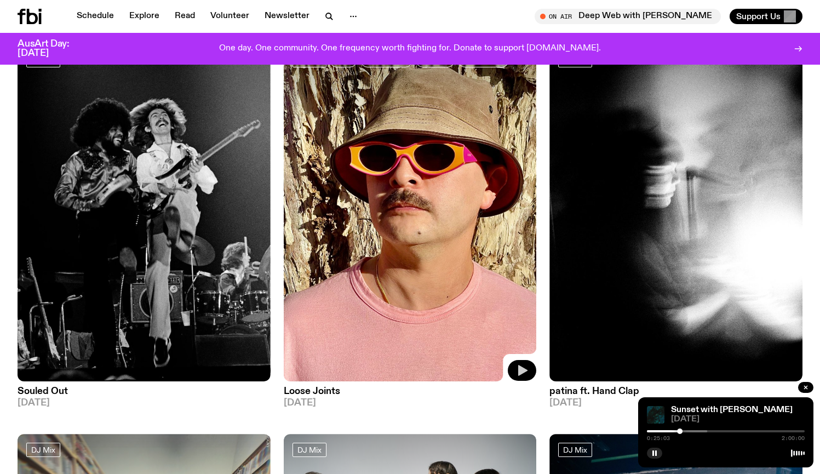
click at [519, 369] on icon "button" at bounding box center [522, 370] width 9 height 11
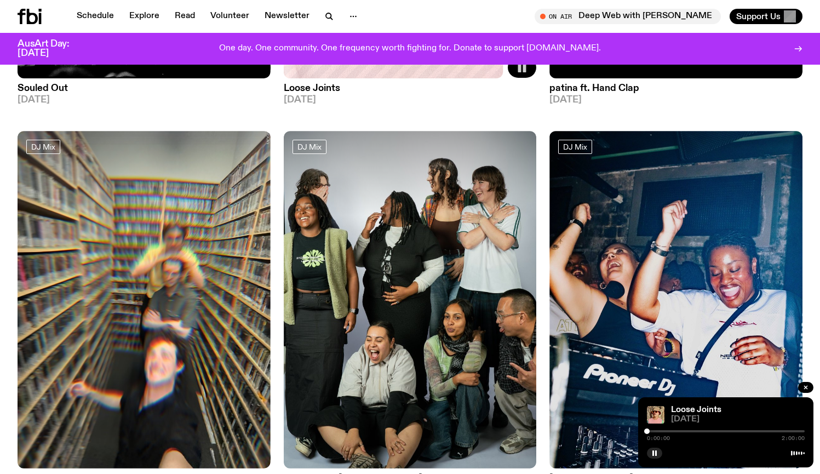
scroll to position [2758, 0]
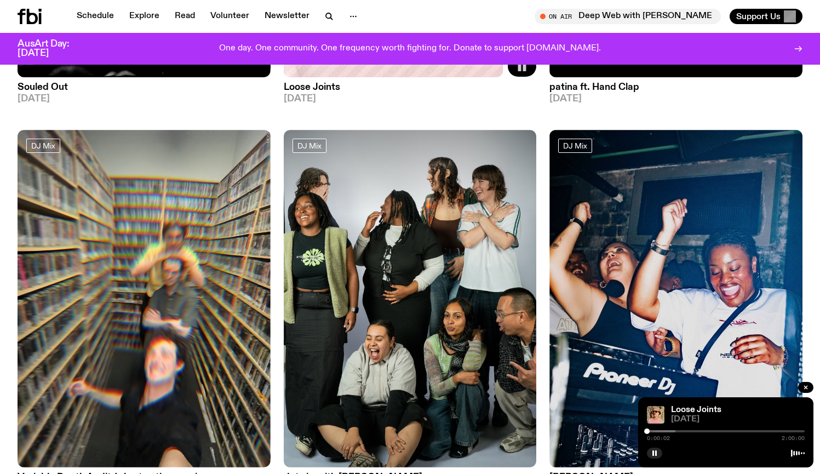
click at [679, 431] on div at bounding box center [726, 431] width 158 height 2
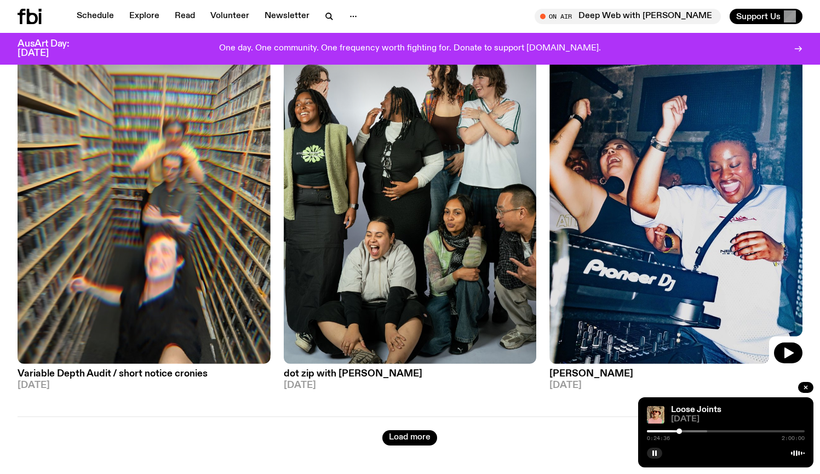
scroll to position [2872, 0]
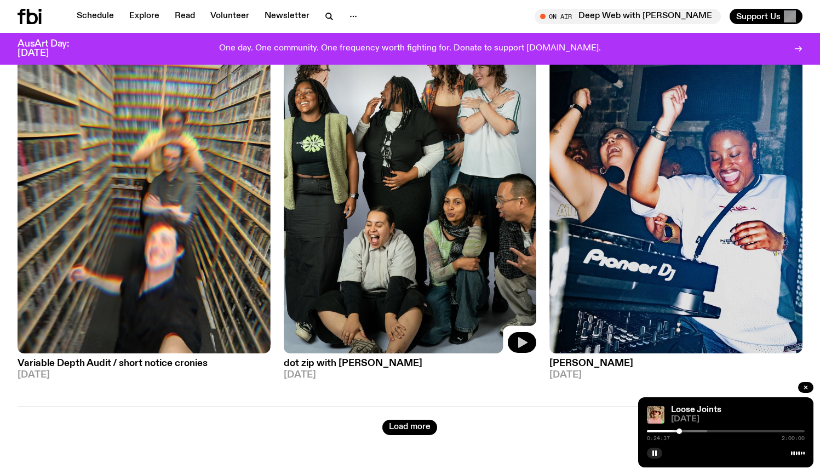
click at [516, 338] on icon "button" at bounding box center [521, 342] width 13 height 13
click at [415, 423] on button "Load more" at bounding box center [409, 427] width 55 height 15
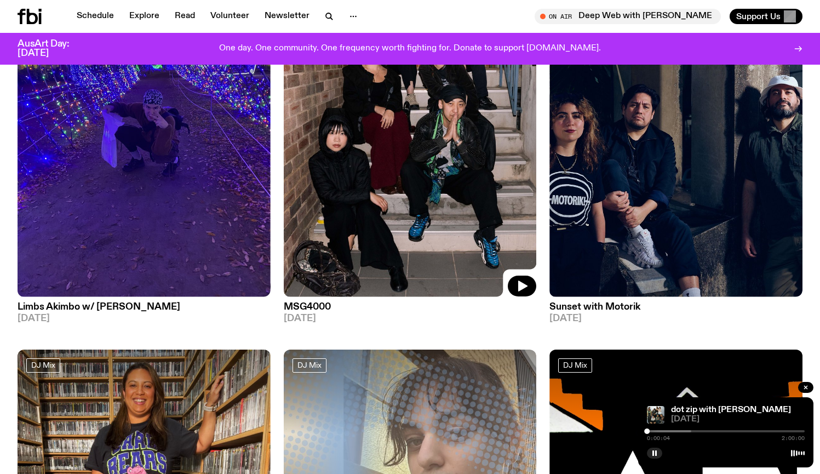
scroll to position [3333, 0]
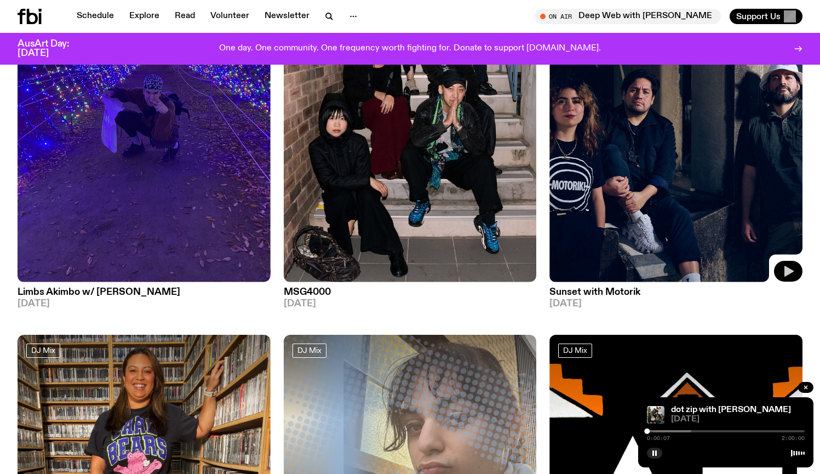
click at [788, 270] on icon "button" at bounding box center [788, 271] width 9 height 11
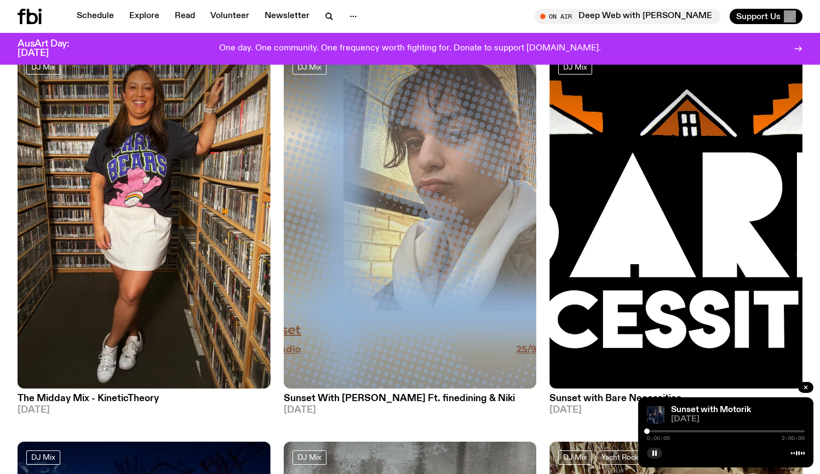
scroll to position [3635, 0]
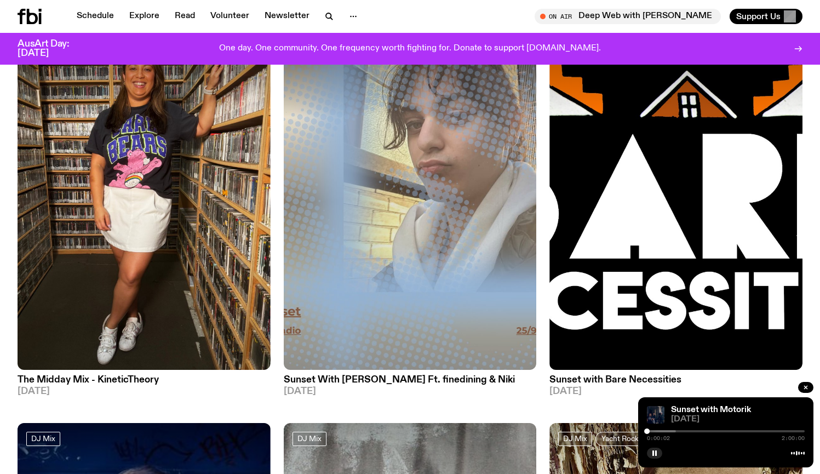
click at [680, 431] on div at bounding box center [726, 431] width 158 height 2
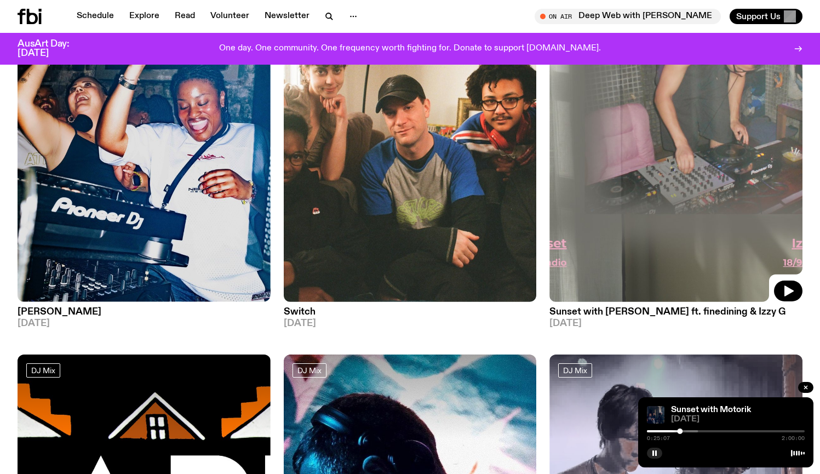
scroll to position [4890, 0]
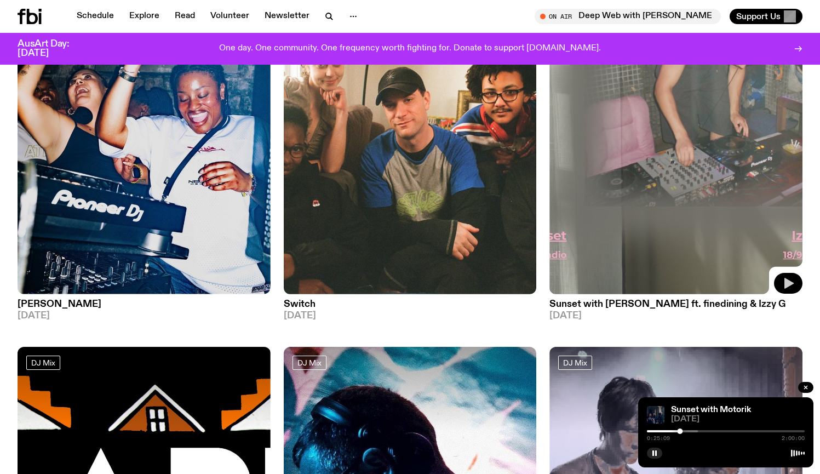
click at [781, 274] on button "button" at bounding box center [788, 283] width 28 height 21
click at [701, 430] on div at bounding box center [726, 431] width 158 height 2
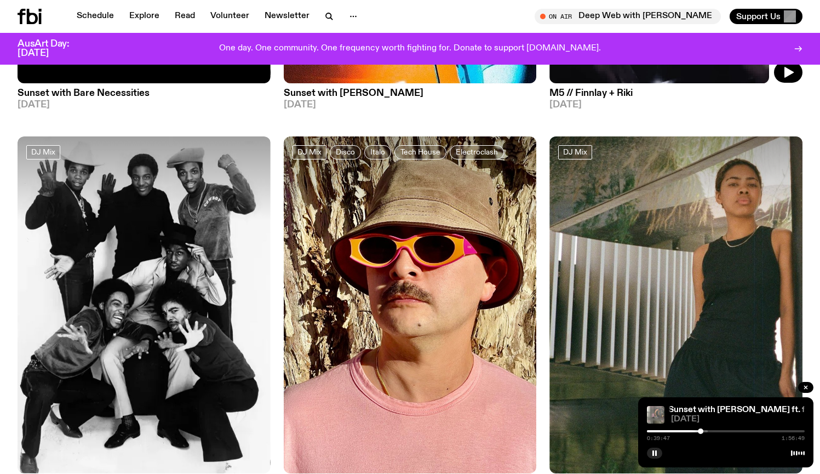
scroll to position [5543, 0]
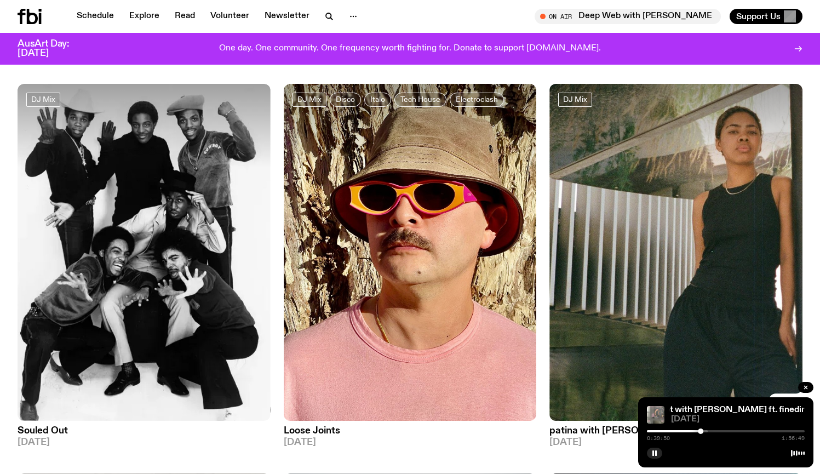
click at [782, 399] on button "button" at bounding box center [788, 409] width 28 height 21
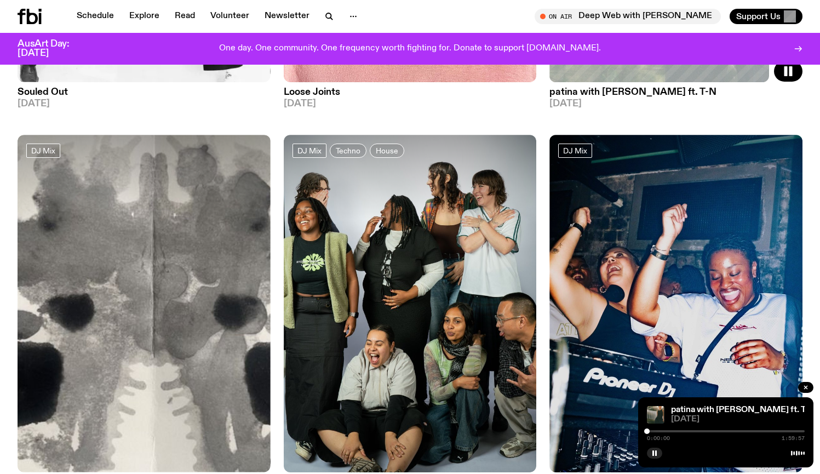
scroll to position [5919, 0]
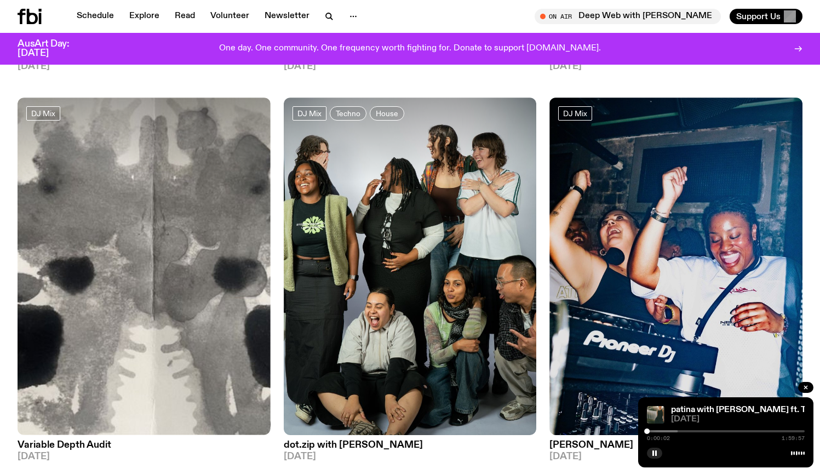
click at [688, 431] on div at bounding box center [726, 431] width 158 height 2
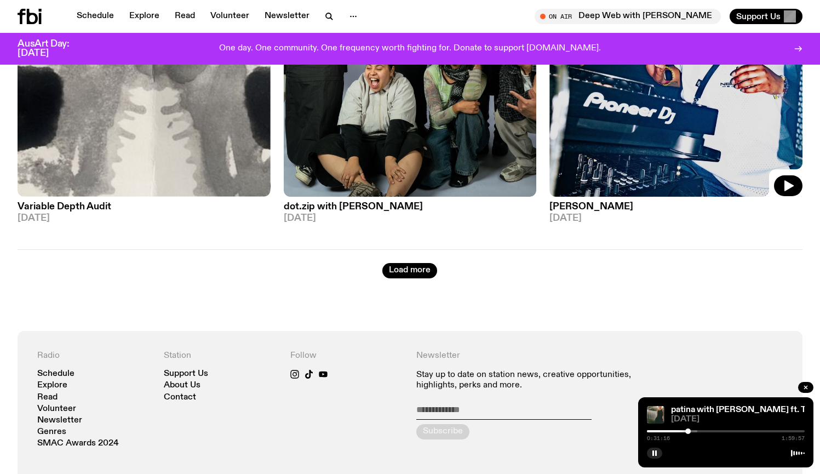
scroll to position [6167, 0]
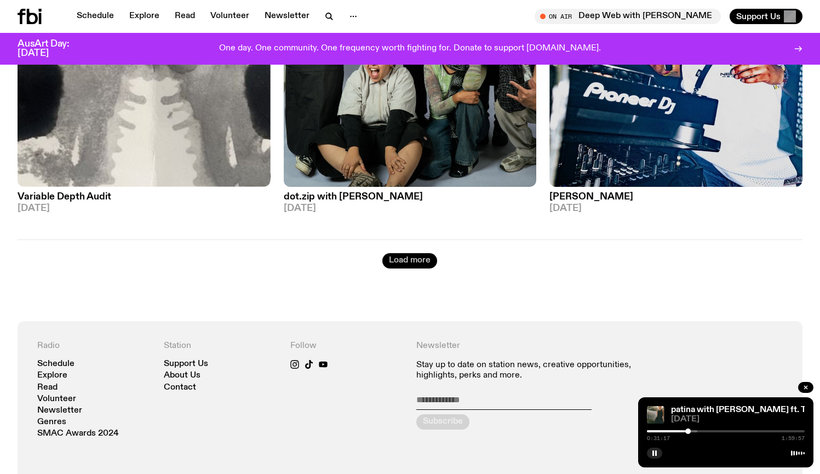
click at [395, 253] on button "Load more" at bounding box center [409, 260] width 55 height 15
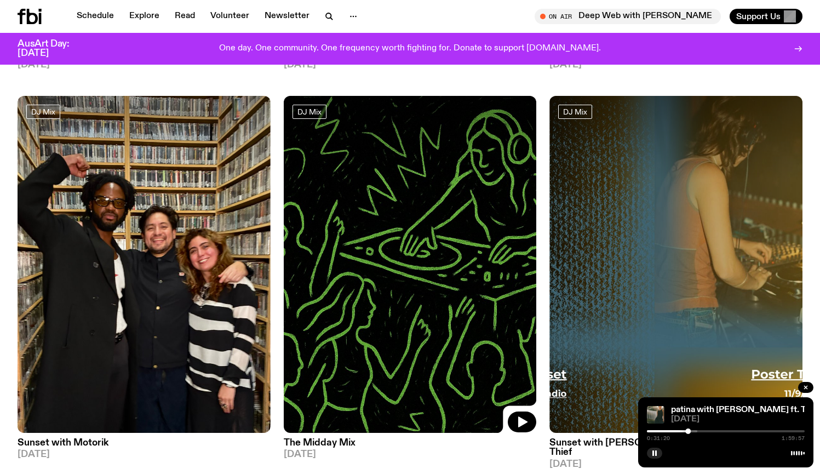
scroll to position [6725, 0]
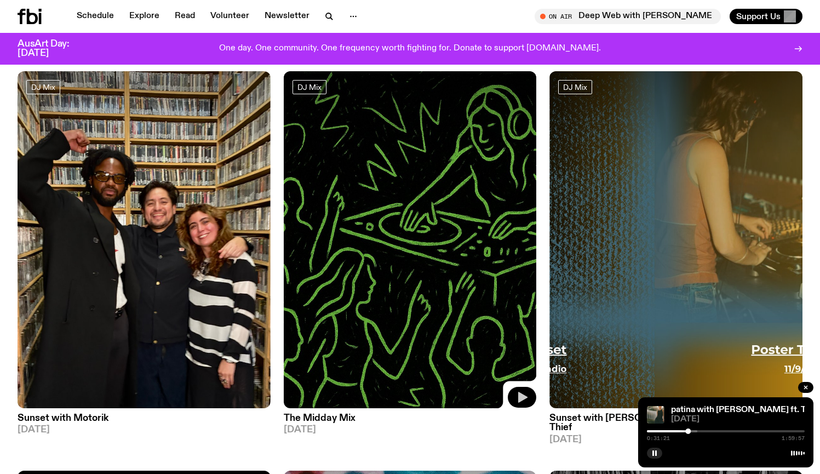
click at [518, 391] on icon "button" at bounding box center [521, 397] width 13 height 13
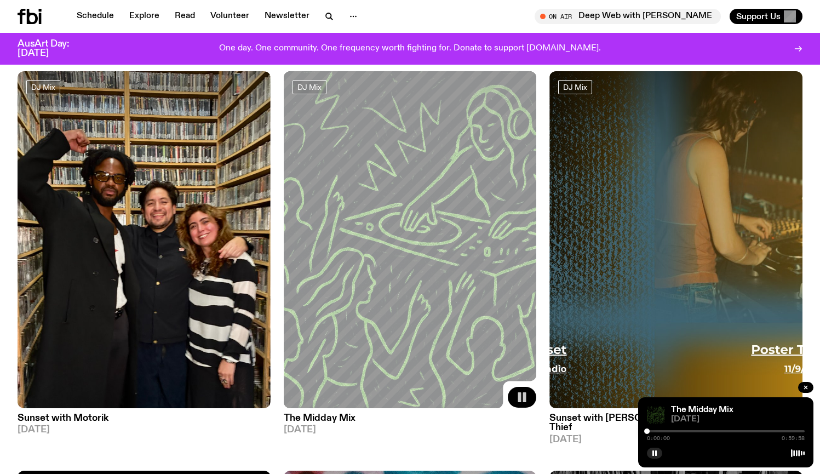
click at [675, 431] on div at bounding box center [726, 431] width 158 height 2
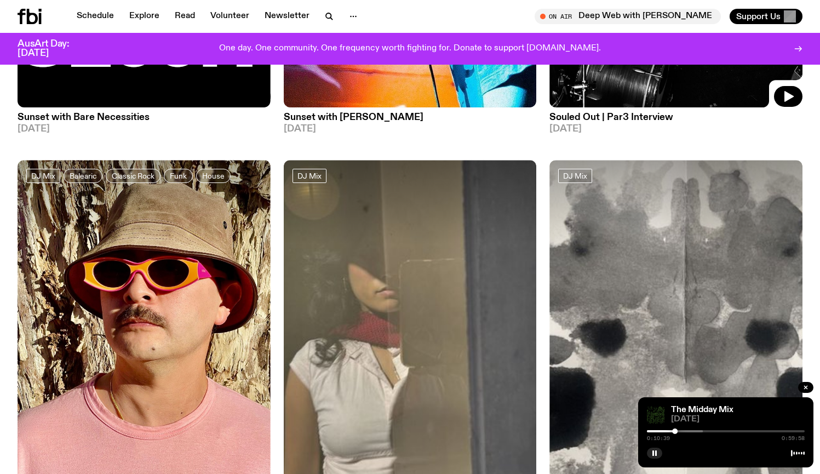
scroll to position [7612, 0]
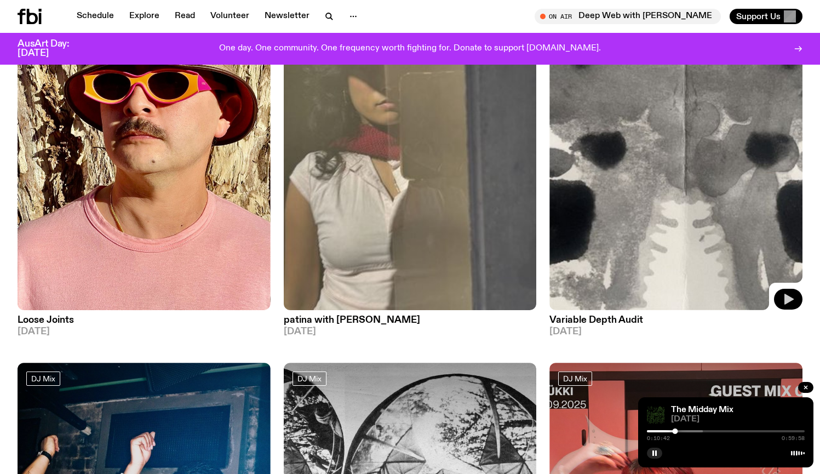
click at [785, 294] on icon "button" at bounding box center [788, 299] width 9 height 11
click at [700, 431] on div at bounding box center [726, 431] width 158 height 2
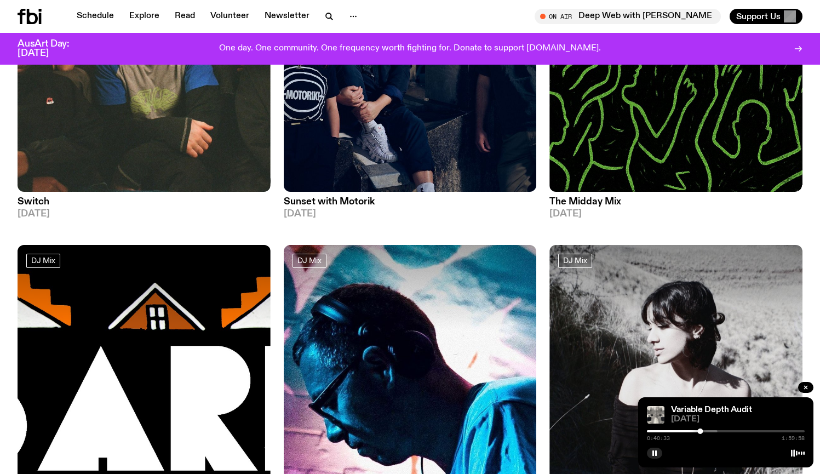
scroll to position [8509, 0]
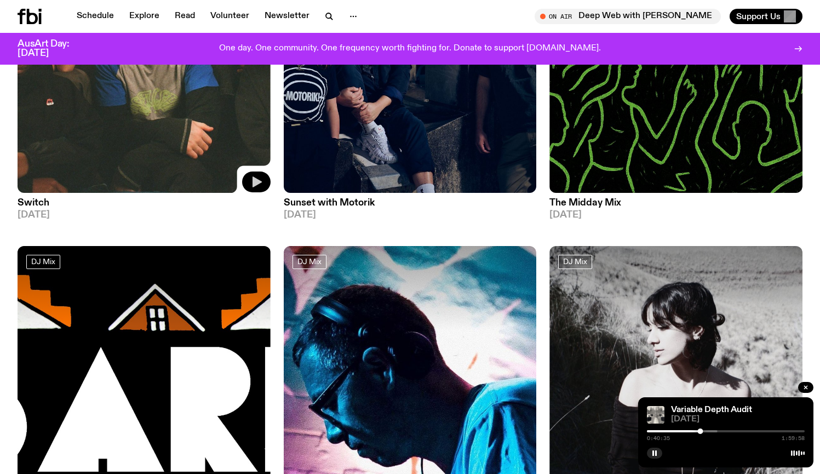
click at [251, 175] on icon "button" at bounding box center [256, 181] width 13 height 13
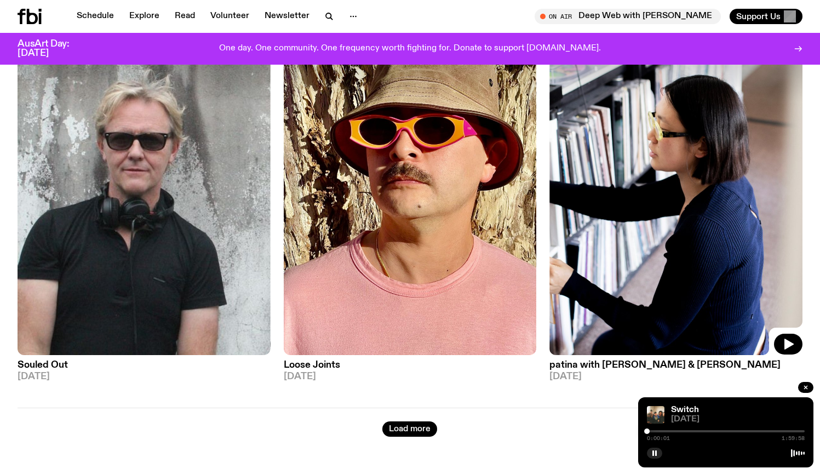
scroll to position [9130, 0]
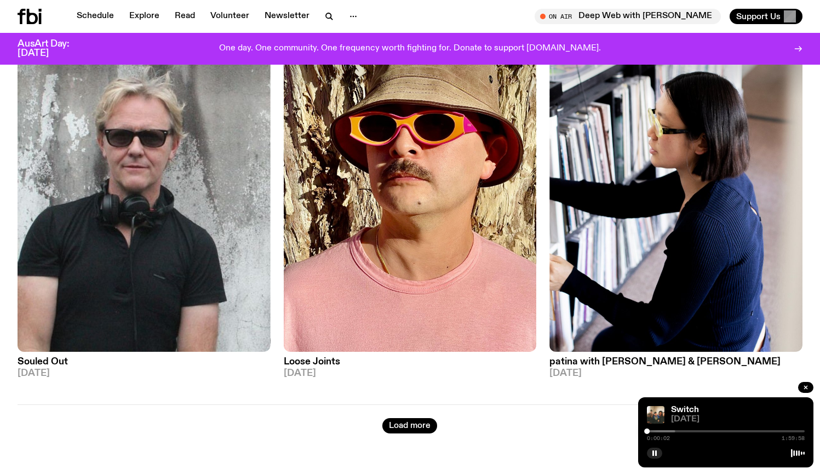
click at [704, 431] on div at bounding box center [726, 431] width 158 height 2
click at [395, 418] on button "Load more" at bounding box center [409, 425] width 55 height 15
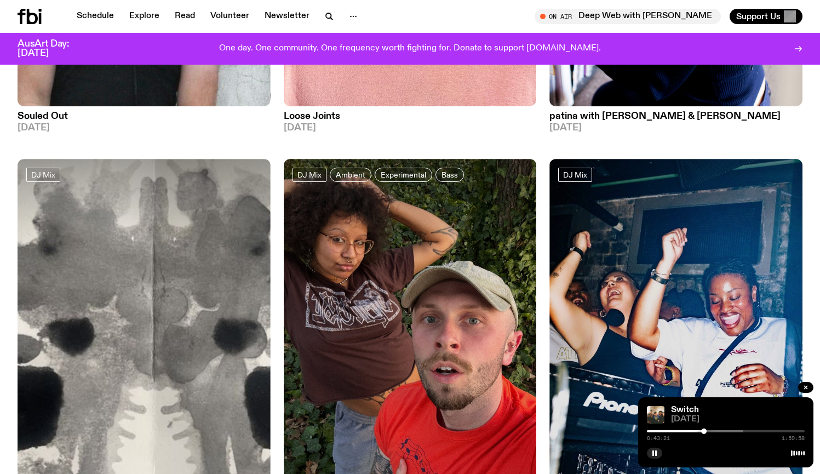
scroll to position [9467, 0]
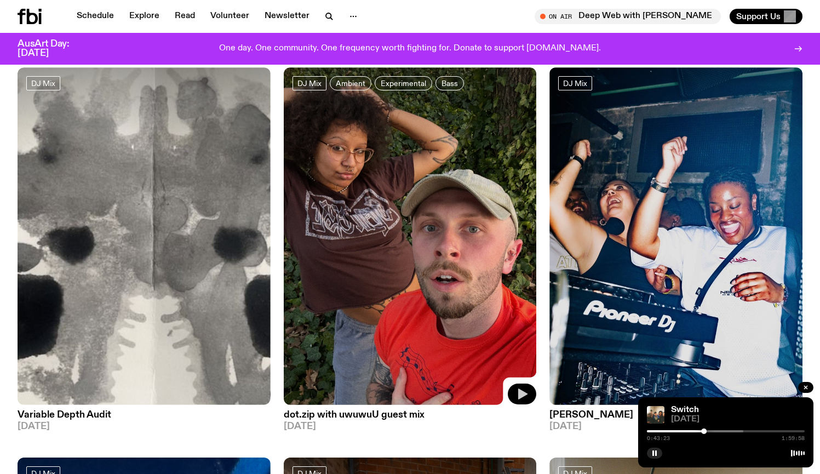
click at [515, 383] on button "button" at bounding box center [522, 393] width 28 height 21
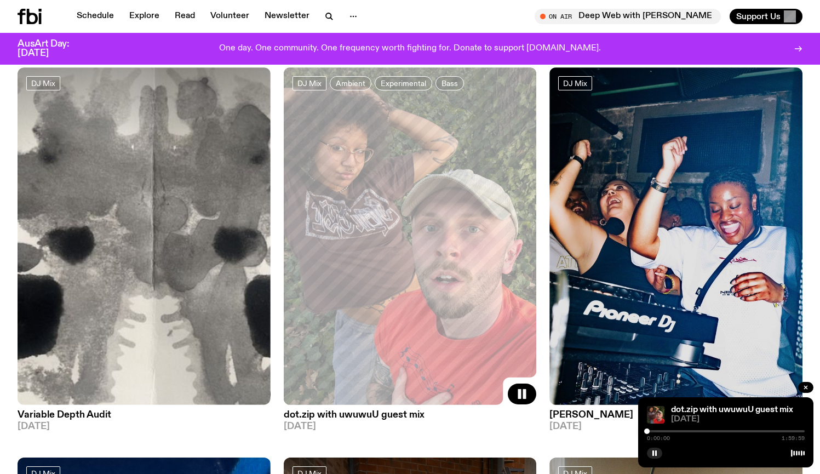
click at [688, 431] on div at bounding box center [726, 431] width 158 height 2
click at [729, 432] on div "0:31:17 1:59:59" at bounding box center [726, 434] width 158 height 13
click at [723, 430] on div at bounding box center [648, 431] width 158 height 2
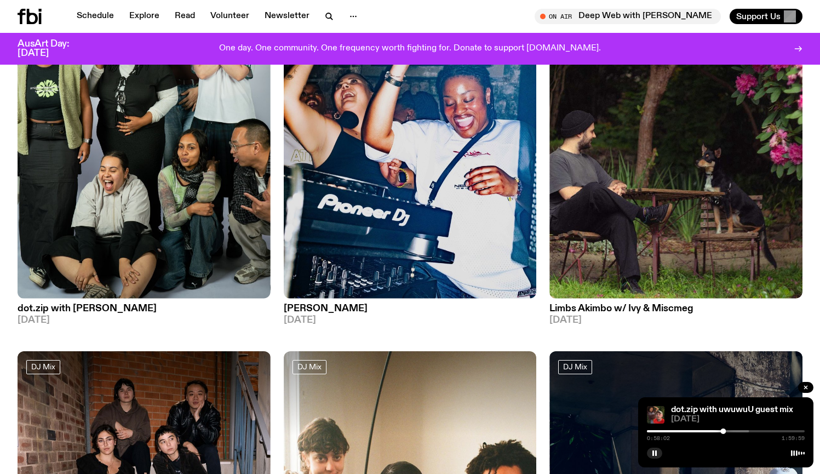
scroll to position [11543, 0]
